Goal: Task Accomplishment & Management: Complete application form

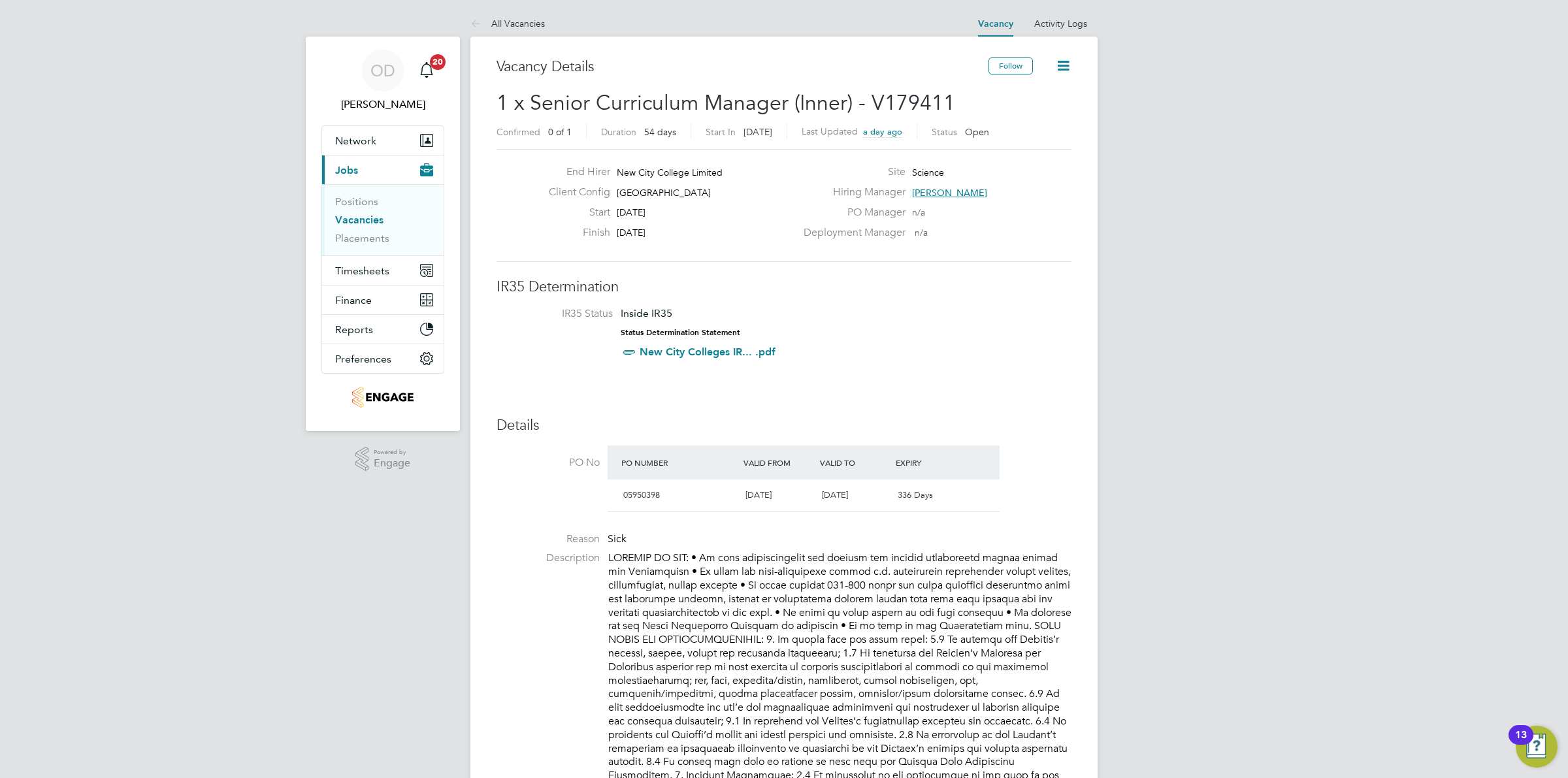
click at [368, 217] on link "Vacancies" at bounding box center [360, 219] width 49 height 13
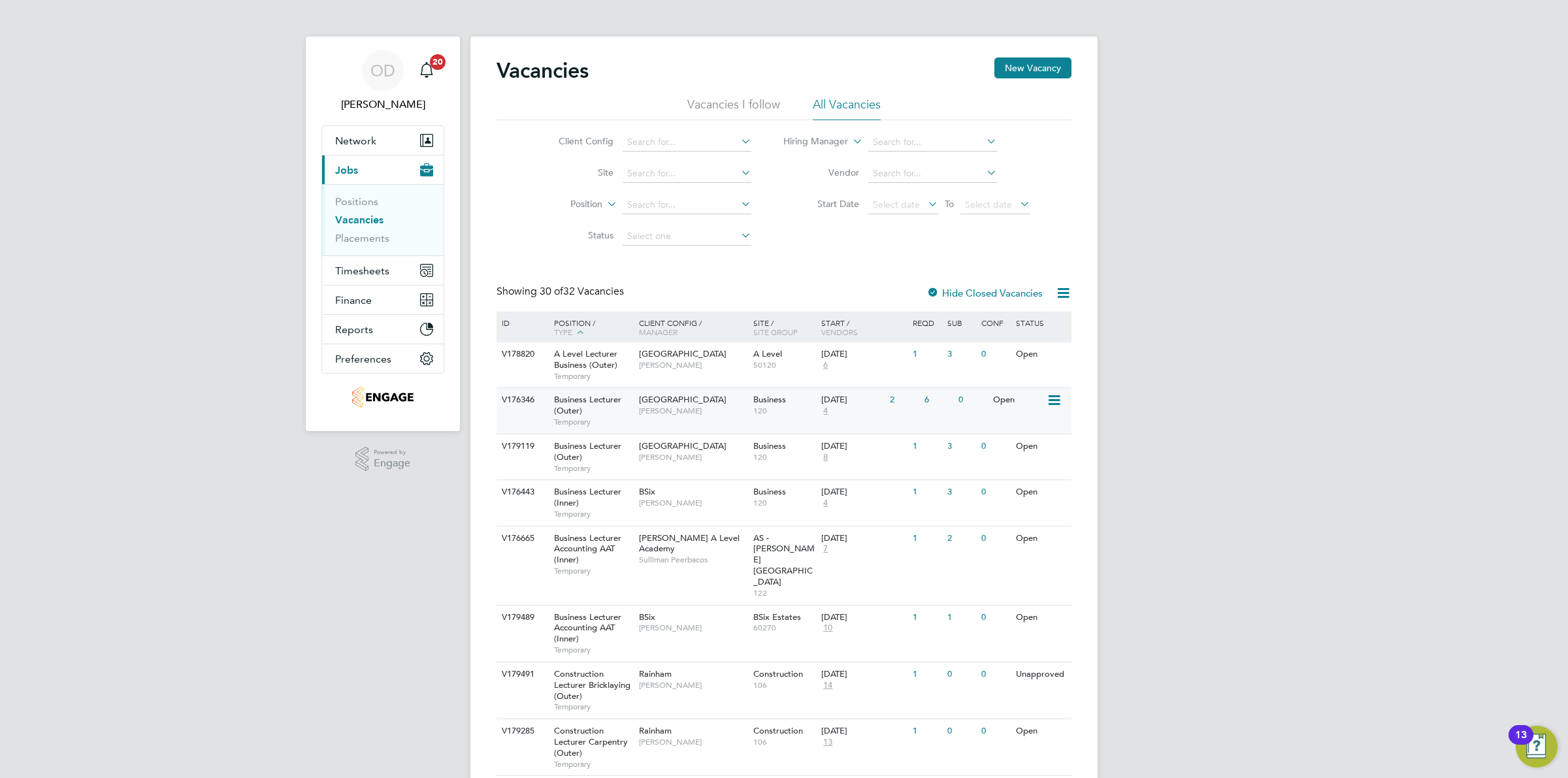
click at [917, 402] on div "2" at bounding box center [903, 400] width 34 height 24
click at [827, 449] on div "[DATE]" at bounding box center [852, 446] width 62 height 11
click at [986, 369] on div "V178820 A Level Lecturer Business (Outer) Temporary Havering Sixth Form Campus …" at bounding box center [784, 365] width 575 height 45
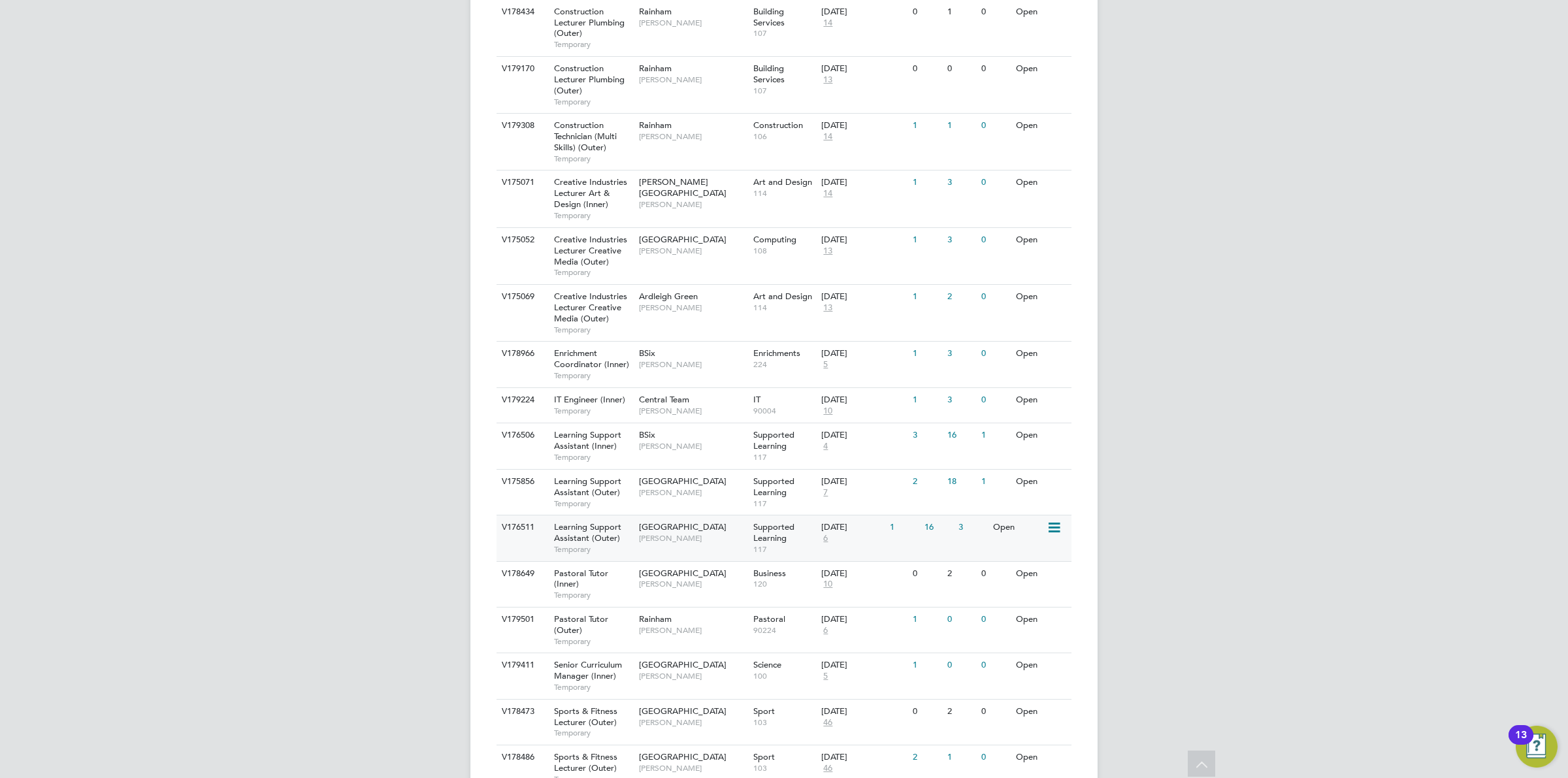
scroll to position [1190, 0]
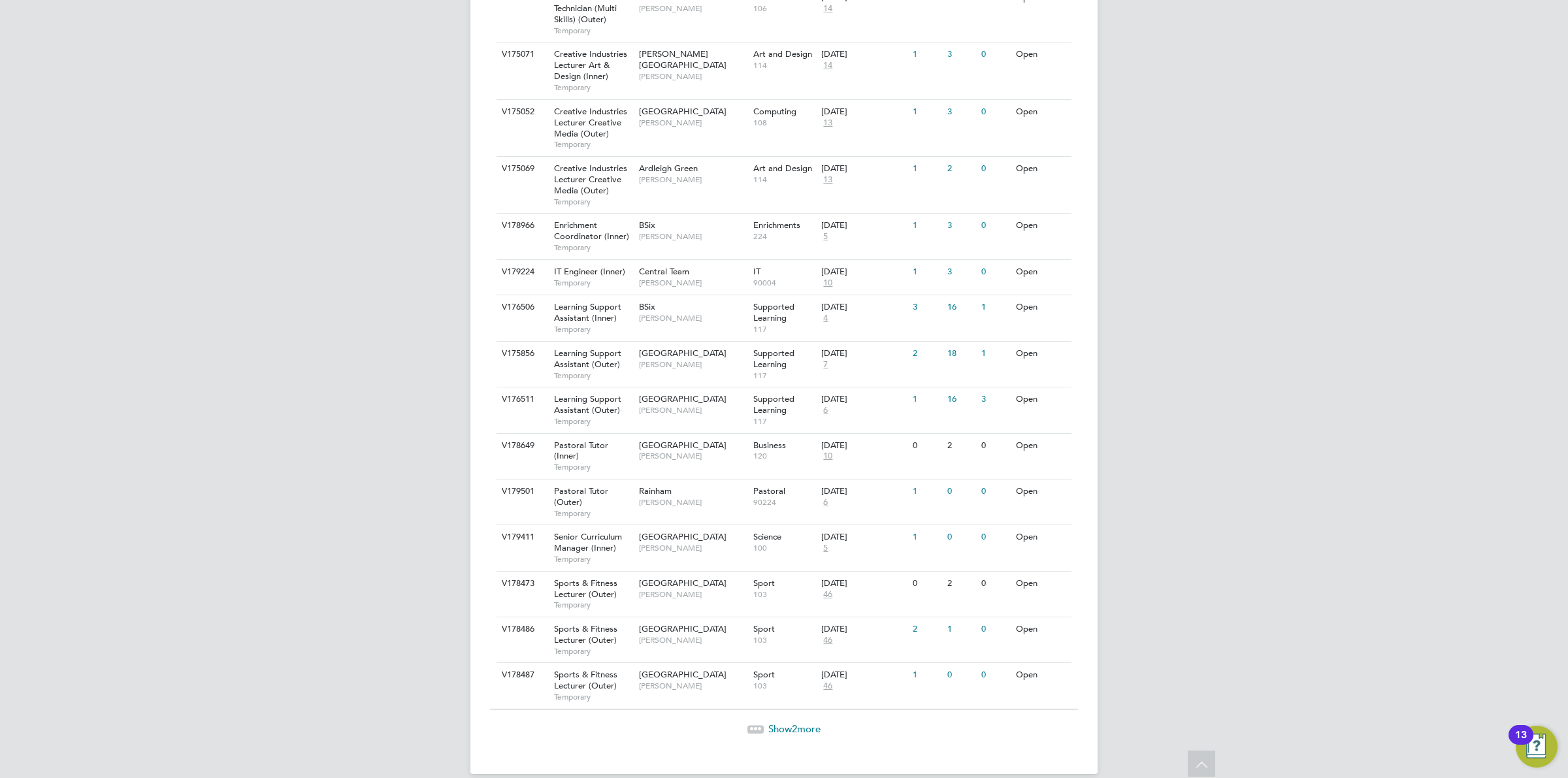
click at [784, 723] on span "Show 2 more" at bounding box center [794, 729] width 52 height 13
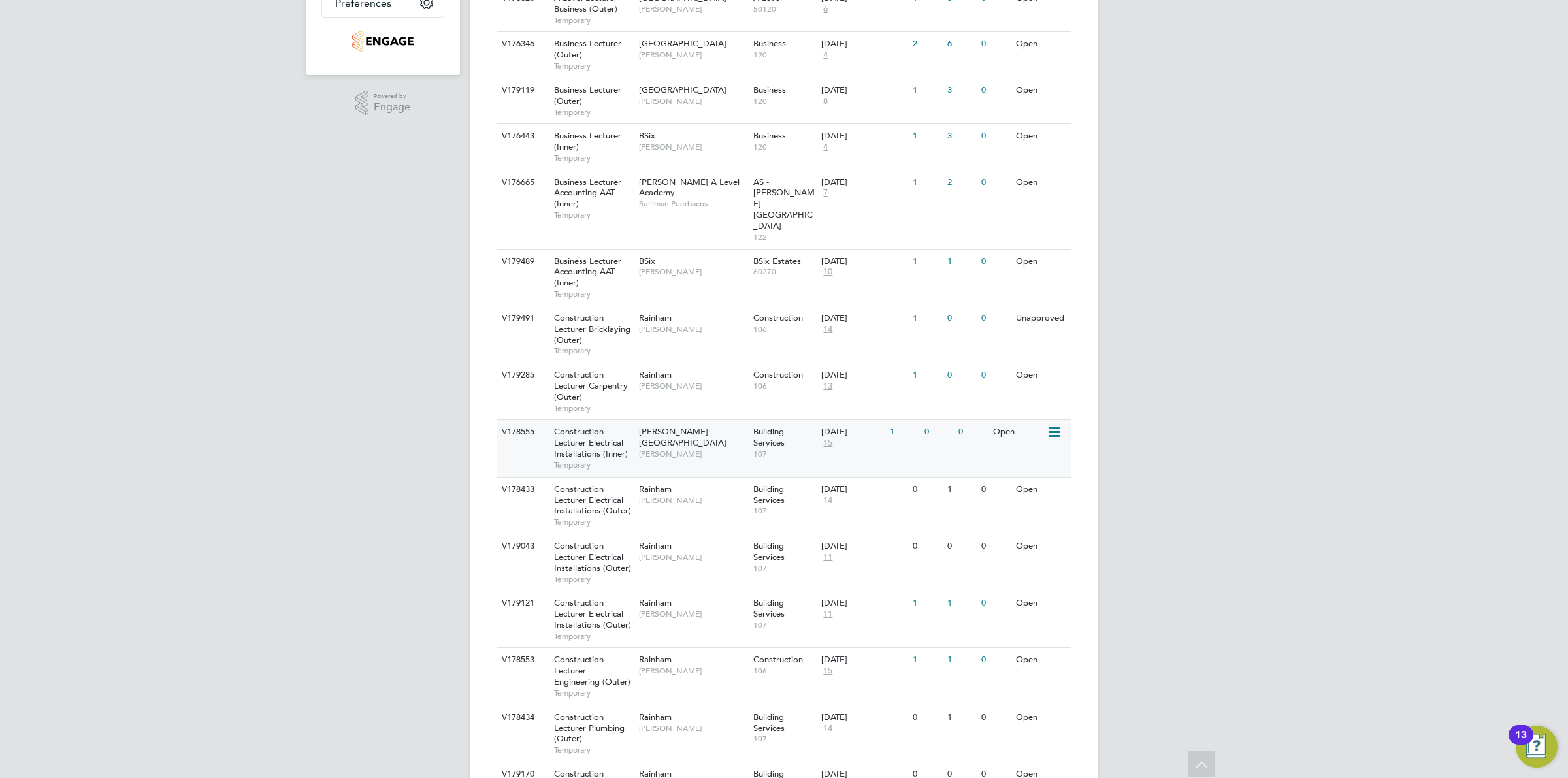
scroll to position [111, 0]
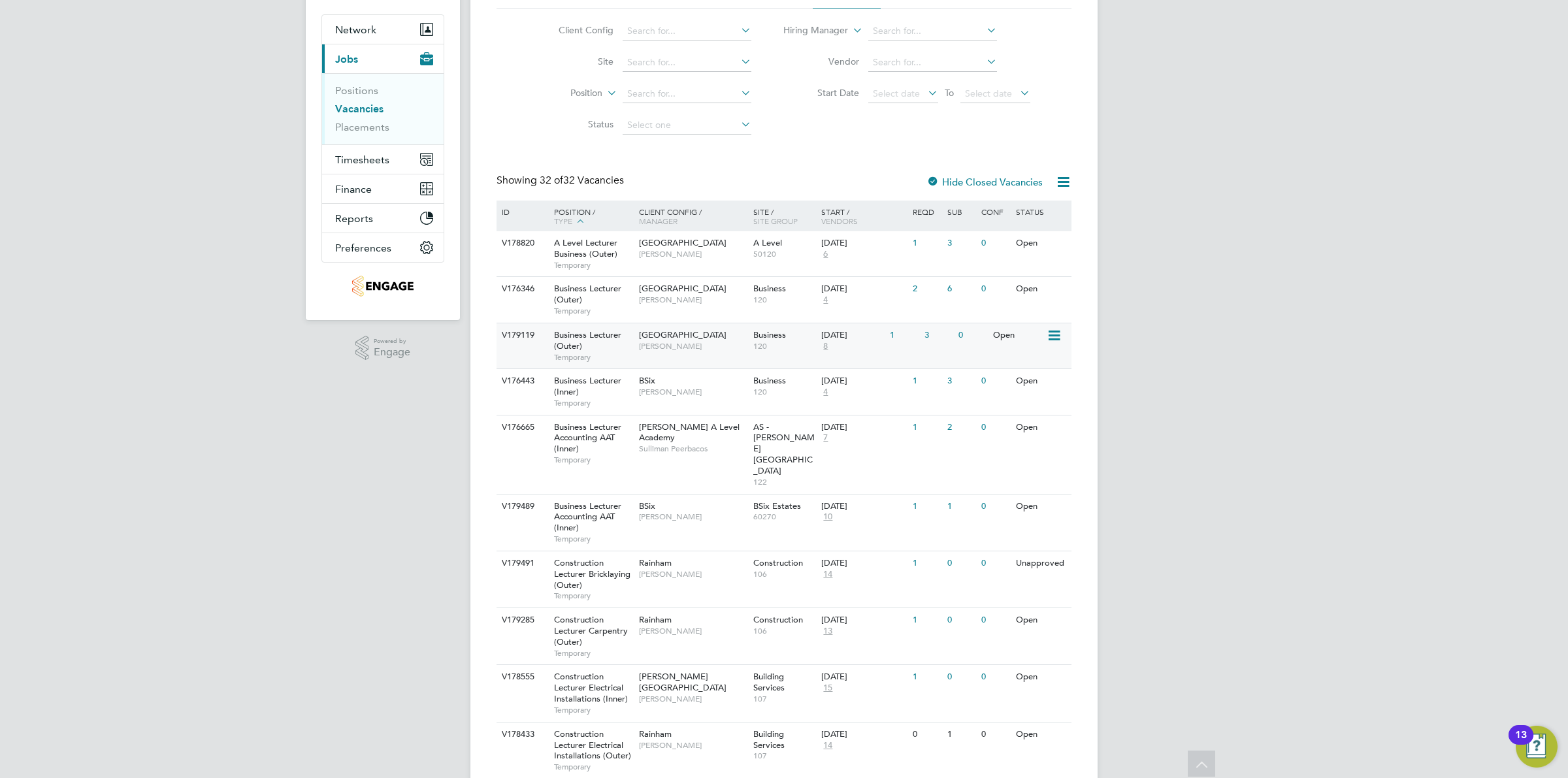
click at [738, 337] on div "Havering Sixth Form Campus Shabnam Shaheen" at bounding box center [692, 340] width 115 height 34
click at [820, 294] on div "20 Aug 2025 4" at bounding box center [852, 294] width 69 height 35
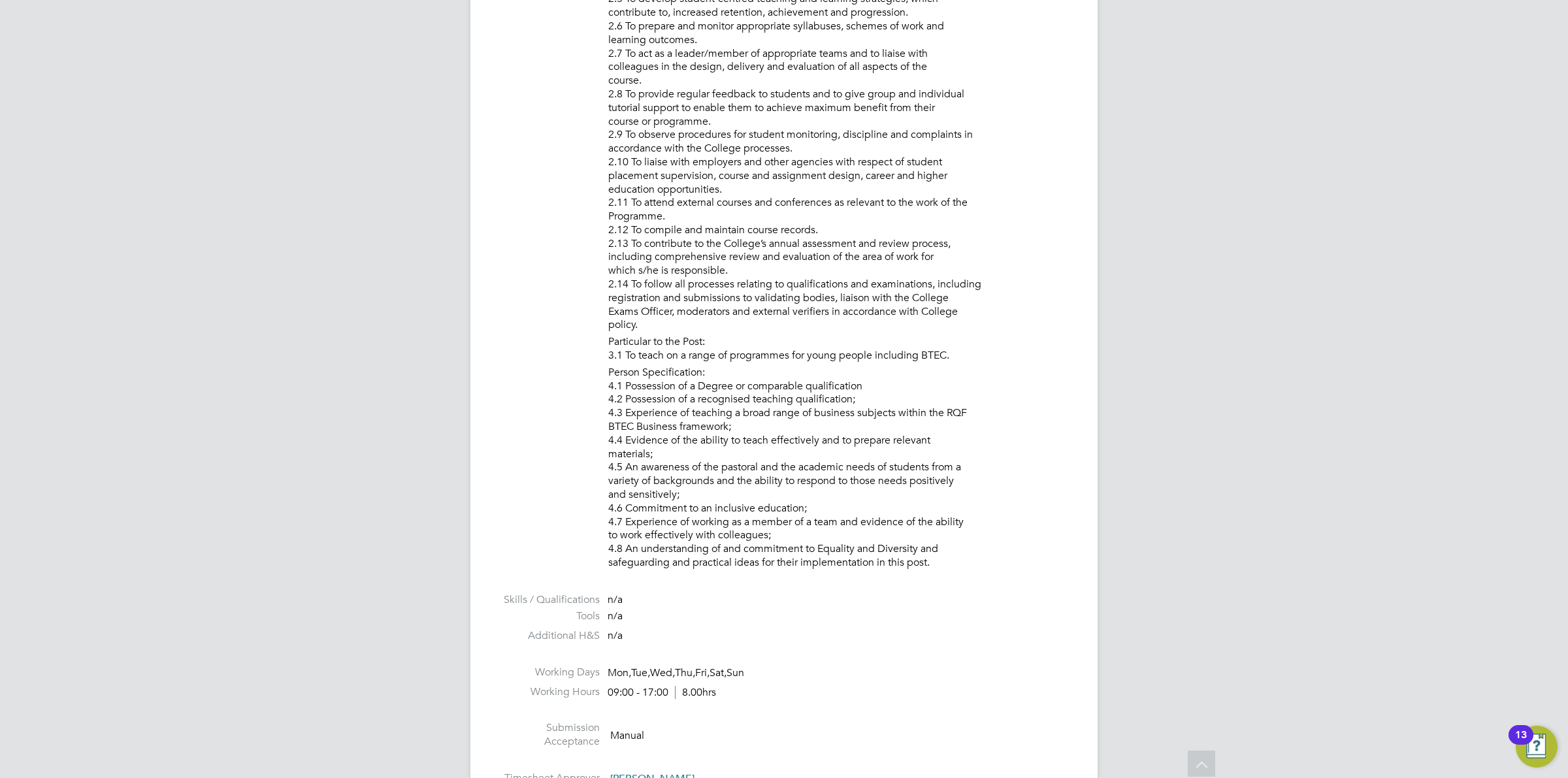
scroll to position [816, 0]
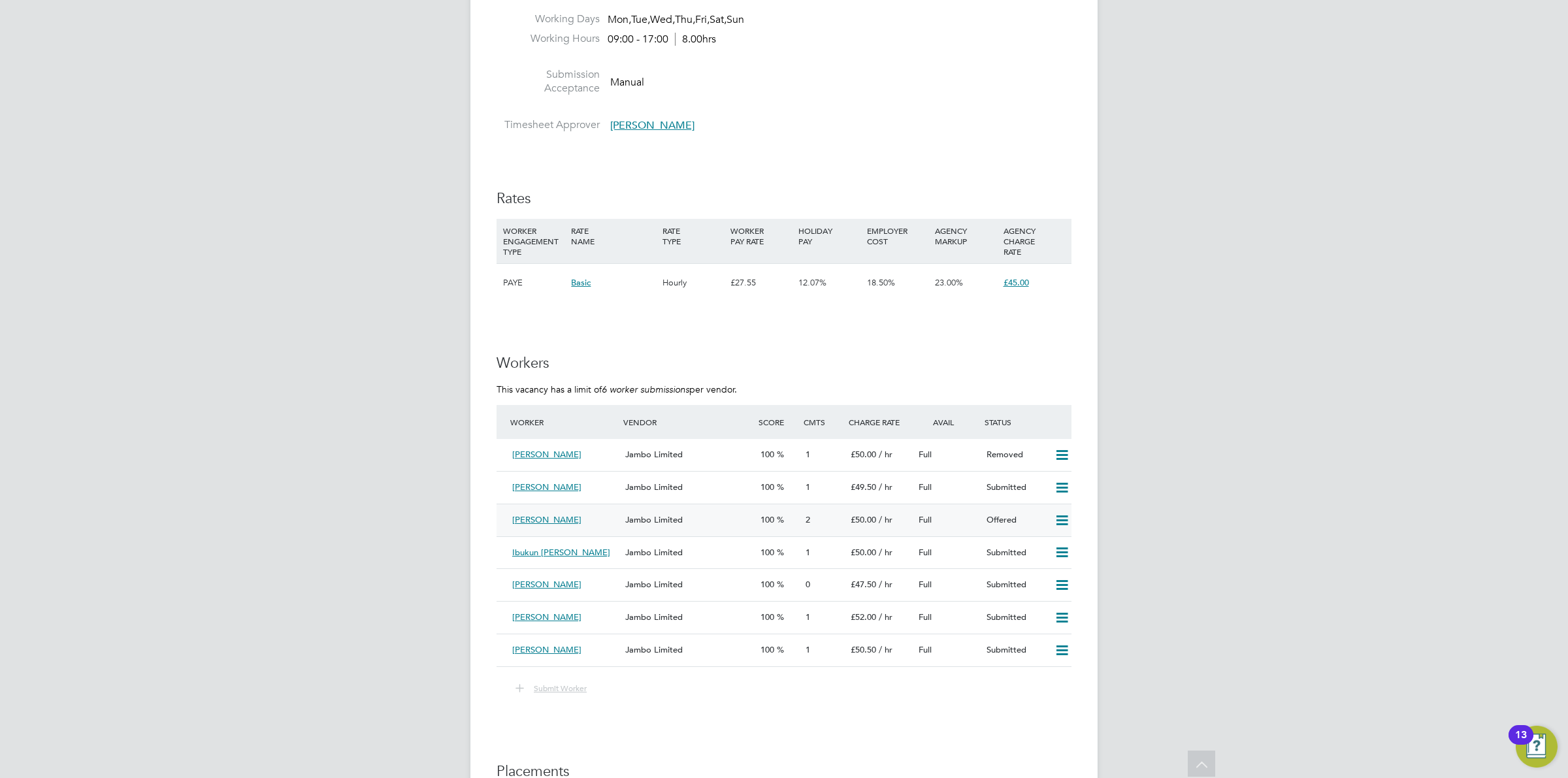
click at [820, 514] on div "2" at bounding box center [823, 520] width 45 height 22
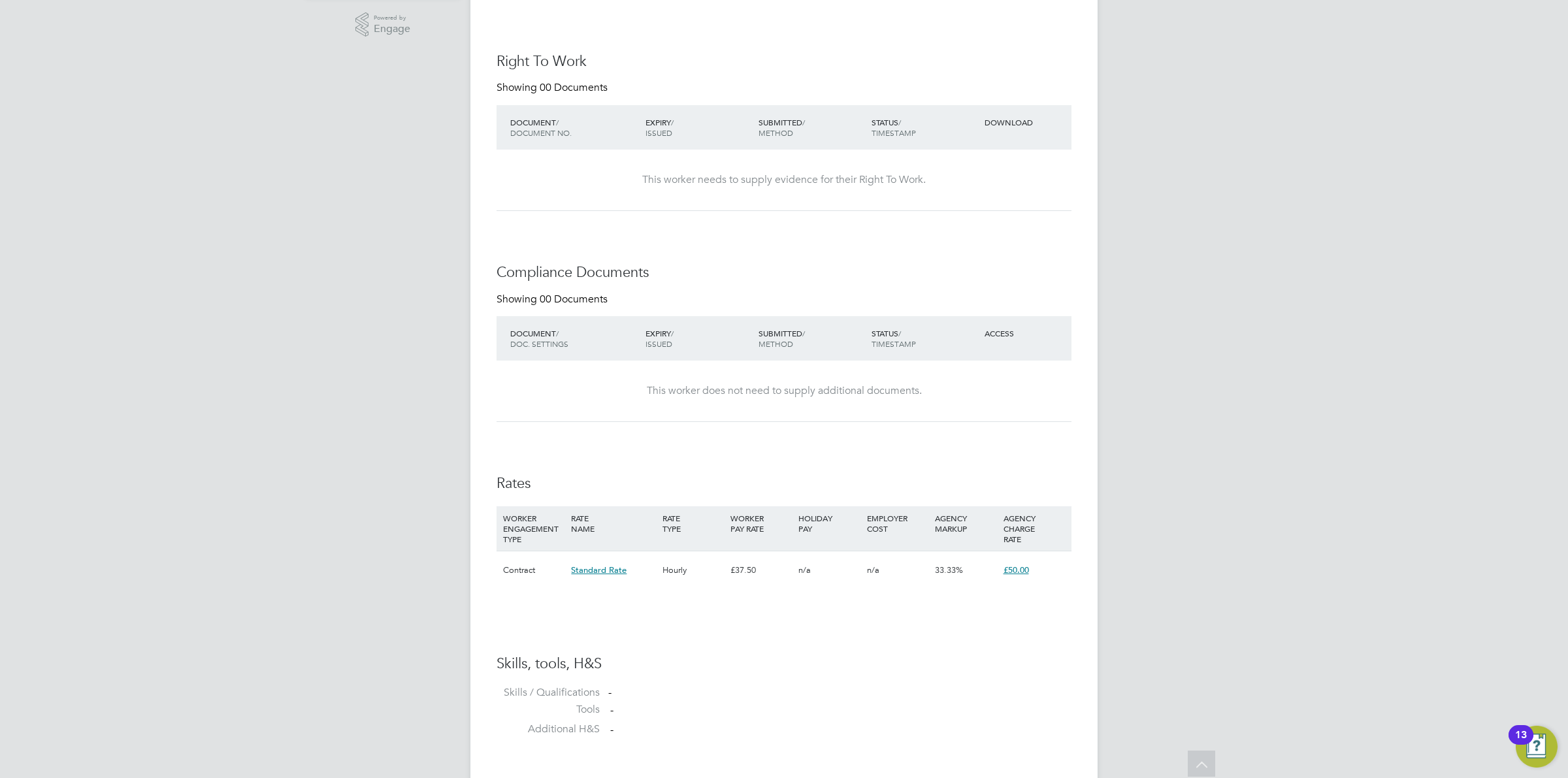
scroll to position [271, 0]
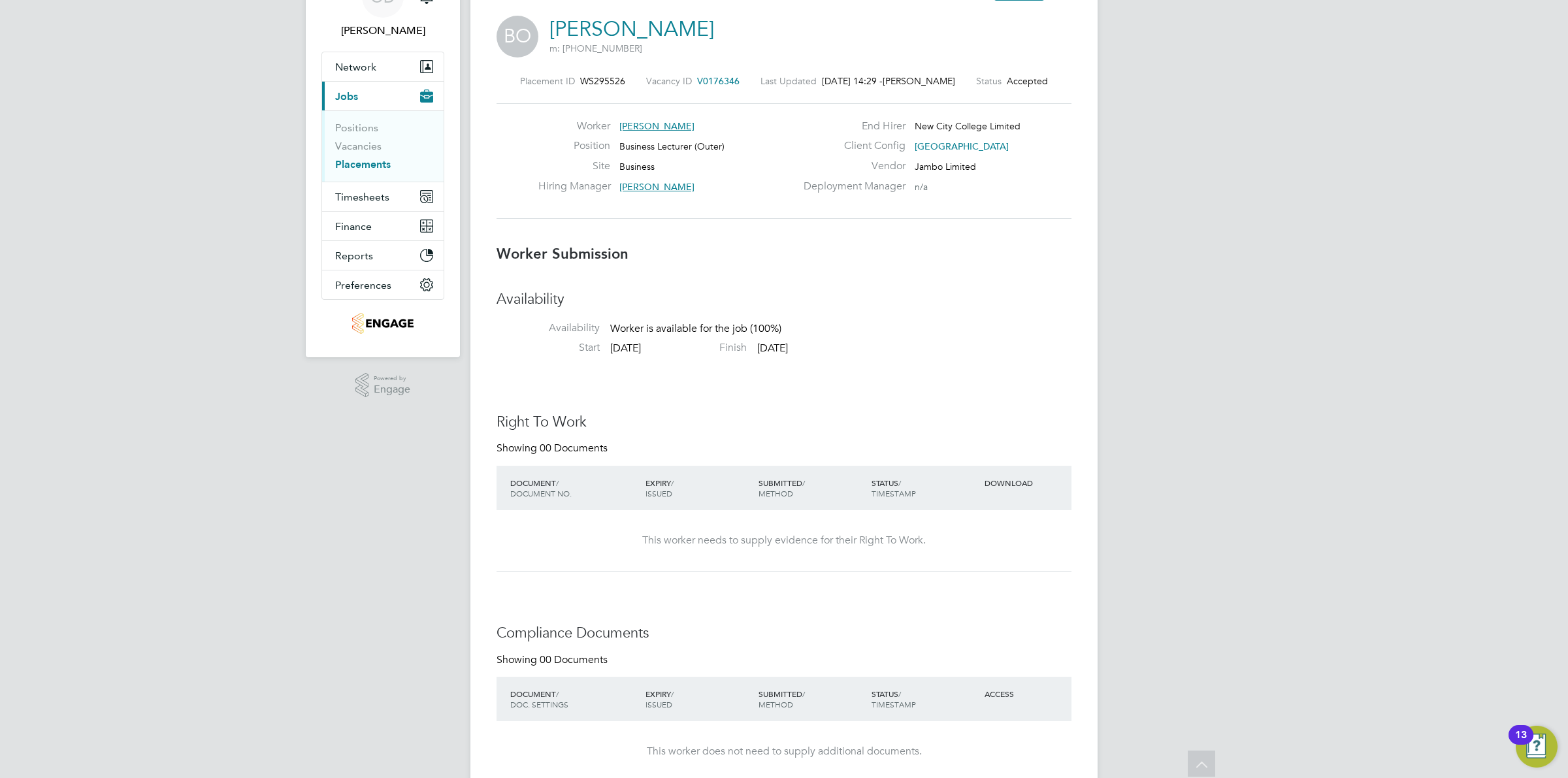
click at [383, 142] on li "Vacancies" at bounding box center [384, 149] width 98 height 18
click at [362, 147] on link "Vacancies" at bounding box center [358, 146] width 46 height 13
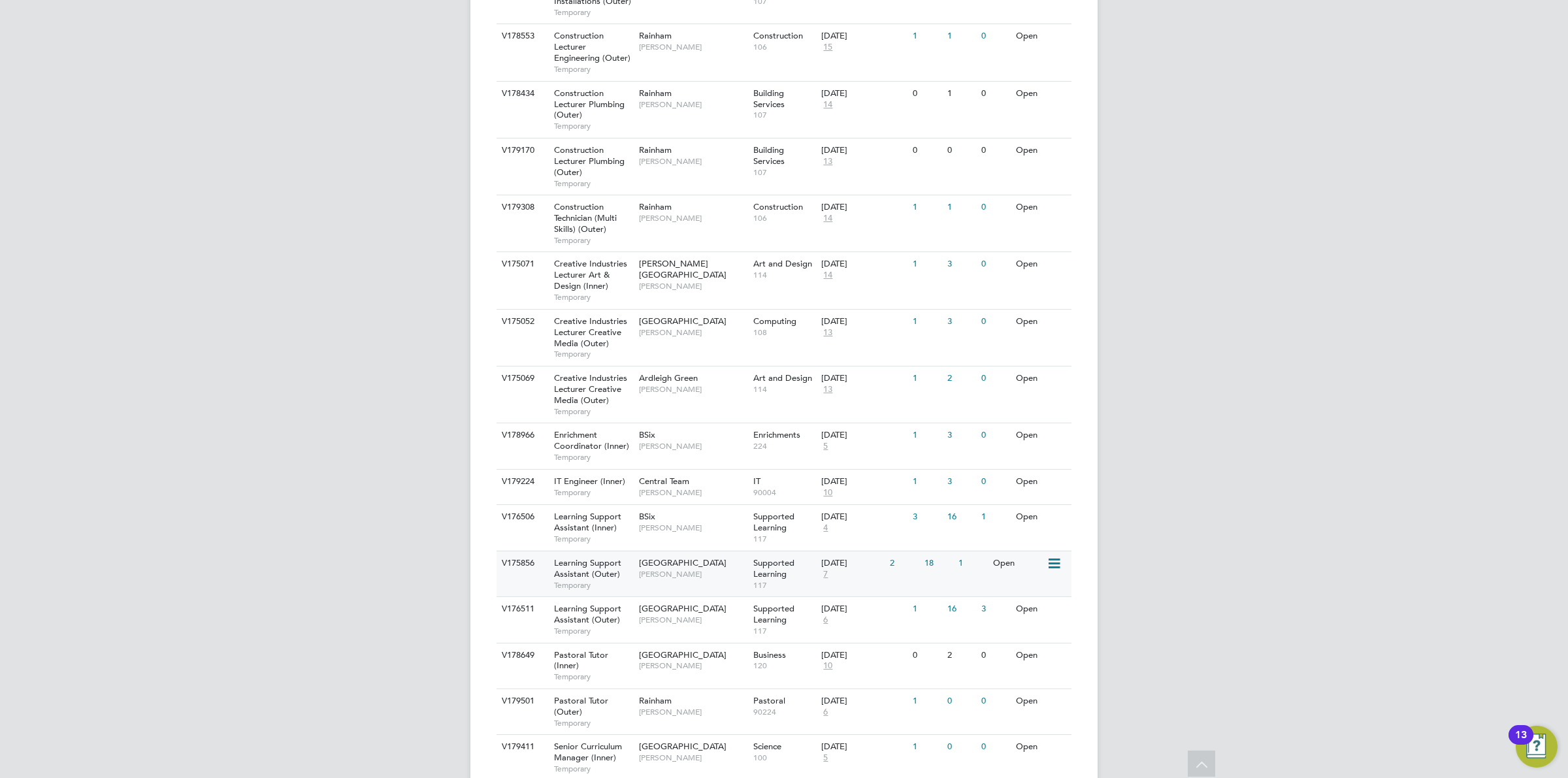
scroll to position [1190, 0]
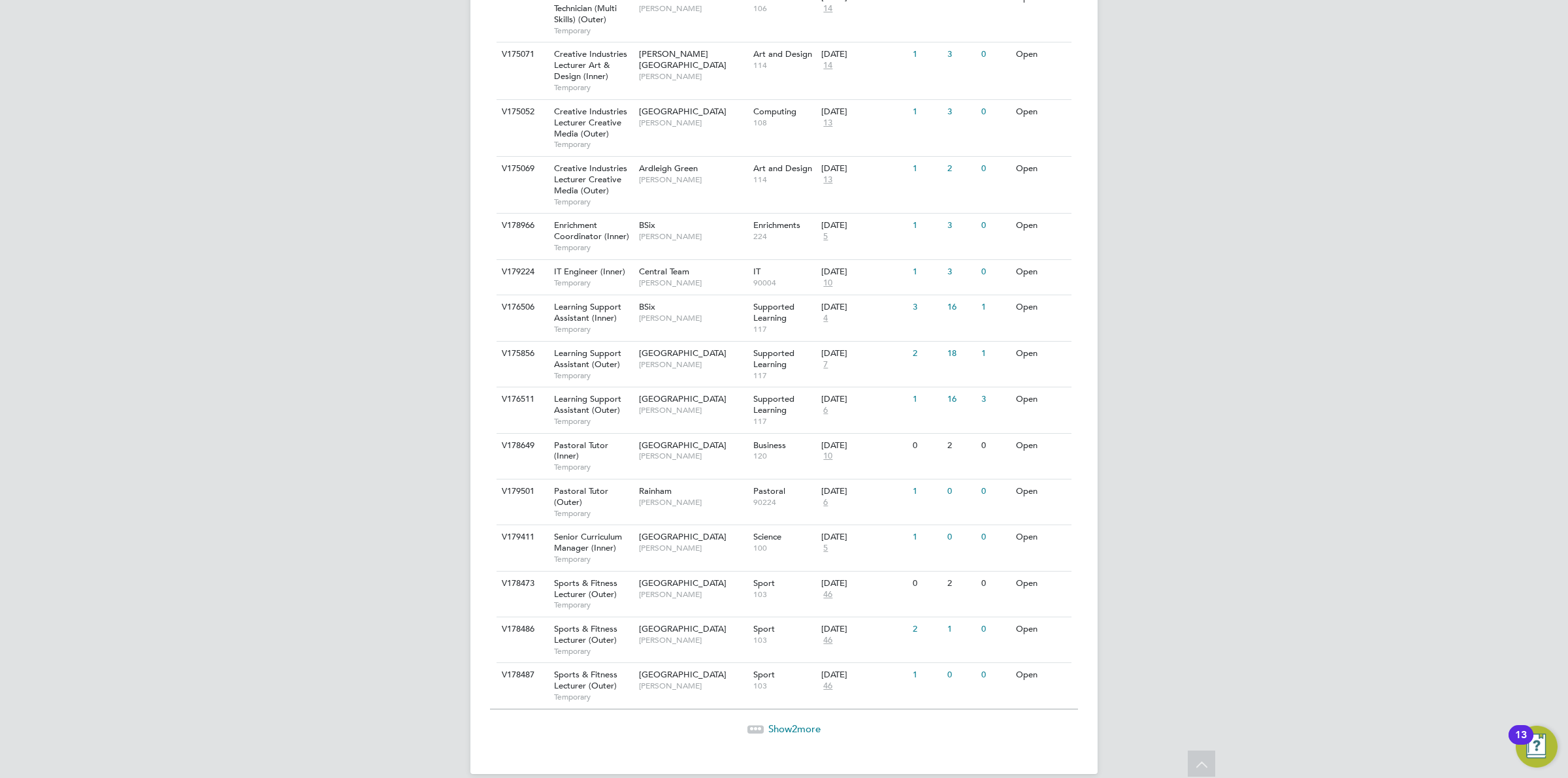
click at [805, 723] on span "Show 2 more" at bounding box center [794, 729] width 52 height 13
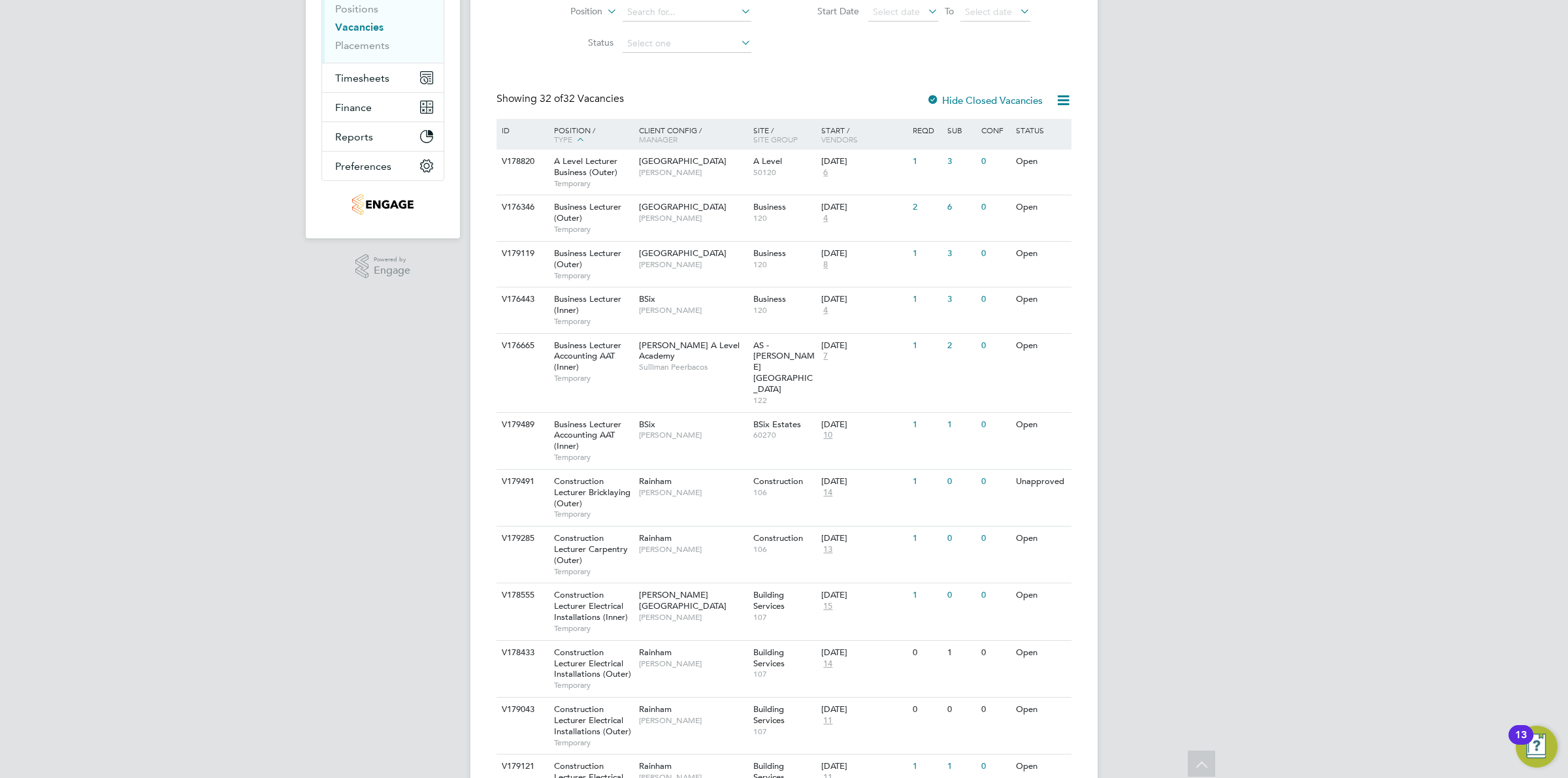
scroll to position [29, 0]
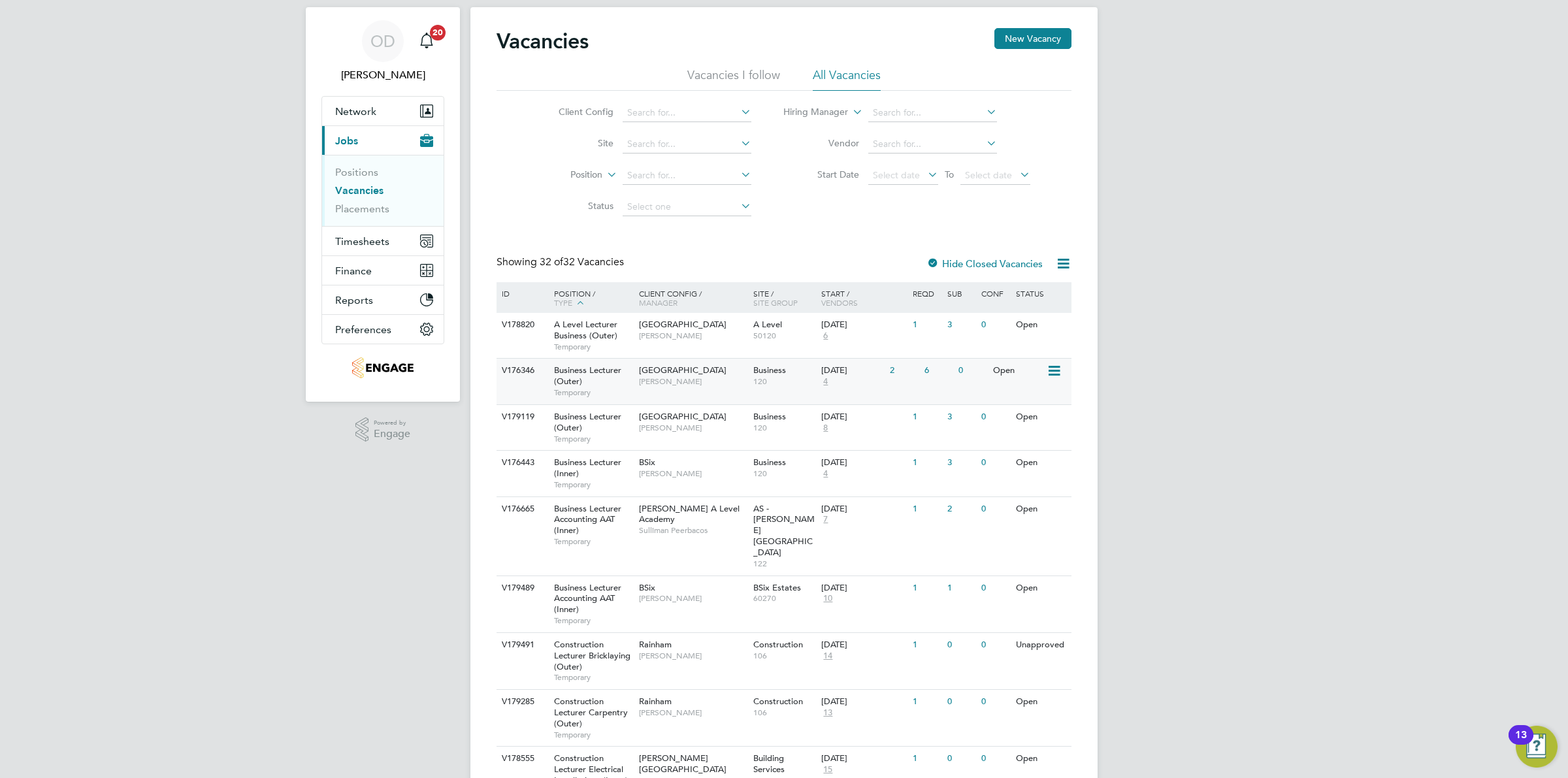
click at [779, 372] on span "Business" at bounding box center [769, 370] width 33 height 11
click at [908, 413] on div "1" at bounding box center [903, 417] width 34 height 24
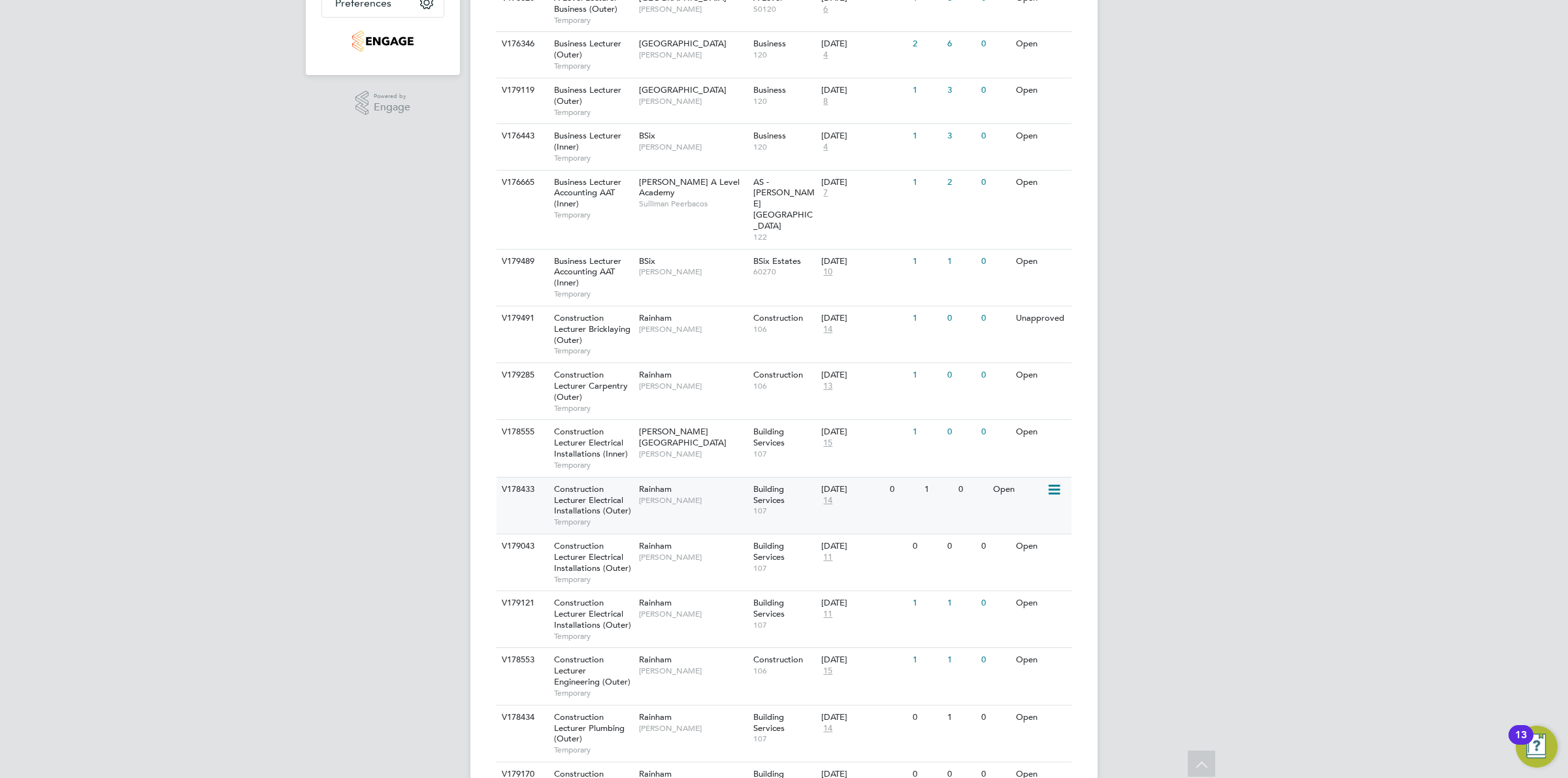
scroll to position [192, 0]
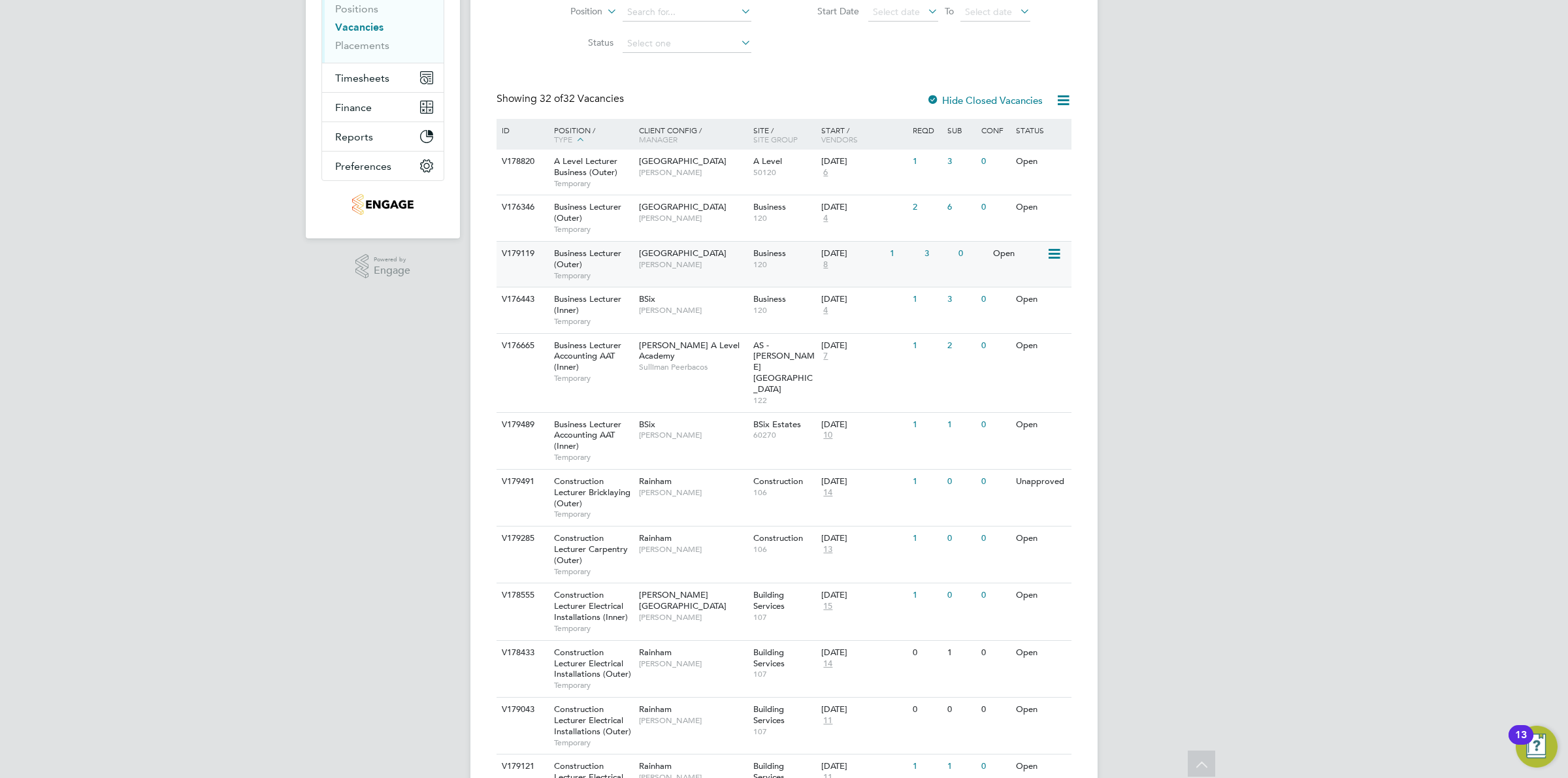
click at [970, 259] on div "0" at bounding box center [972, 253] width 34 height 24
click at [872, 256] on div "01 Sep 2025" at bounding box center [852, 253] width 62 height 11
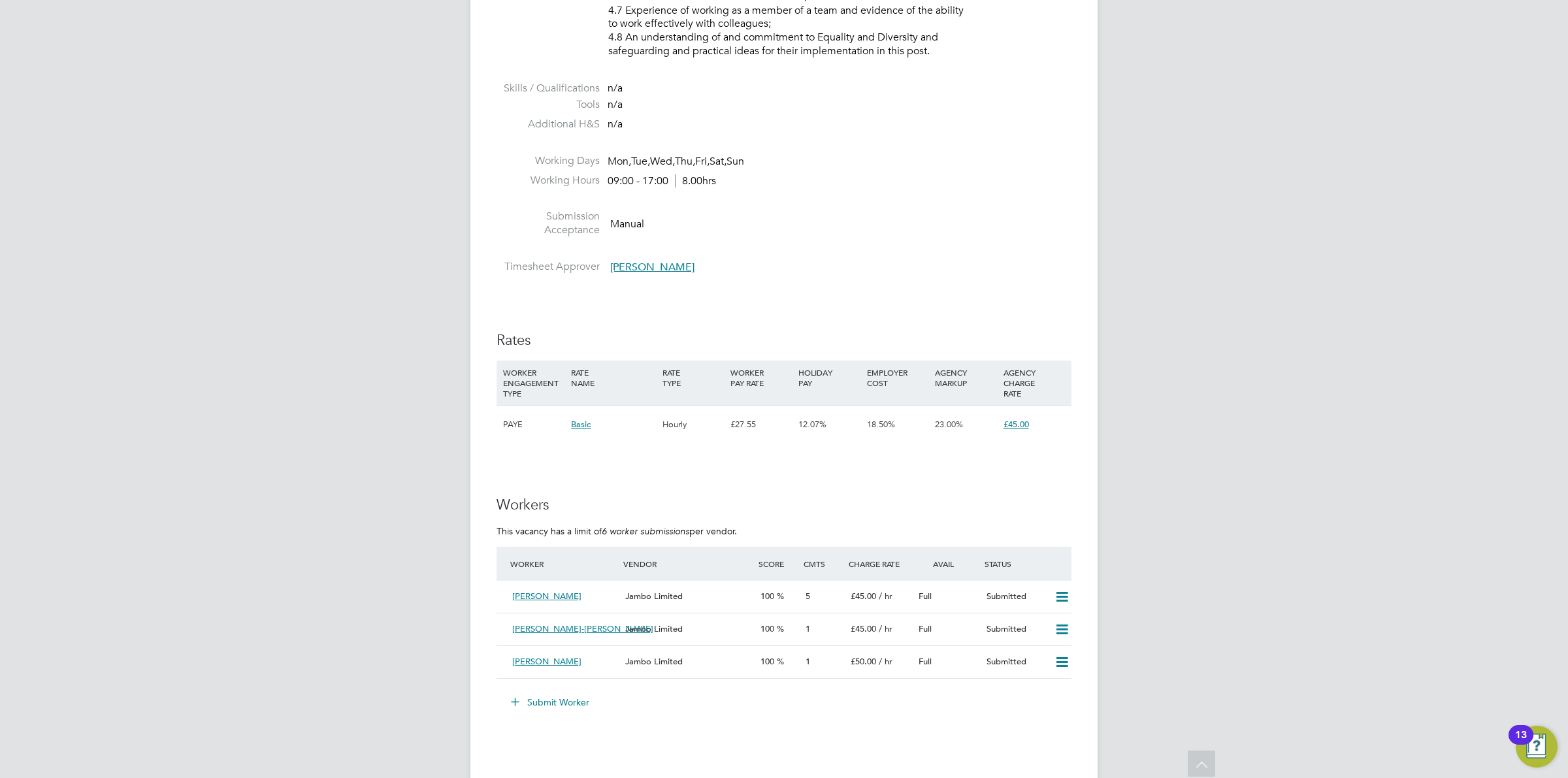
click at [564, 694] on button "Submit Worker" at bounding box center [550, 702] width 98 height 21
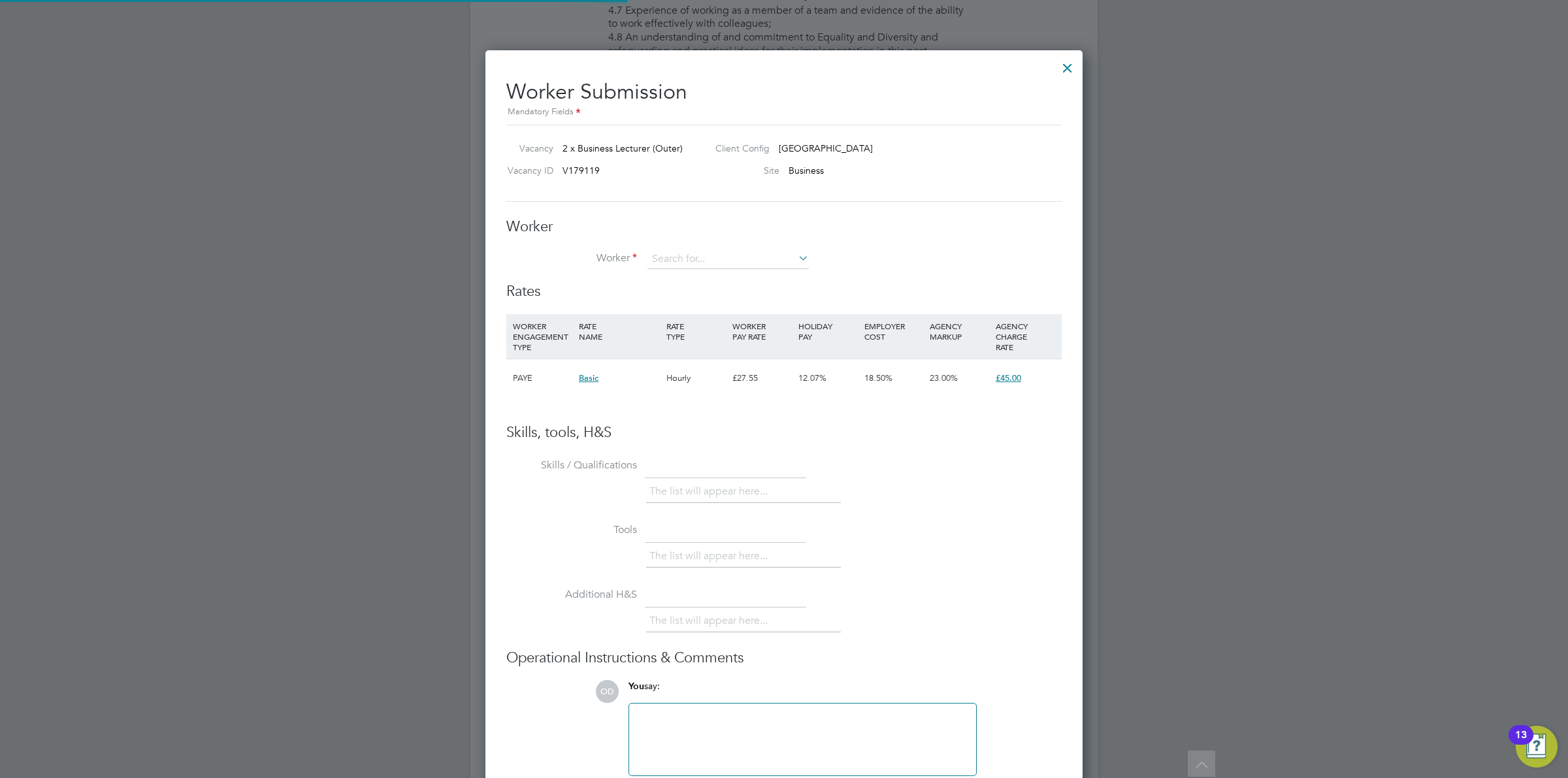
scroll to position [19, 340]
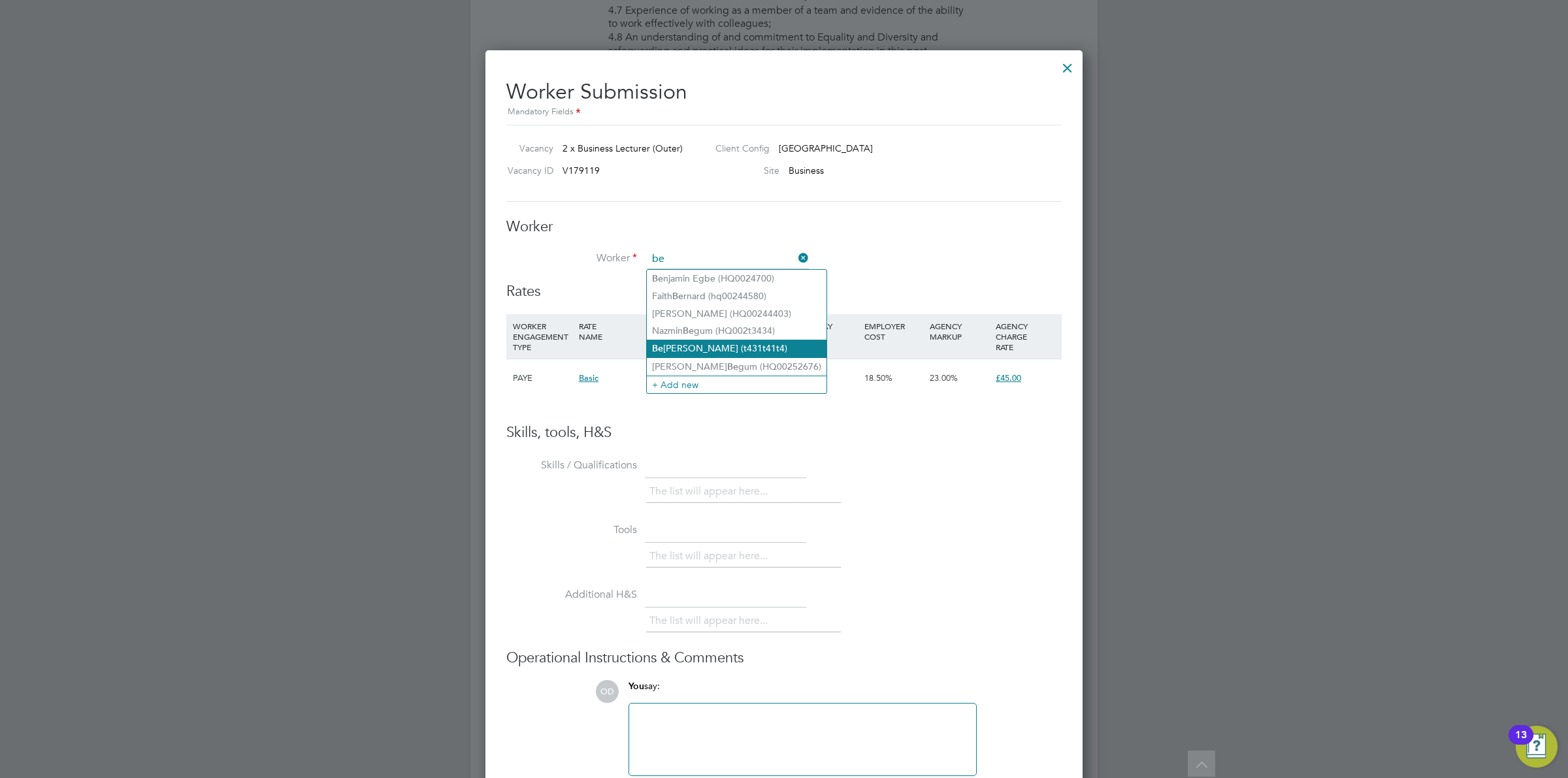
click at [697, 354] on li "Be ulah Obianwu (t431t41t4)" at bounding box center [736, 348] width 180 height 18
type input "Beulah Obianwu (t431t41t4)"
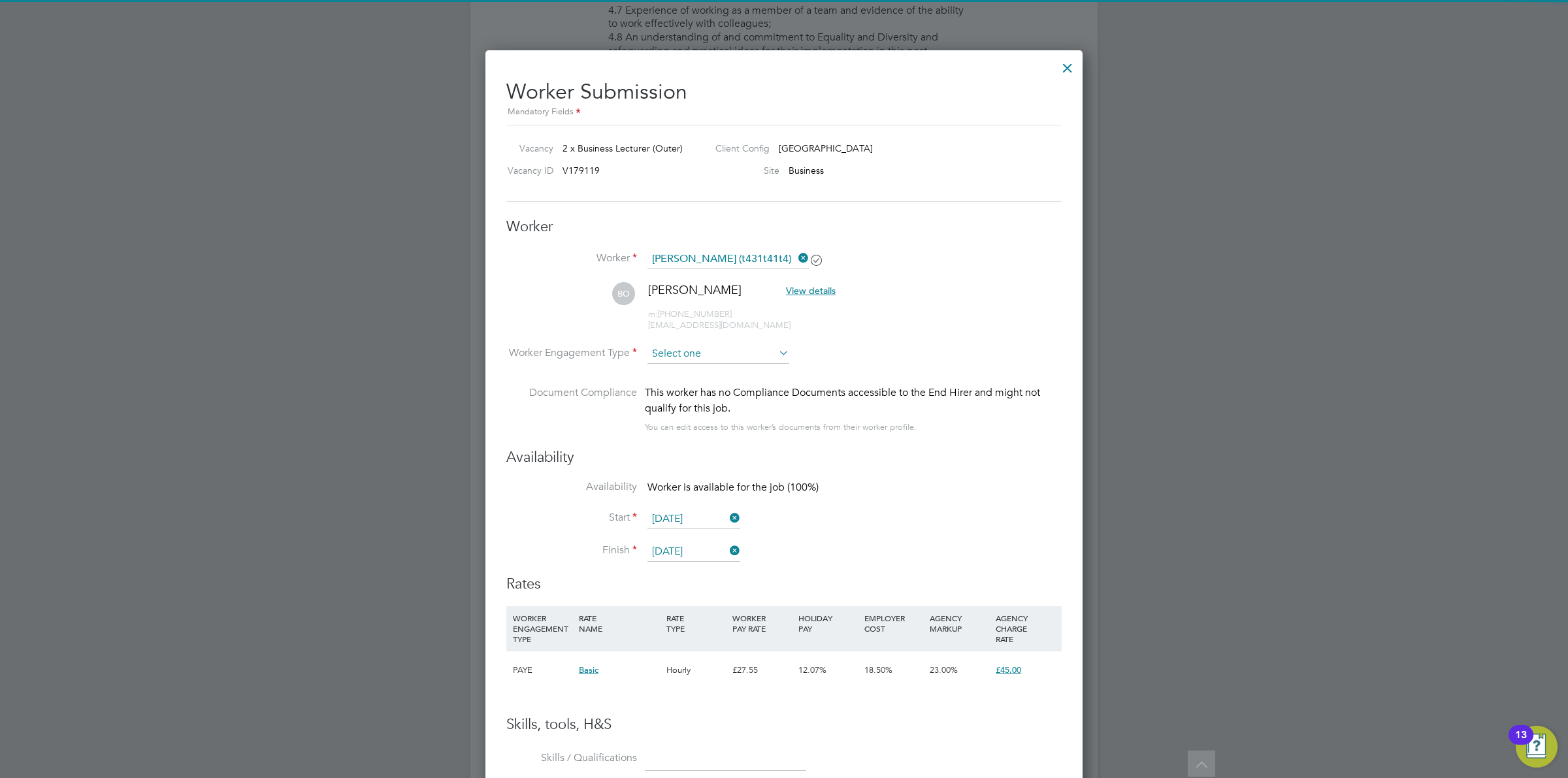
click at [736, 351] on input at bounding box center [718, 354] width 141 height 19
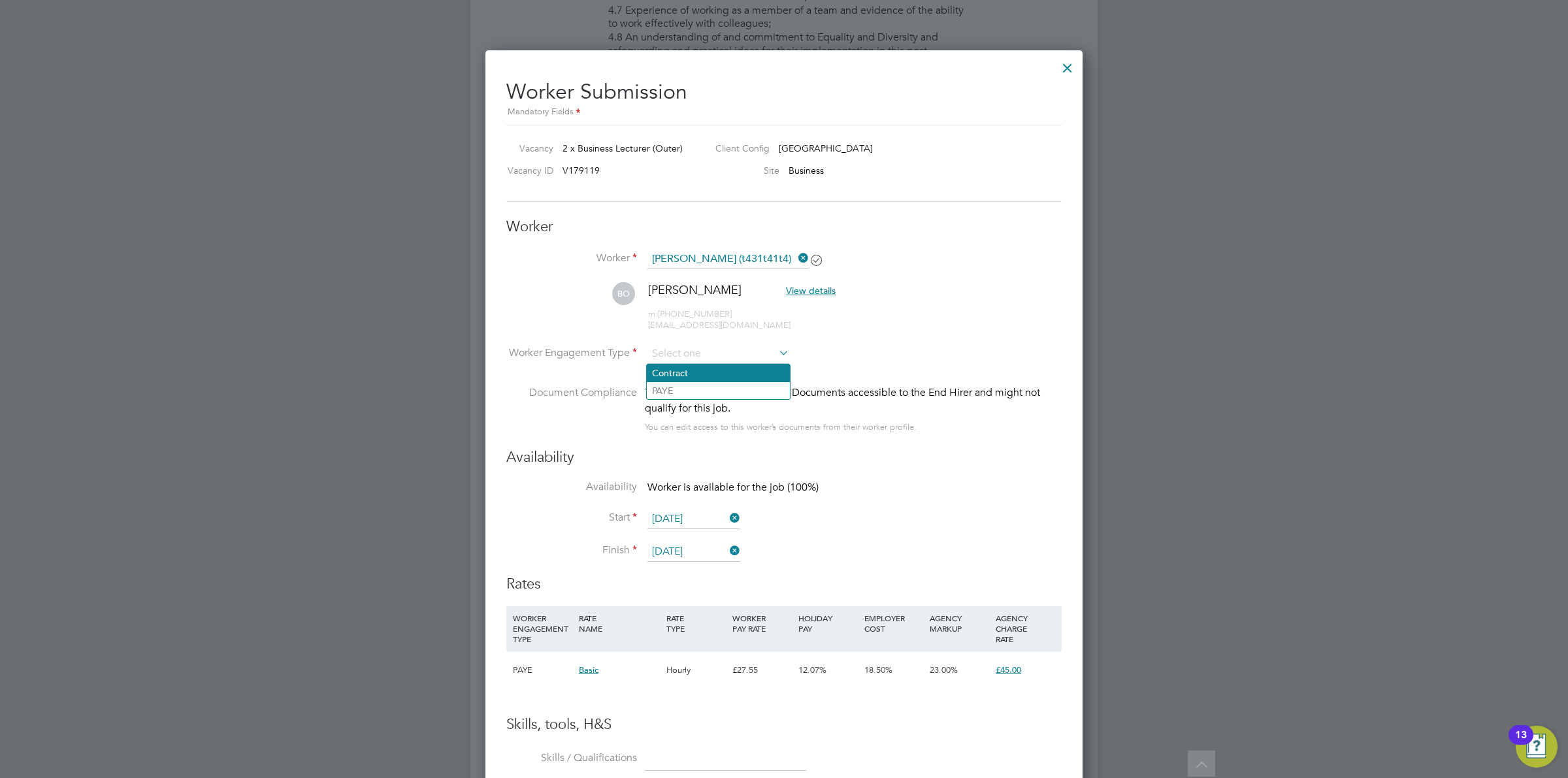
click at [735, 377] on li "Contract" at bounding box center [718, 373] width 143 height 17
type input "Contract"
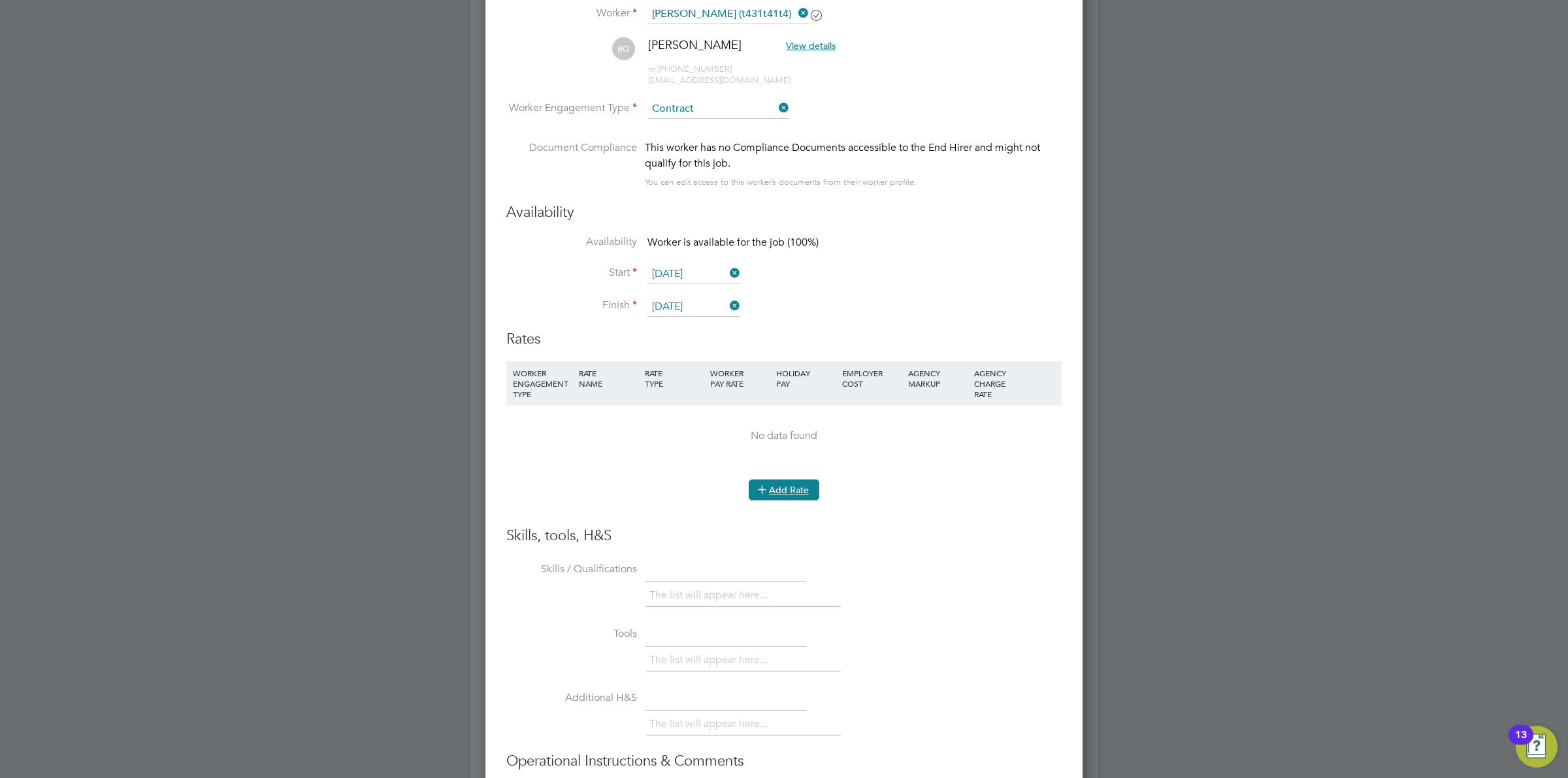
click at [789, 491] on button "Add Rate" at bounding box center [784, 489] width 70 height 21
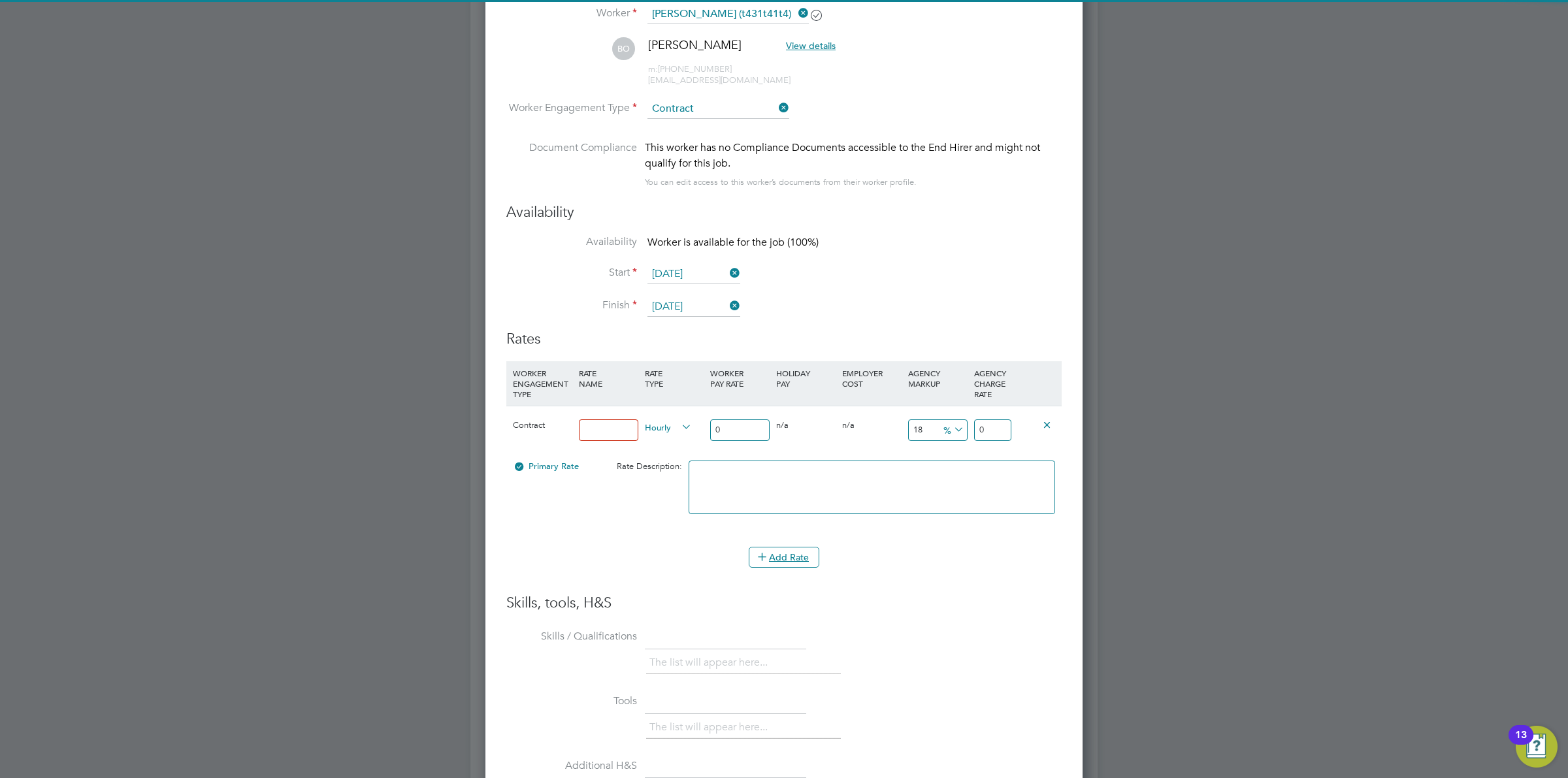
click at [573, 422] on div "Contract" at bounding box center [542, 425] width 66 height 38
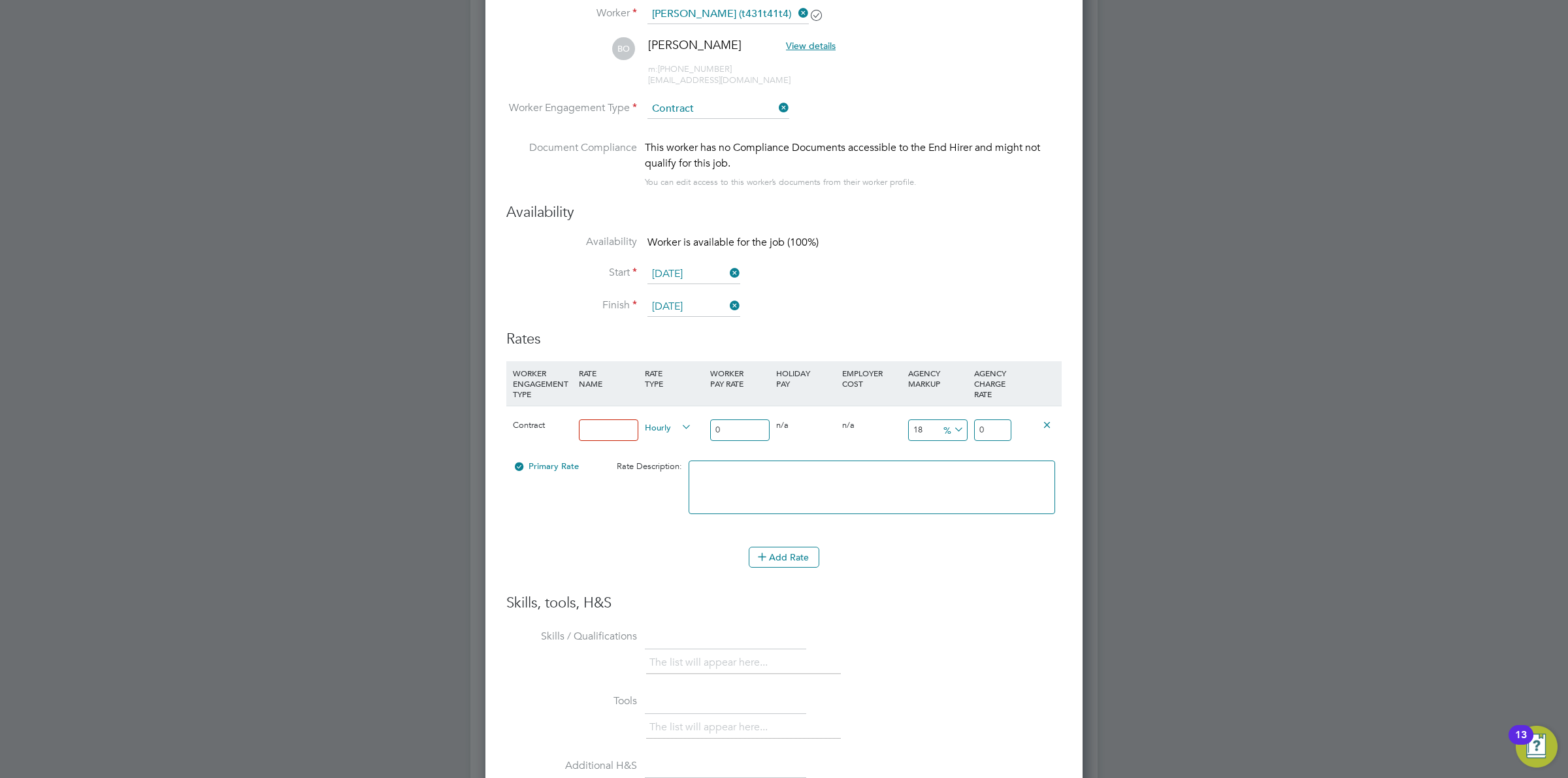
click at [592, 423] on input at bounding box center [608, 430] width 59 height 22
type input "Standard Rate"
drag, startPoint x: 733, startPoint y: 433, endPoint x: 692, endPoint y: 422, distance: 42.4
click at [692, 422] on div "Contract Standard Rate Hourly 0 0 n/a 0 n/a 18 0 % 0" at bounding box center [784, 430] width 555 height 49
type input "3"
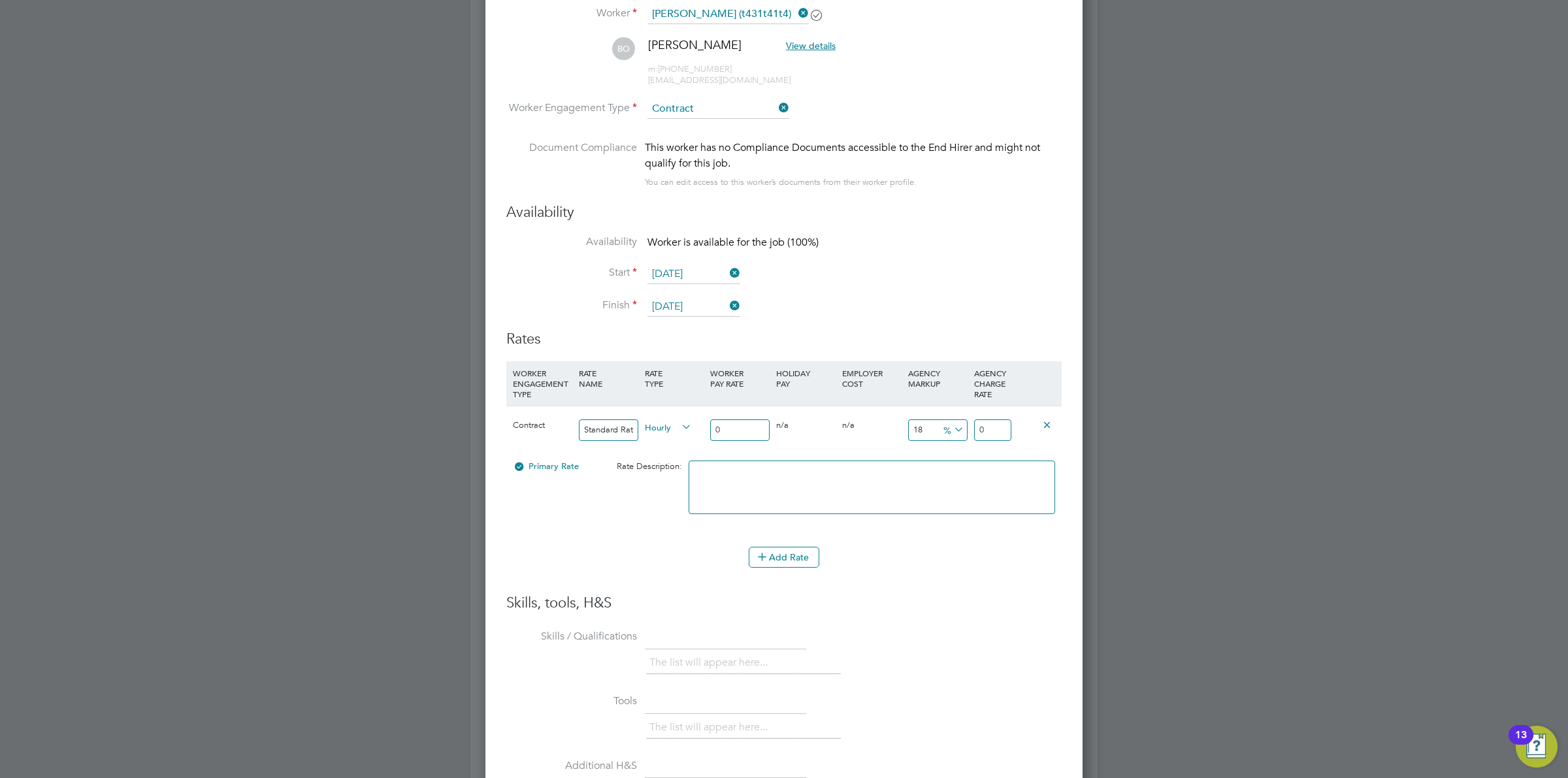
type input "3.54"
type input "37"
type input "43.66"
type input "37.5"
type input "44.25"
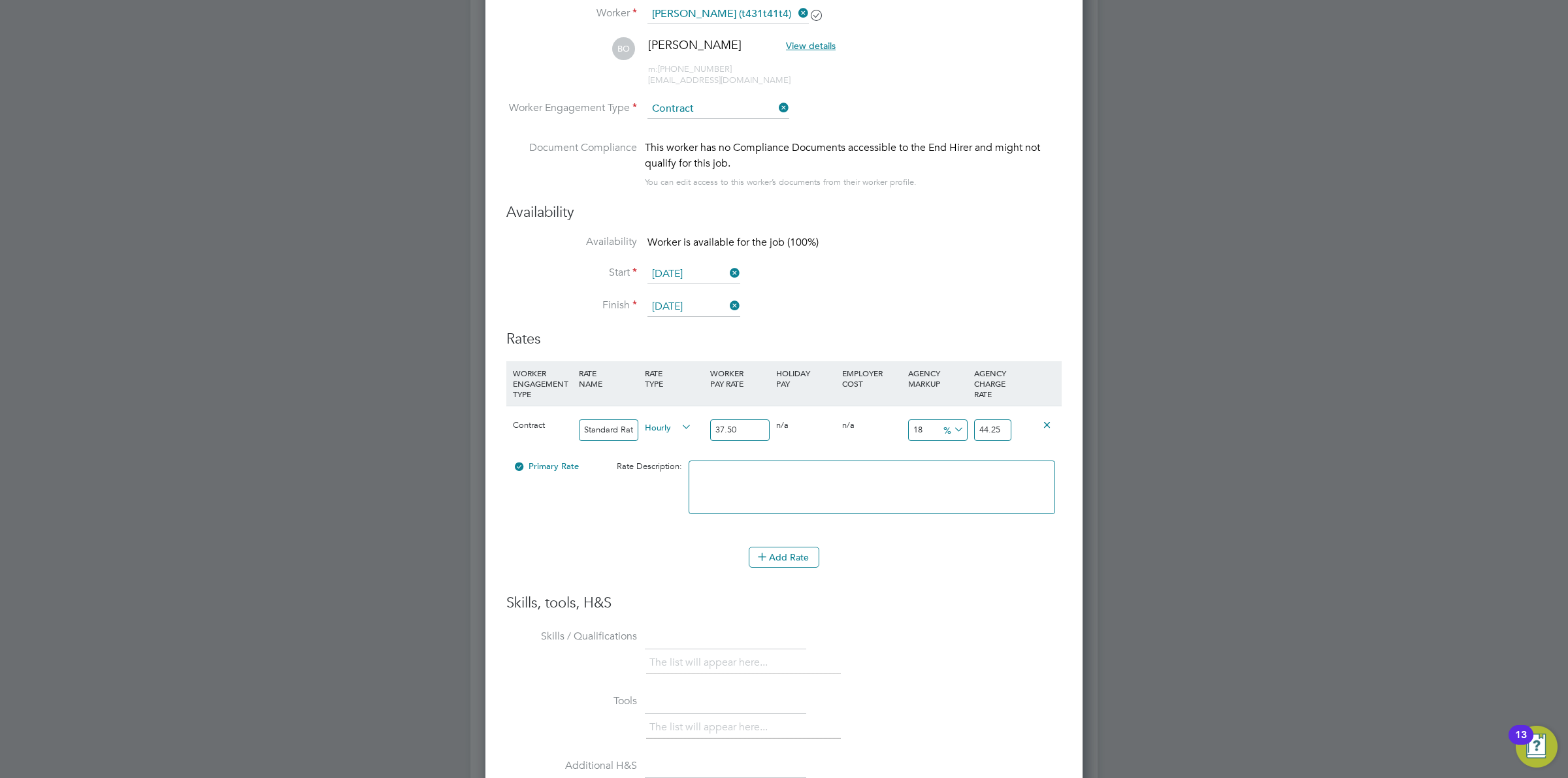
type input "37.50"
click at [951, 427] on icon at bounding box center [951, 430] width 0 height 18
click at [954, 464] on li "£" at bounding box center [953, 463] width 31 height 17
drag, startPoint x: 932, startPoint y: 432, endPoint x: 893, endPoint y: 419, distance: 41.1
click at [893, 419] on div "Contract Standard Rate Hourly 37.50 0 n/a 0 n/a 18 6.75 £ 44.25" at bounding box center [784, 430] width 555 height 49
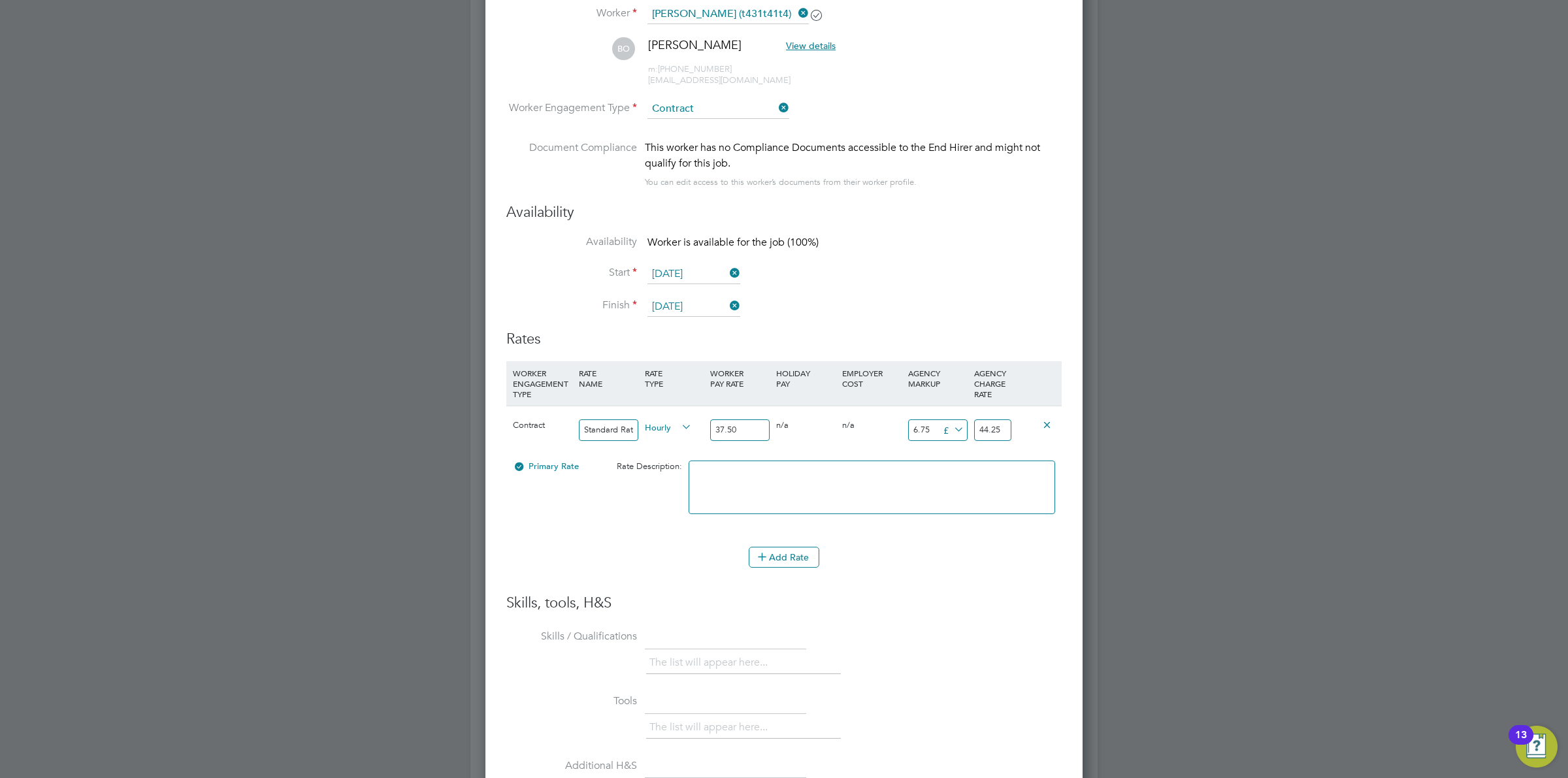
type input "1"
type input "38.5"
type input "12"
type input "49.5"
type input "12.5"
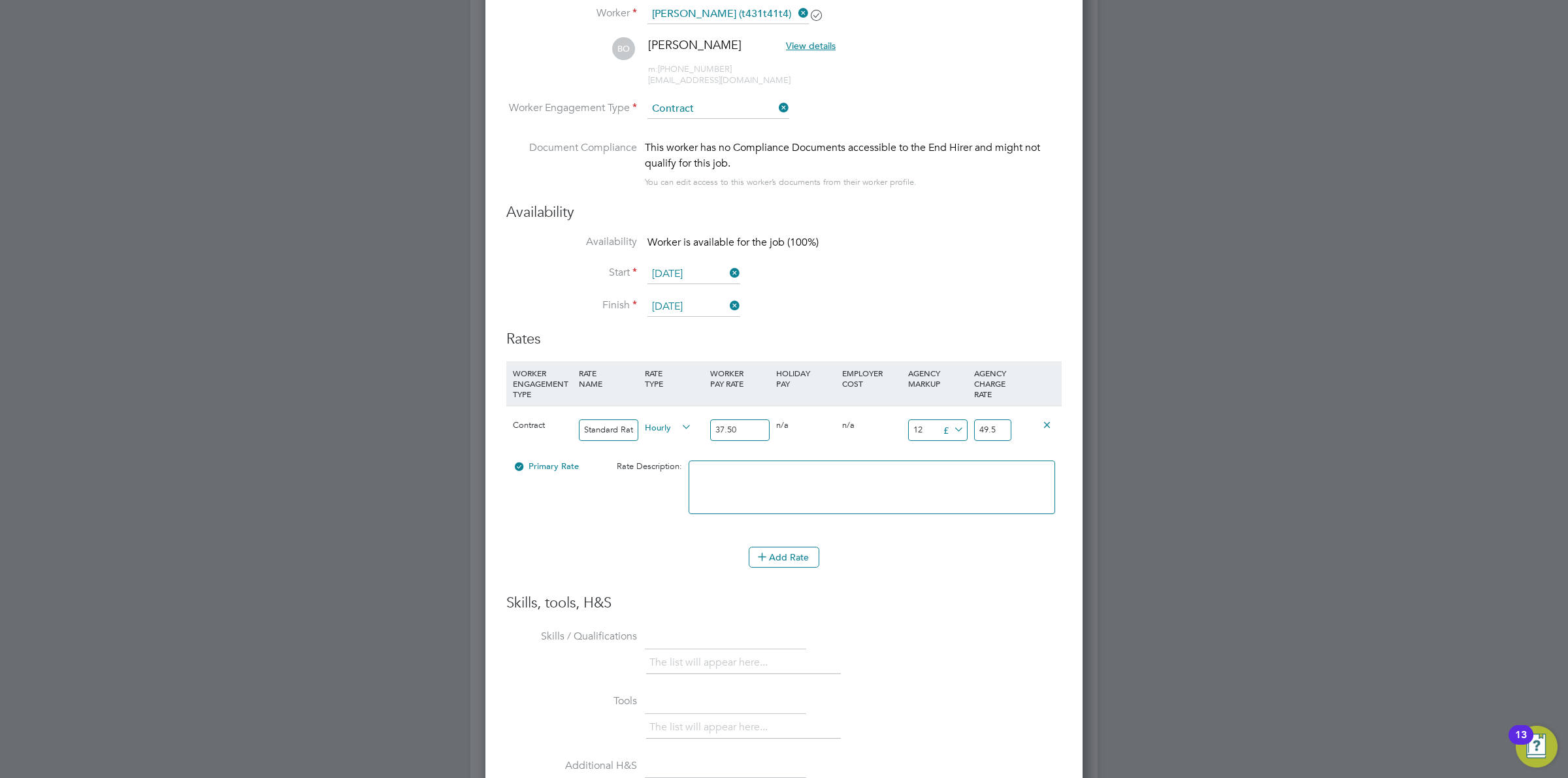
type input "50"
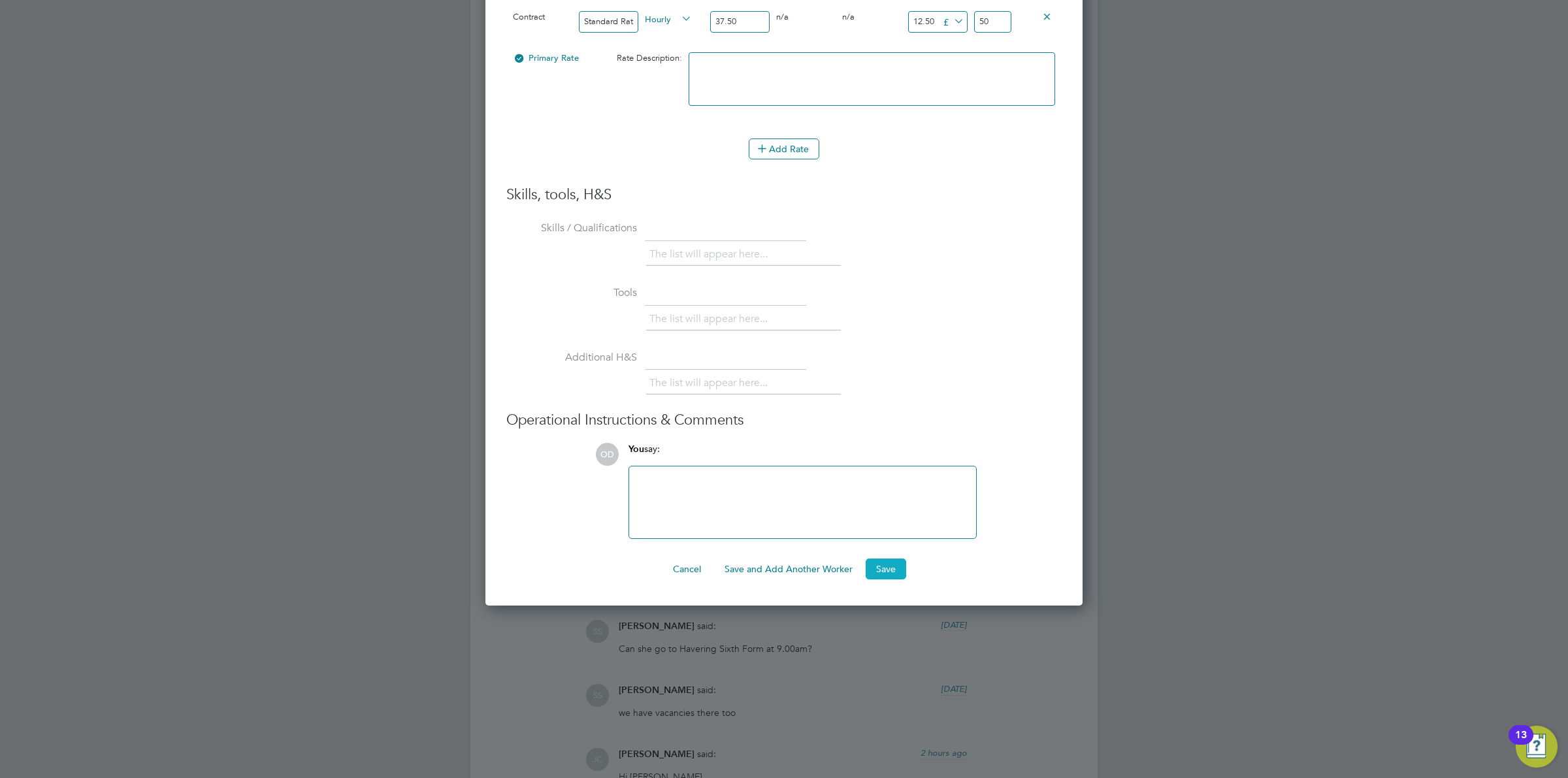
type input "12.50"
click at [888, 560] on ng-form "Worker Worker Beulah Obianwu (t431t41t4) BO Beulah Obianwu View details m: +44 …" at bounding box center [784, 72] width 555 height 1016
click at [888, 566] on button "Save" at bounding box center [886, 569] width 40 height 21
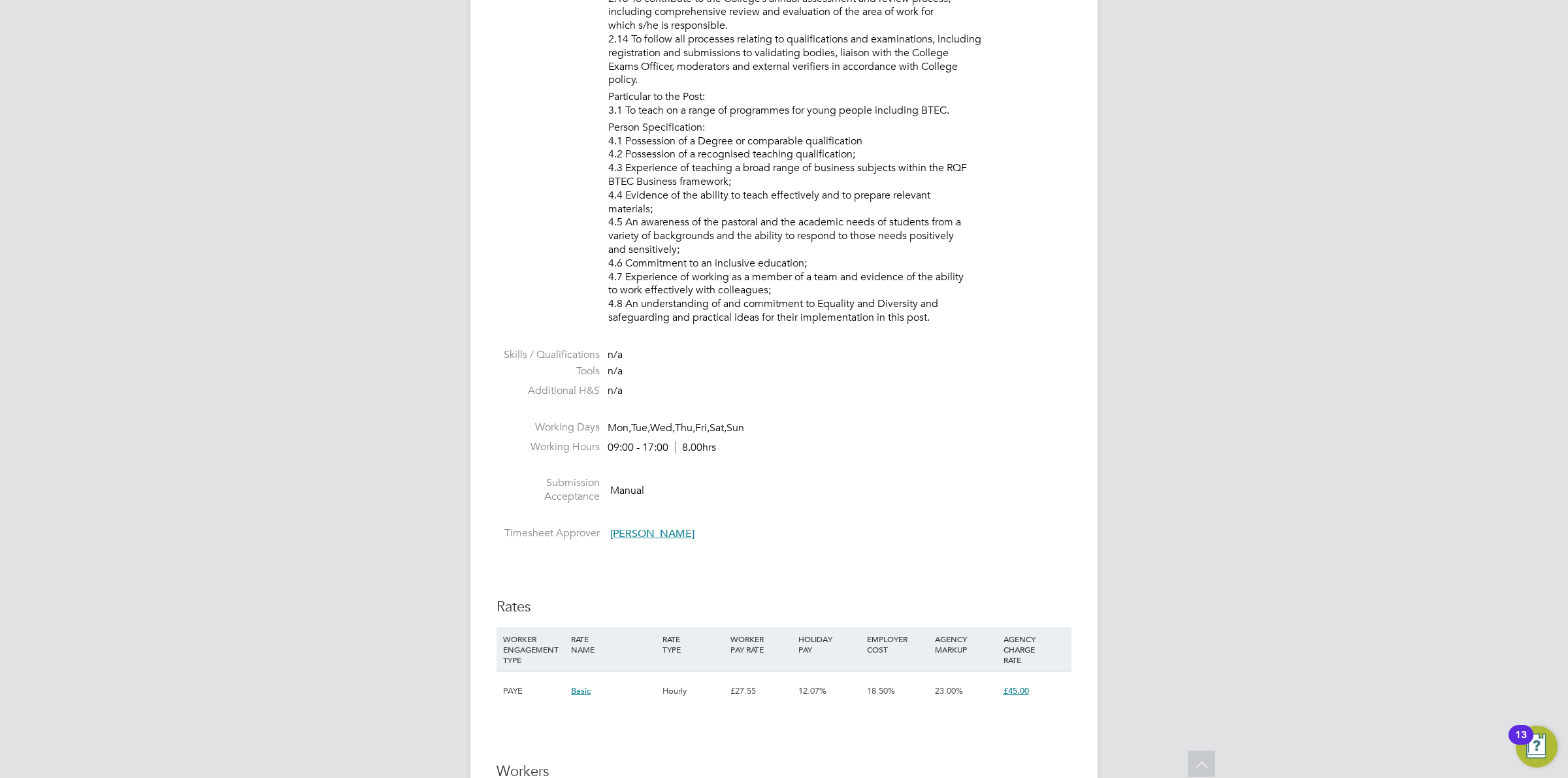
scroll to position [1634, 0]
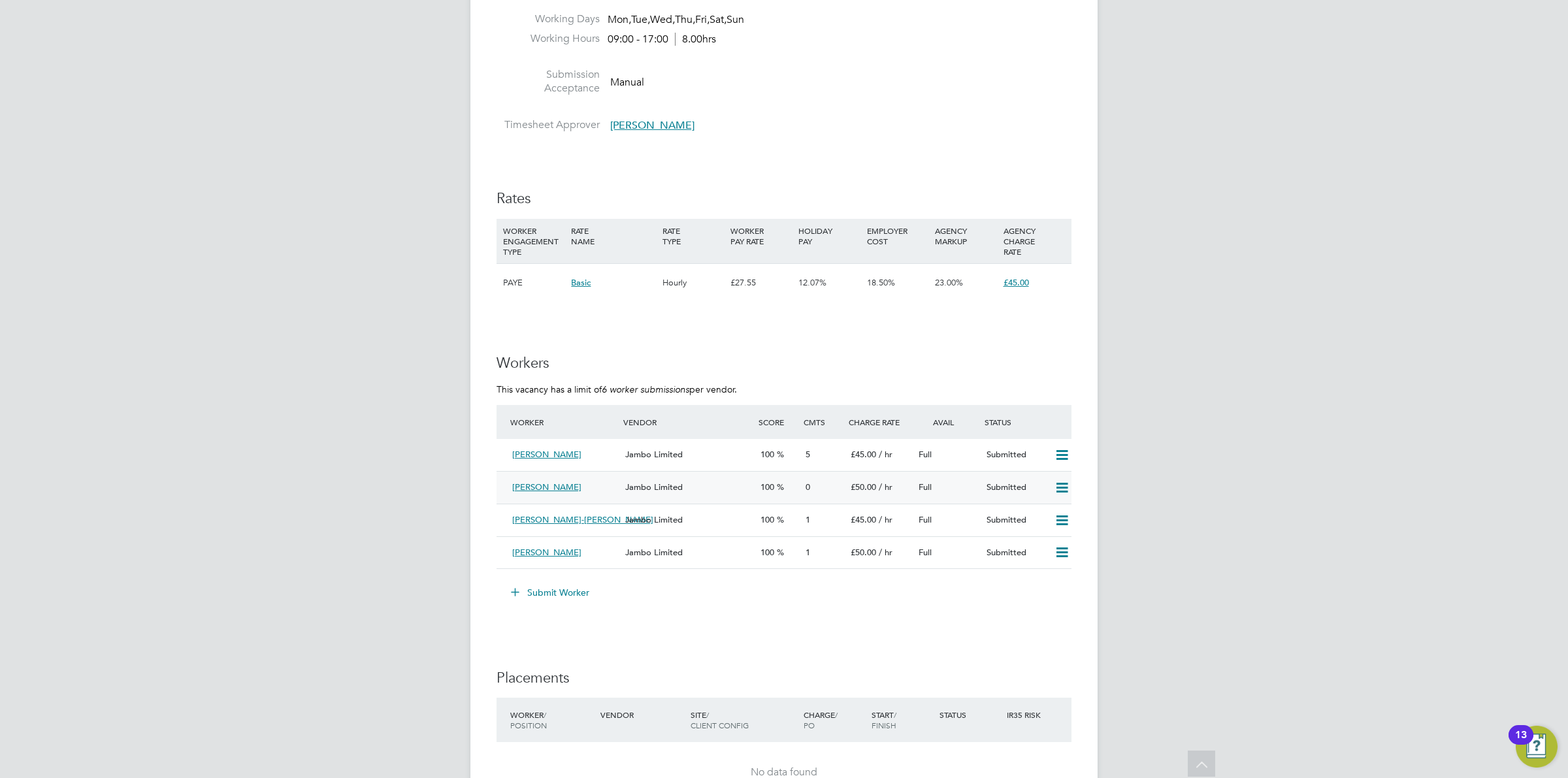
click at [950, 492] on div "Full" at bounding box center [947, 488] width 68 height 22
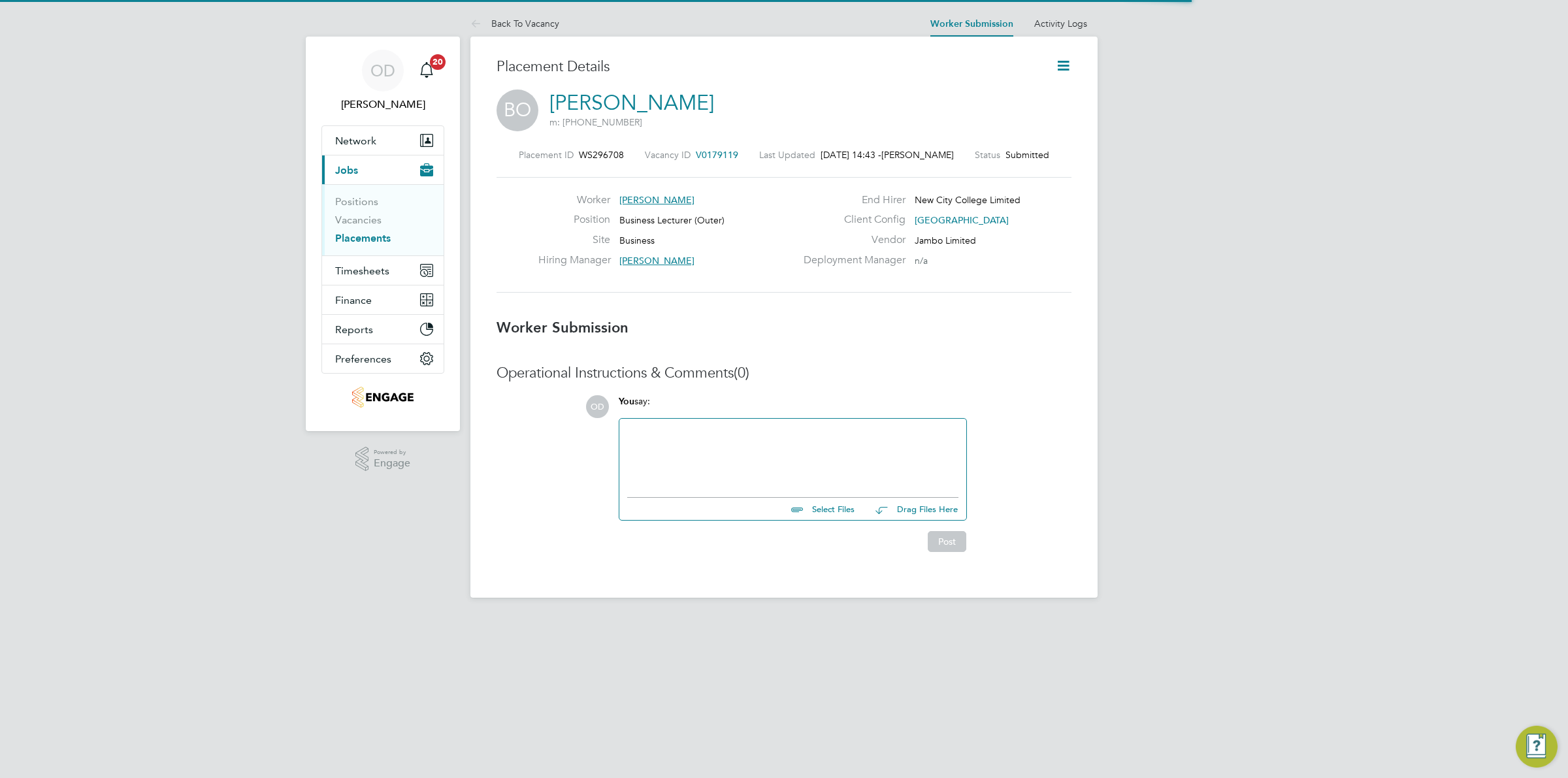
scroll to position [7, 7]
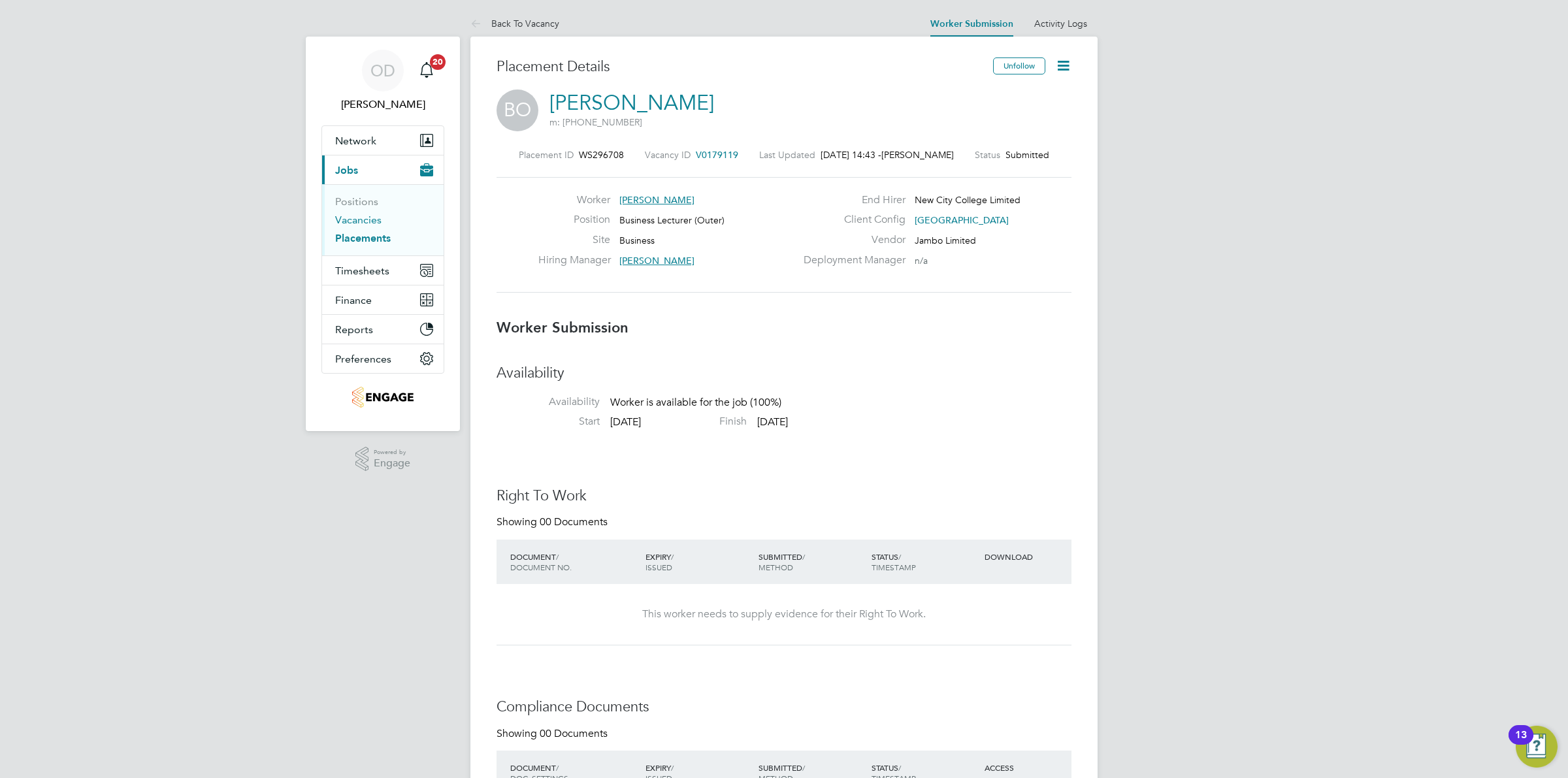
click at [366, 221] on link "Vacancies" at bounding box center [358, 219] width 46 height 13
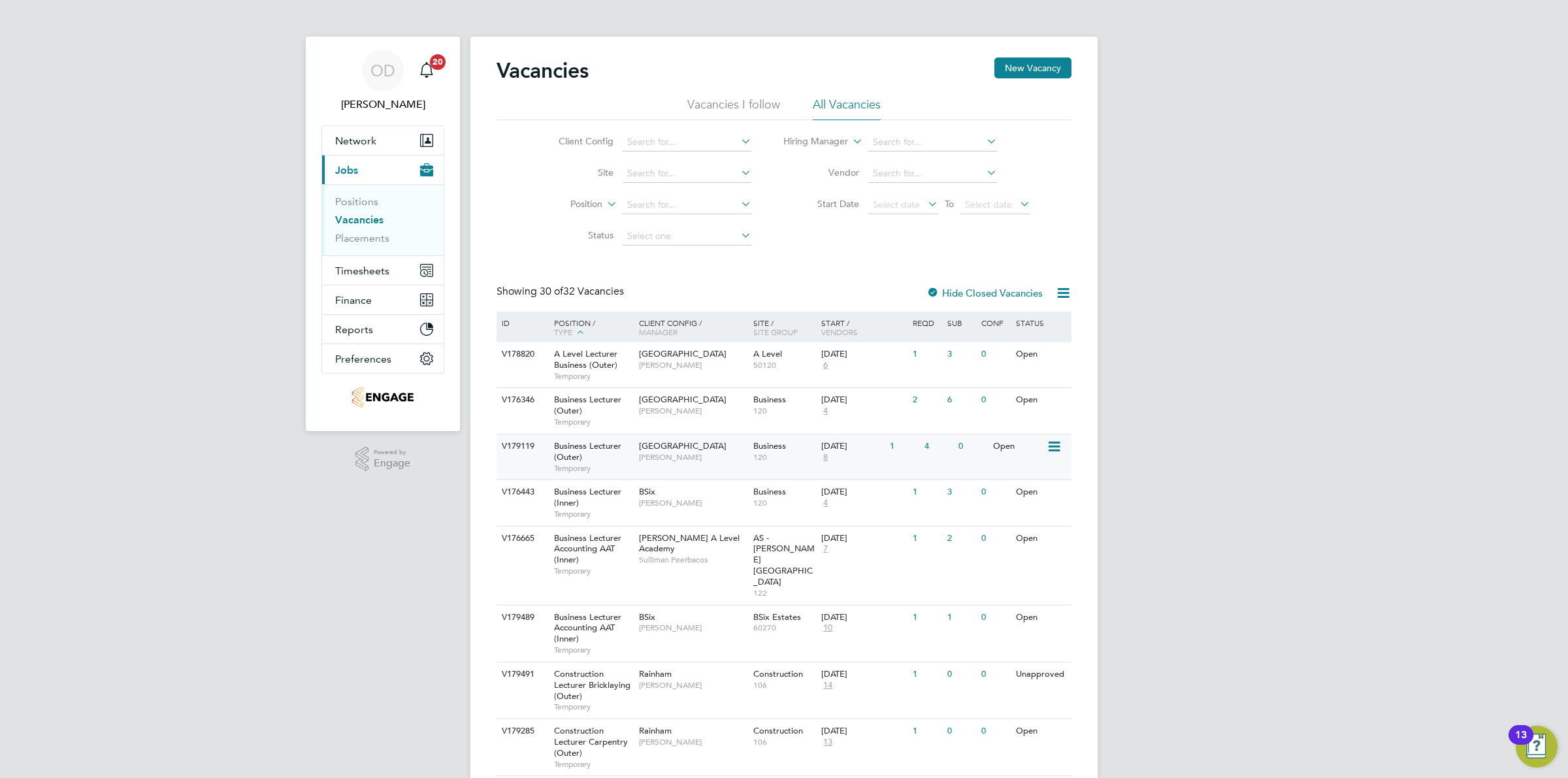
click at [922, 449] on div "4" at bounding box center [937, 446] width 34 height 24
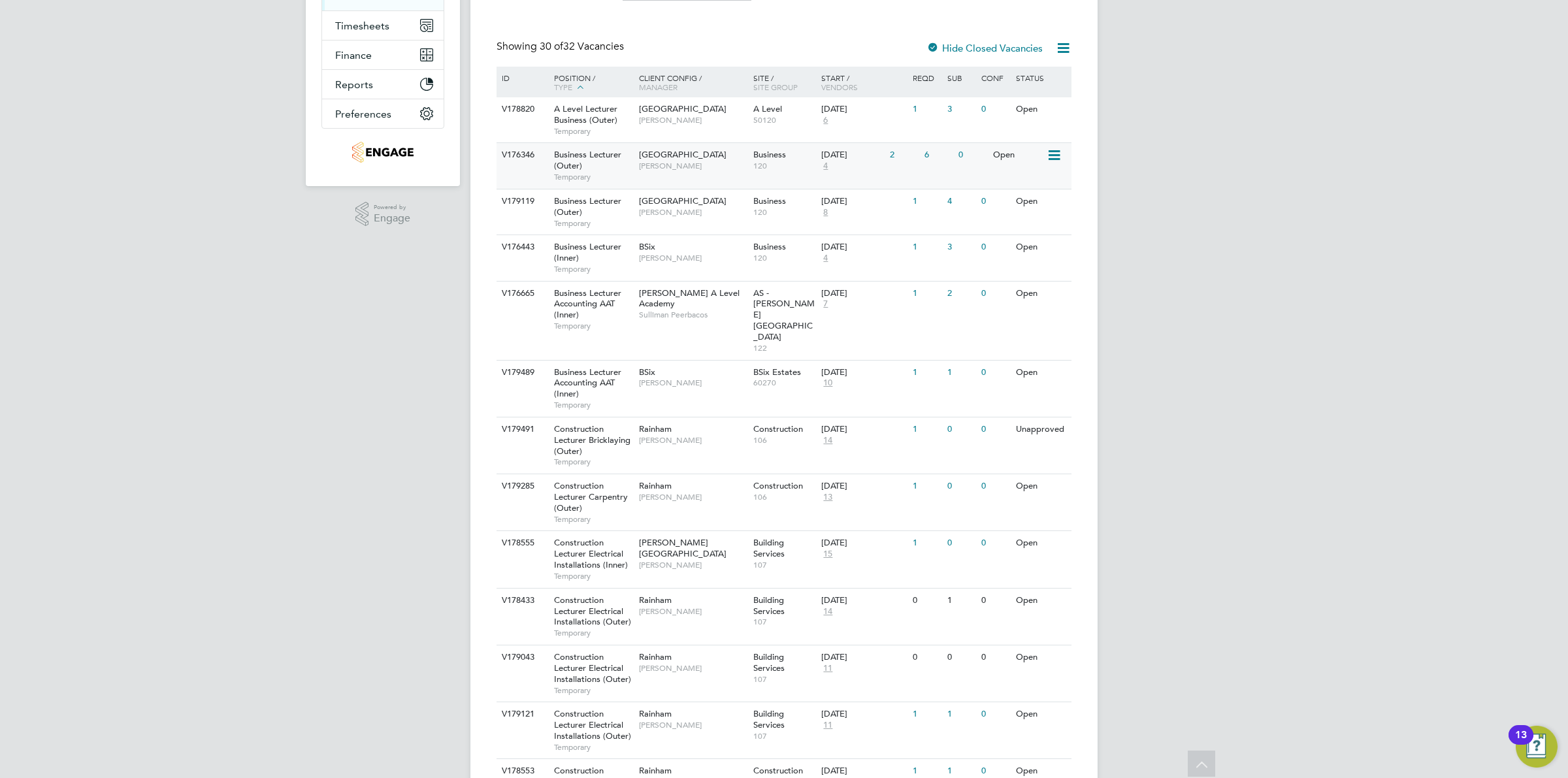
scroll to position [163, 0]
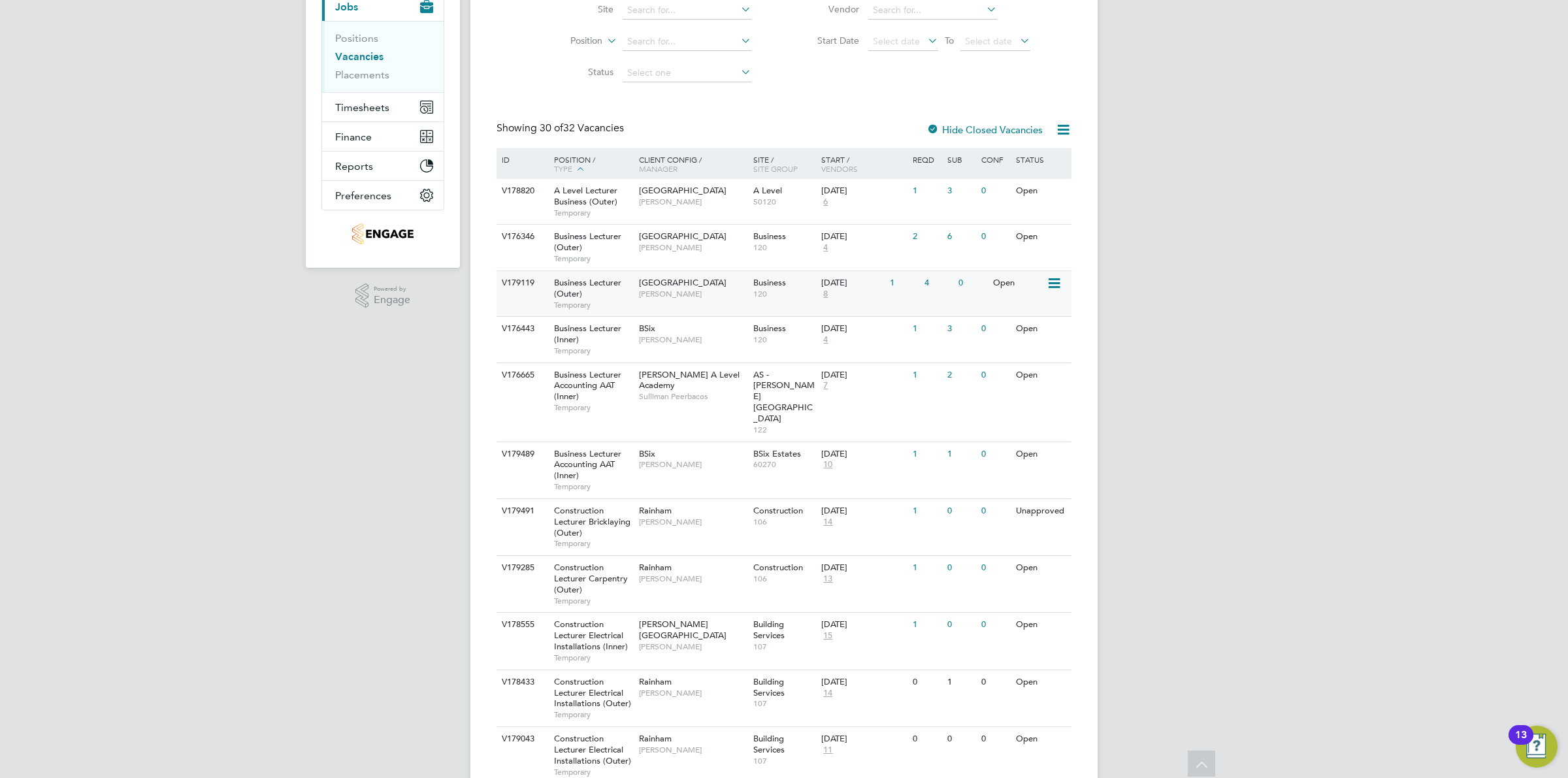
click at [1026, 286] on div "Open" at bounding box center [1018, 283] width 57 height 24
click at [993, 236] on div "Open" at bounding box center [1018, 237] width 57 height 24
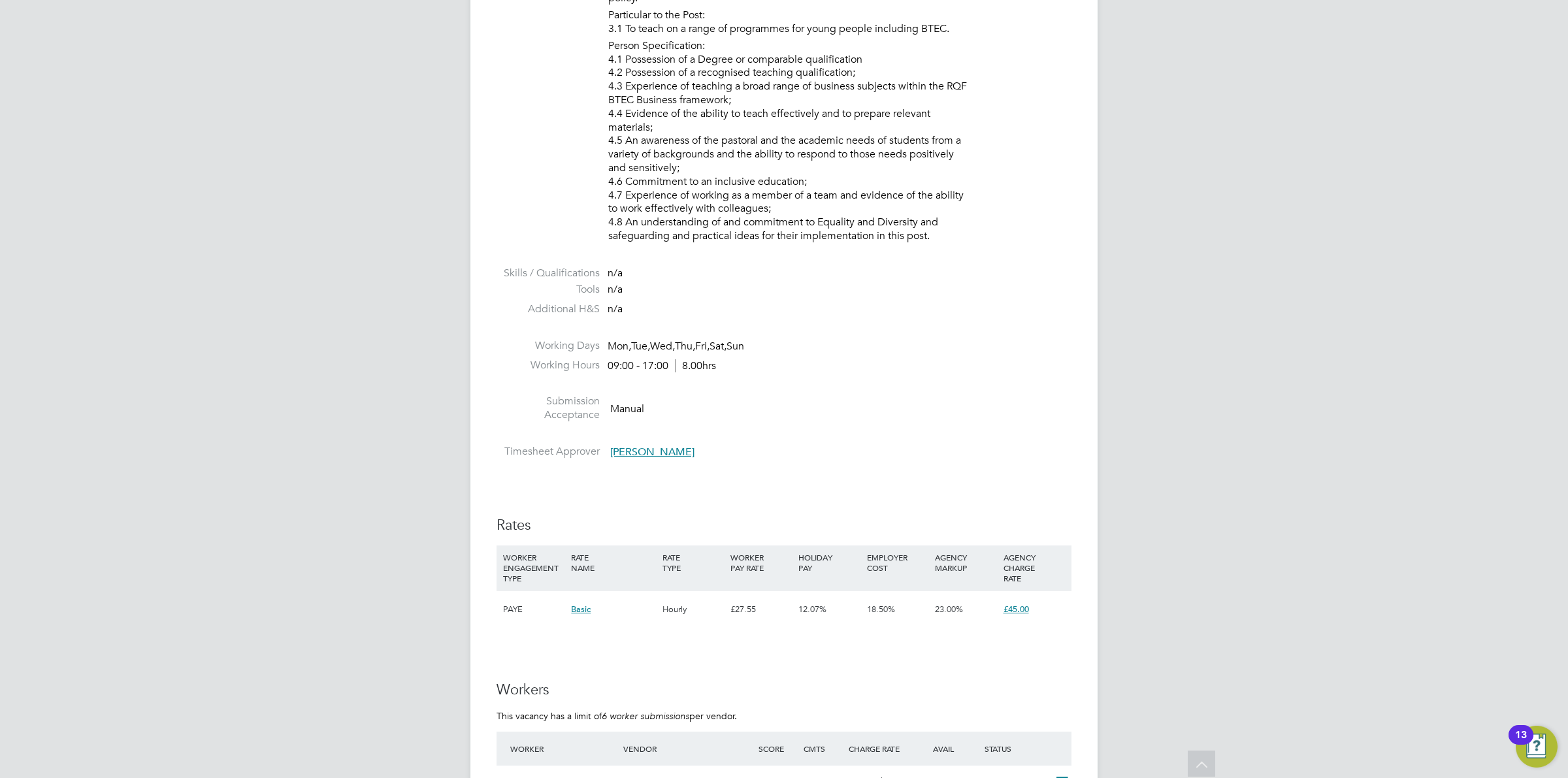
scroll to position [1225, 0]
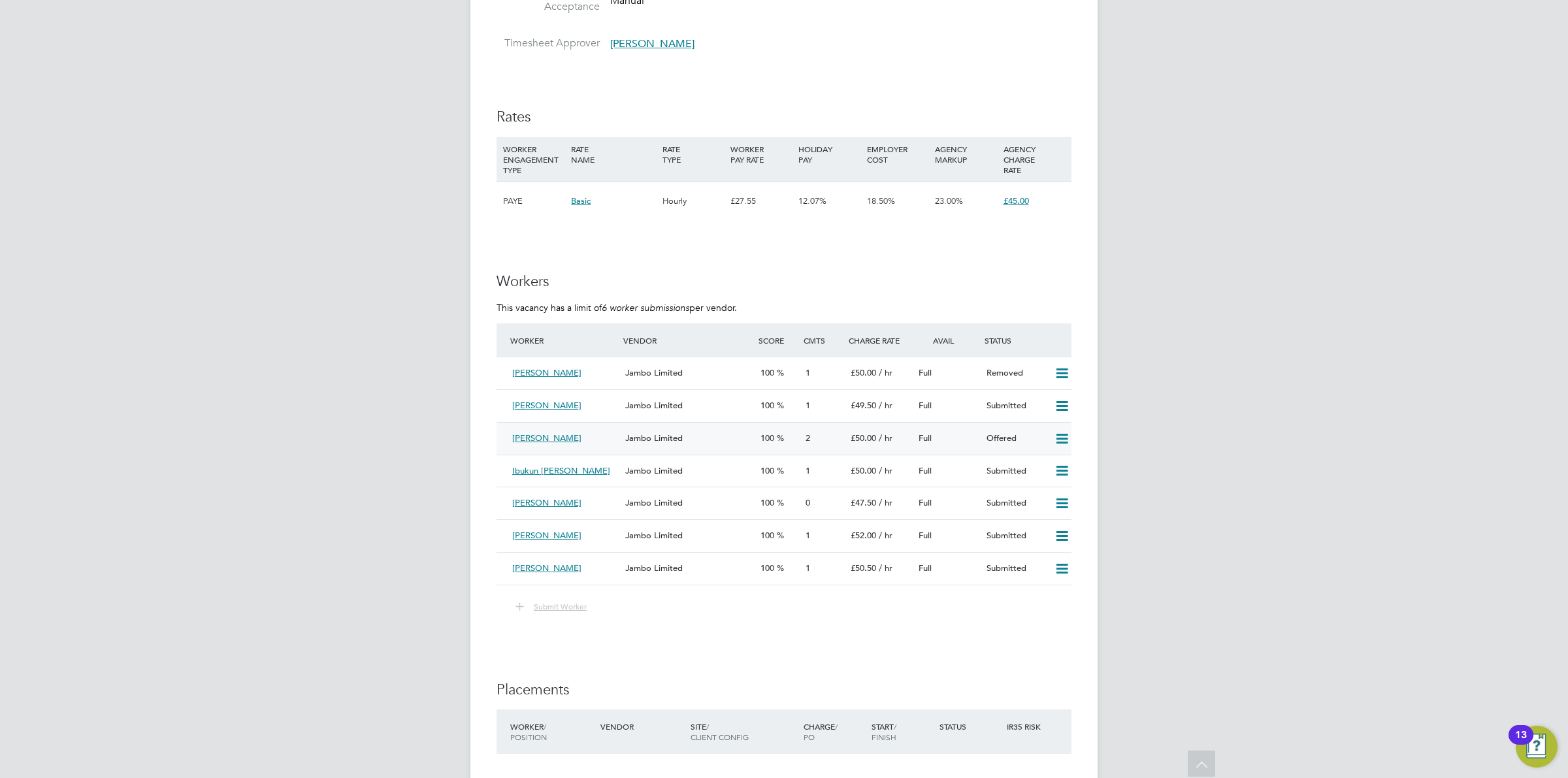
click at [1058, 437] on icon at bounding box center [1062, 439] width 17 height 10
click at [1049, 464] on li "Confirm" at bounding box center [1042, 468] width 49 height 18
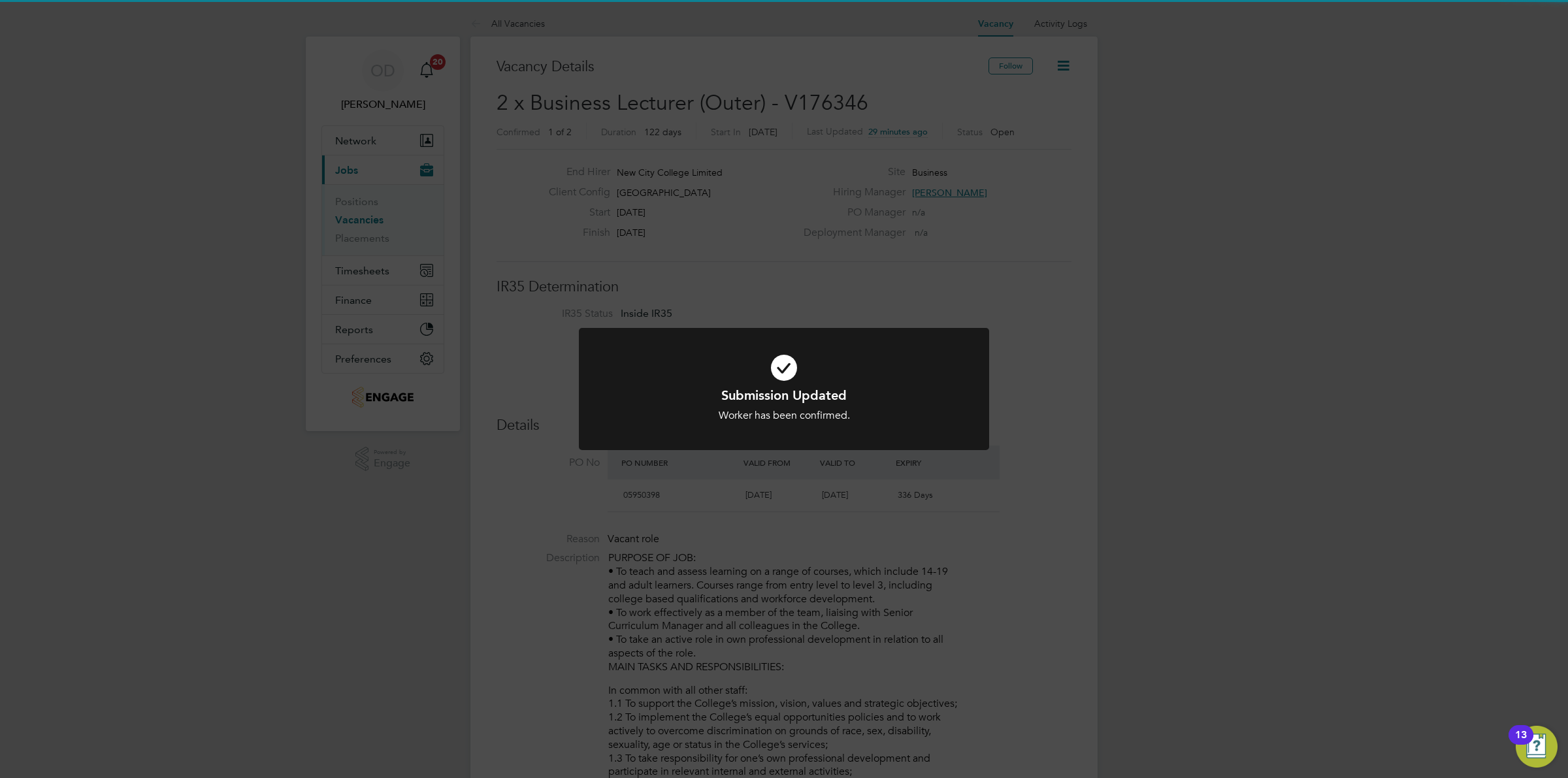
click at [1173, 464] on div "Submission Updated Worker has been confirmed. Cancel Okay" at bounding box center [784, 389] width 1568 height 778
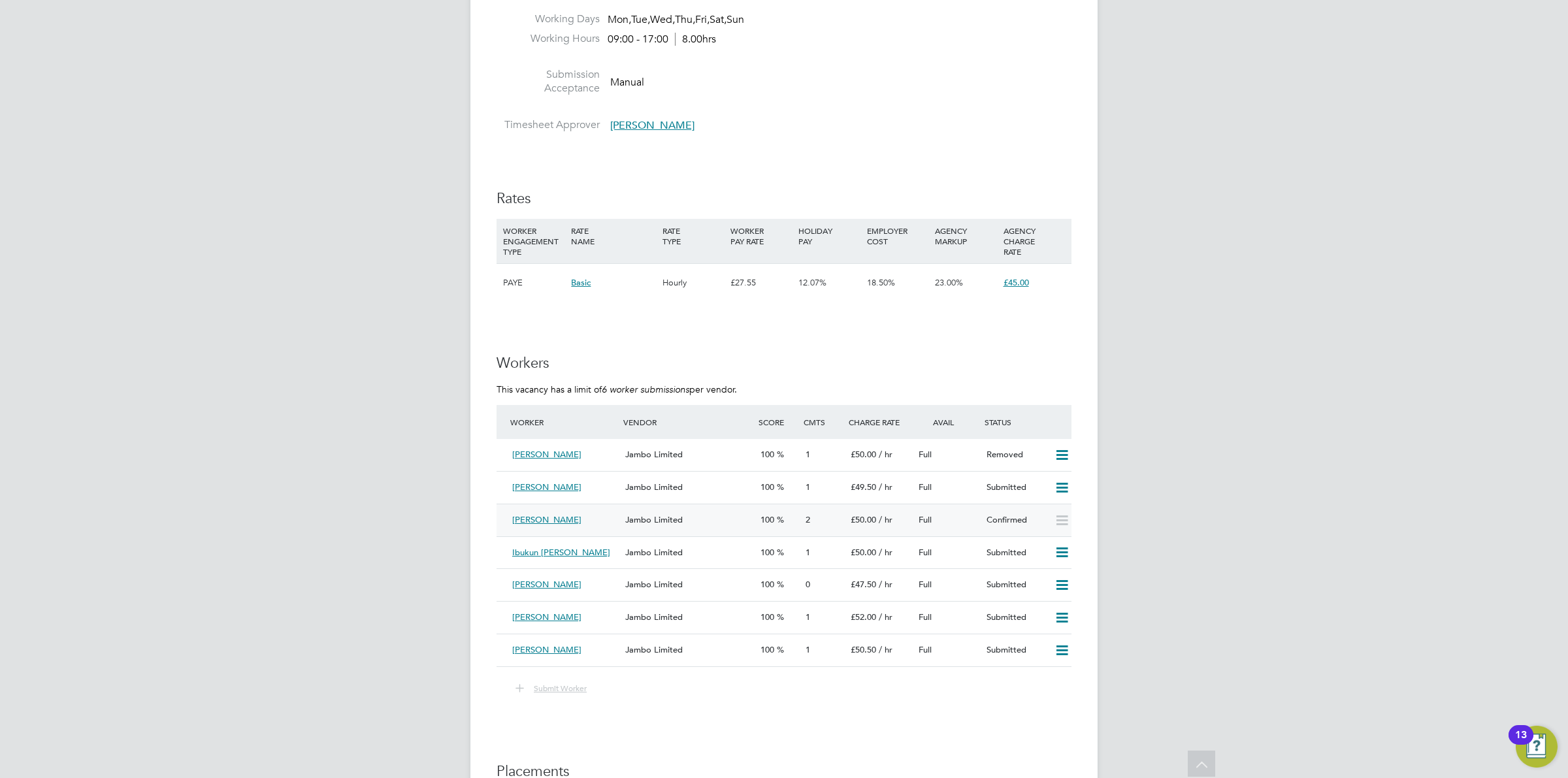
click at [707, 507] on div "Beulah Obianwu Jambo Limited 100 2 £50.00 / hr Full Confirmed" at bounding box center [784, 520] width 575 height 33
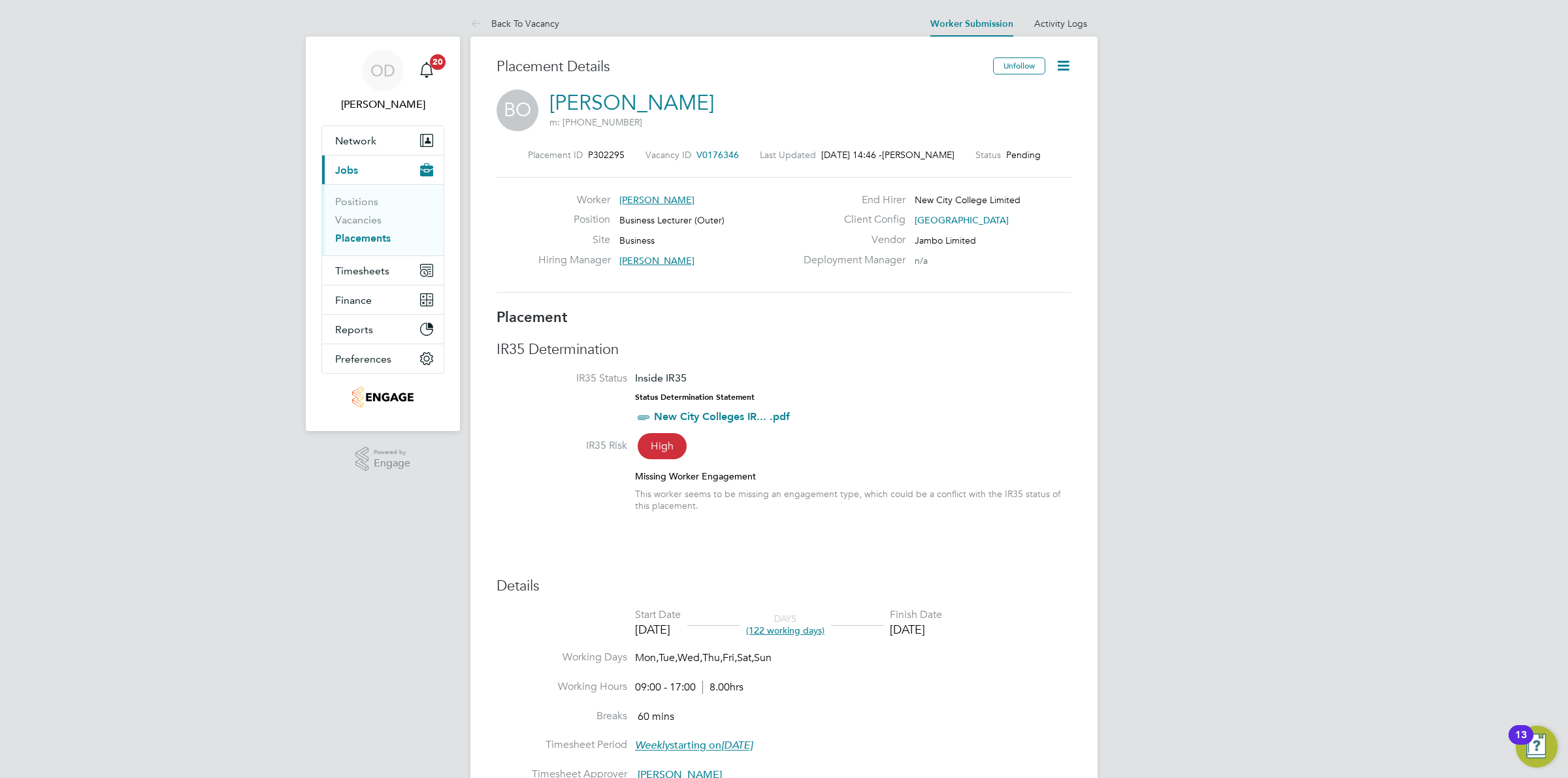
click at [1069, 65] on icon at bounding box center [1063, 66] width 17 height 17
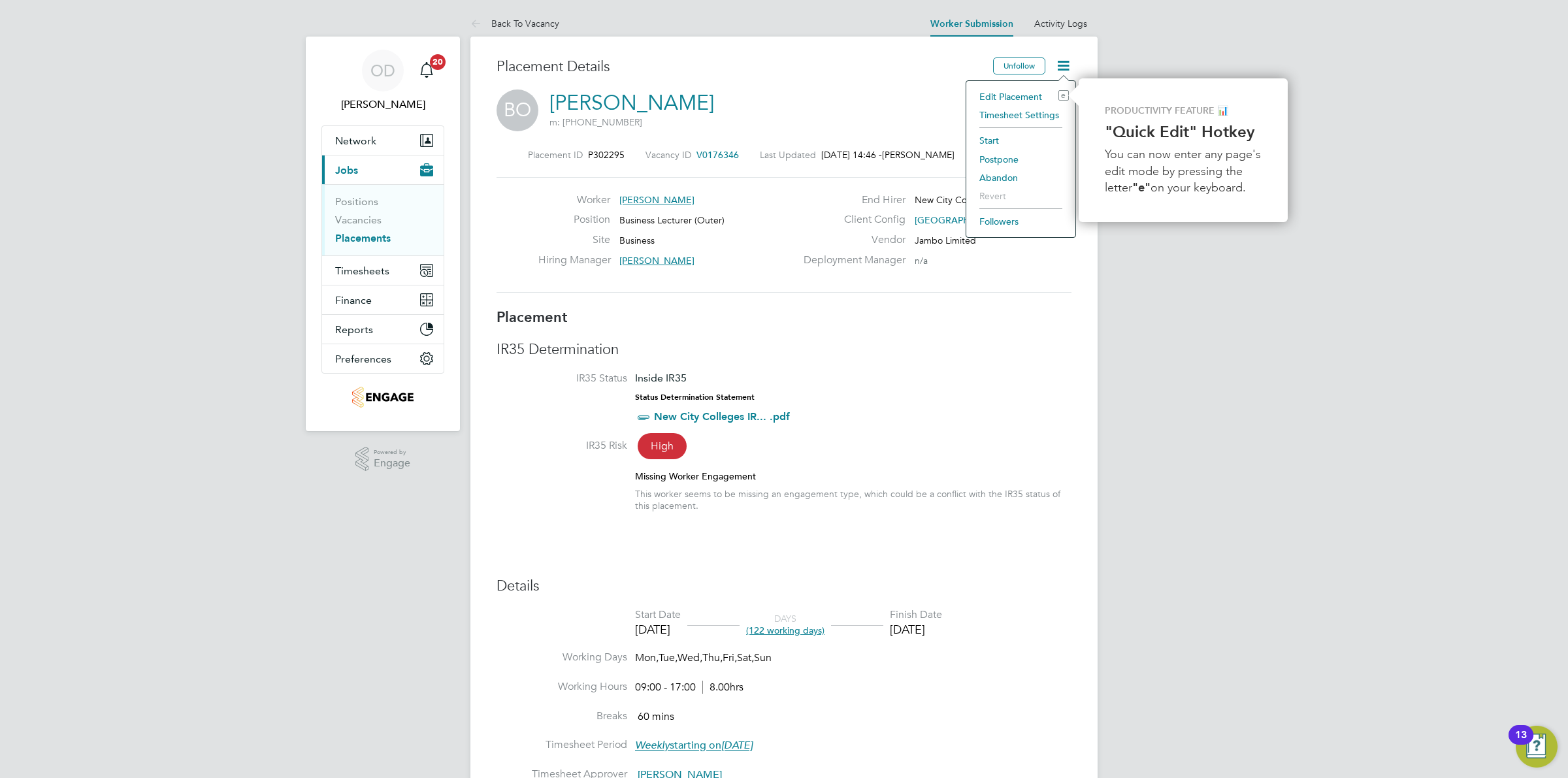
click at [1024, 95] on li "Edit Placement e" at bounding box center [1020, 97] width 96 height 18
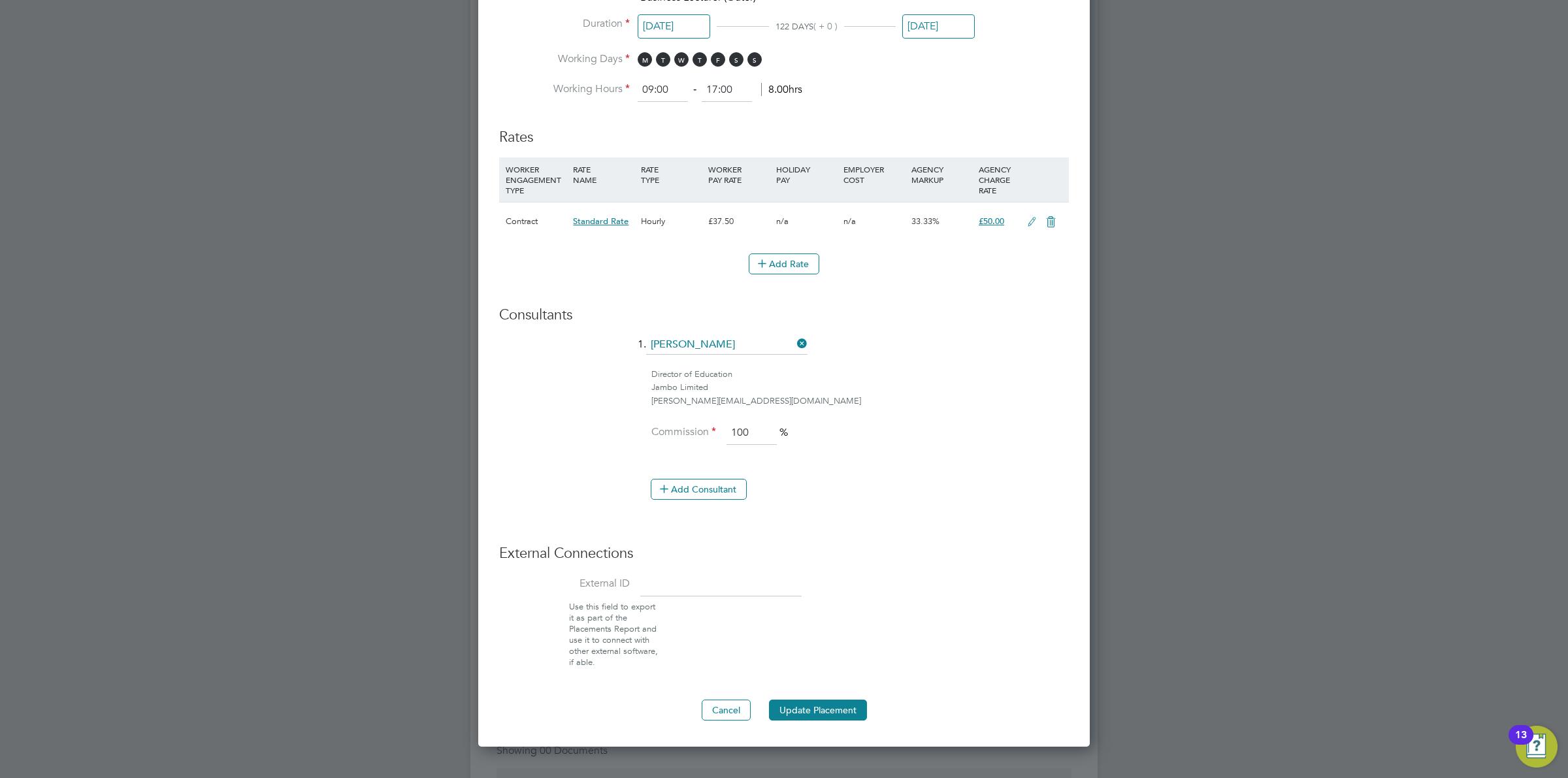
click at [1029, 223] on icon at bounding box center [1032, 222] width 17 height 10
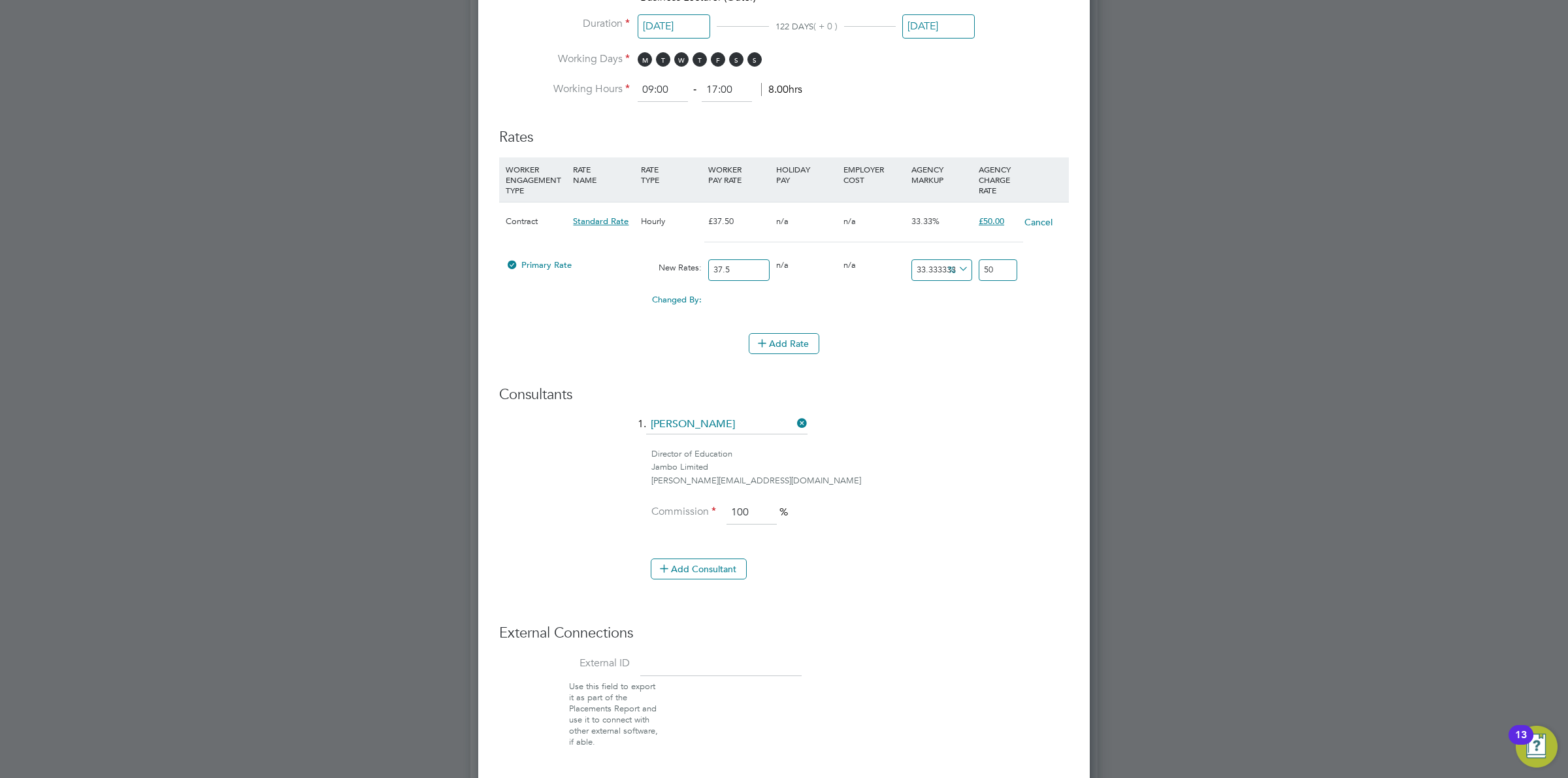
drag, startPoint x: 759, startPoint y: 271, endPoint x: 691, endPoint y: 261, distance: 68.7
click at [691, 261] on div "Primary Rate New Rates: 37.5 0 n/a 0 n/a 33.333333333333336 0 % 50" at bounding box center [784, 269] width 569 height 34
type input "4"
type input "5.333333333333333"
type input "40"
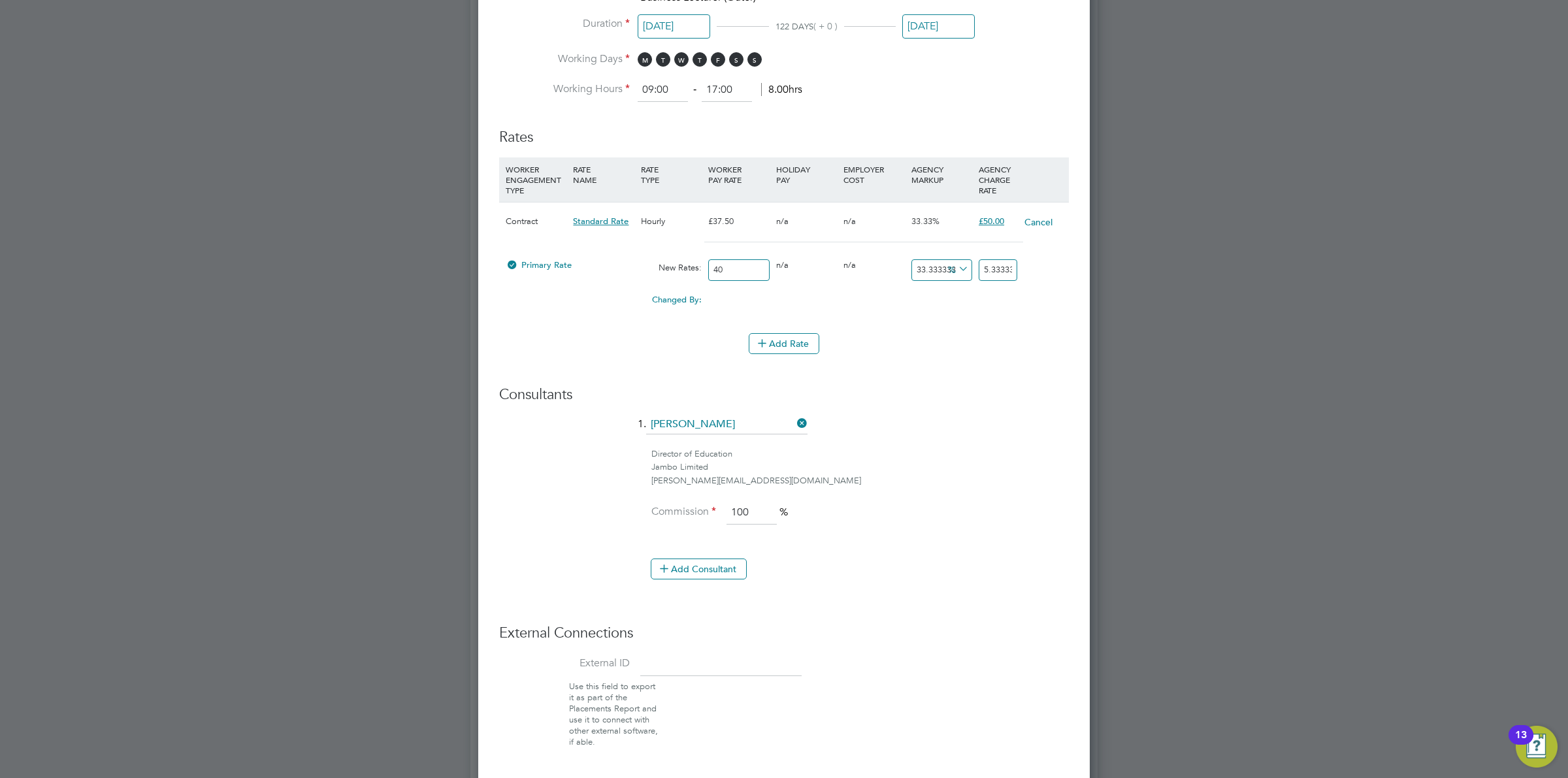
type input "53.333333333333336"
type input "40"
click at [956, 272] on icon at bounding box center [956, 269] width 0 height 18
click at [948, 295] on li "£" at bounding box center [958, 302] width 31 height 17
click at [919, 273] on input "13.333333333333336" at bounding box center [942, 270] width 61 height 22
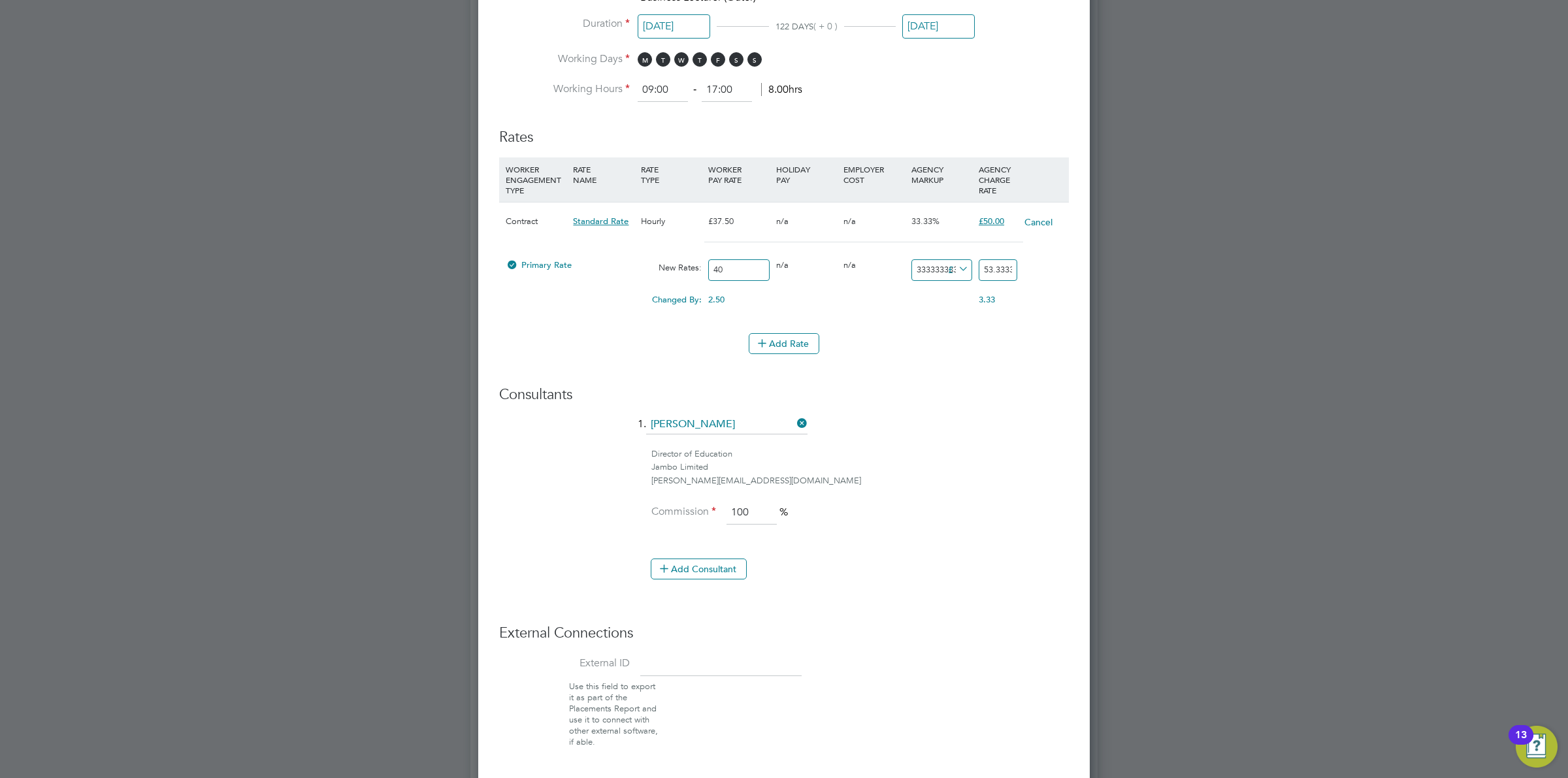
drag, startPoint x: 918, startPoint y: 273, endPoint x: 1065, endPoint y: 273, distance: 147.0
click at [1060, 273] on div "Primary Rate New Rates: 40 0 n/a 0 n/a 33.333333333333336 13.333333333333336 £ …" at bounding box center [784, 269] width 569 height 34
type input "1"
type input "41"
type input "11"
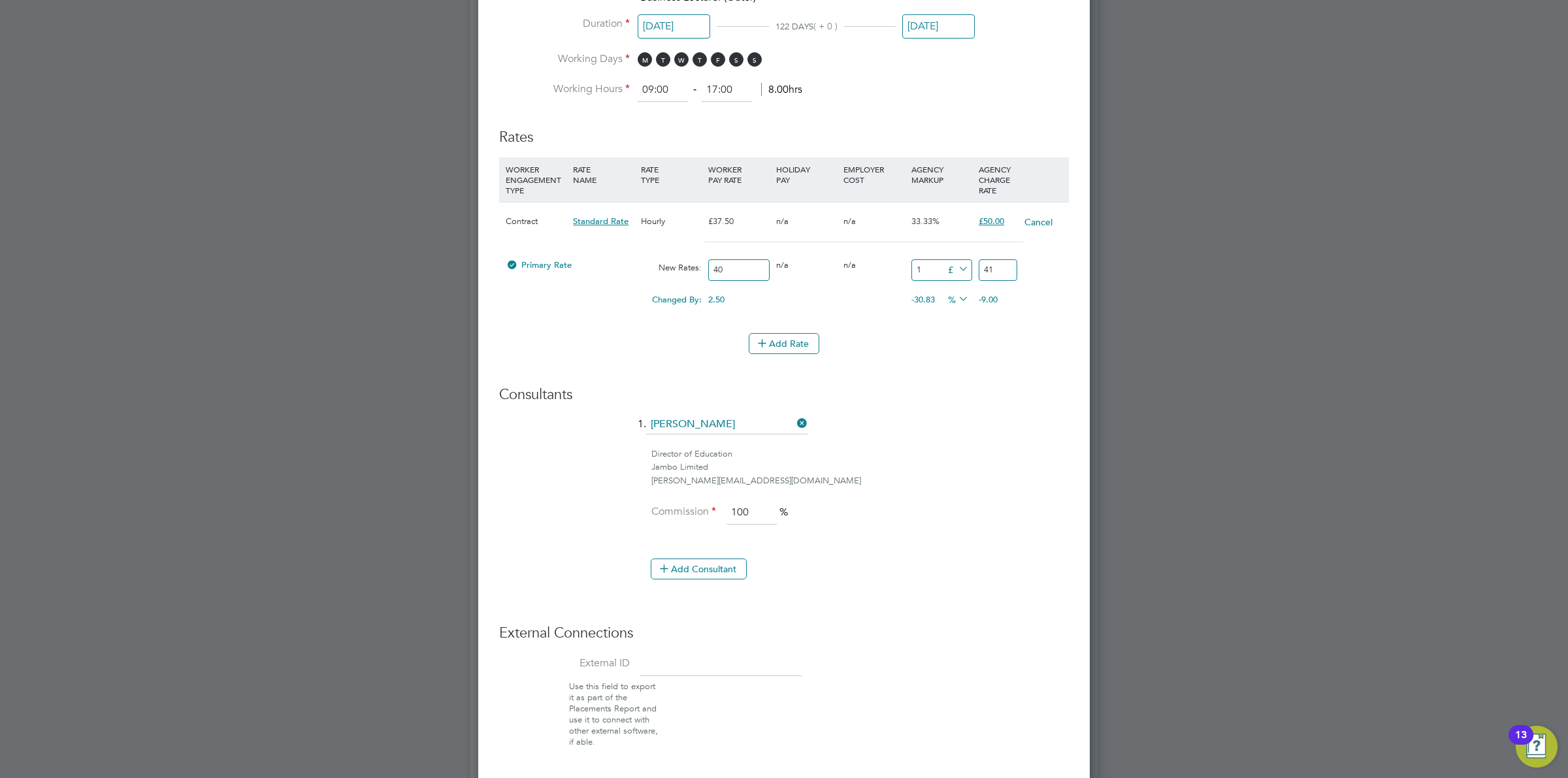
type input "51"
type input "11.5"
type input "51.5"
type input "11.50"
click at [927, 400] on h3 "Consultants" at bounding box center [784, 395] width 569 height 19
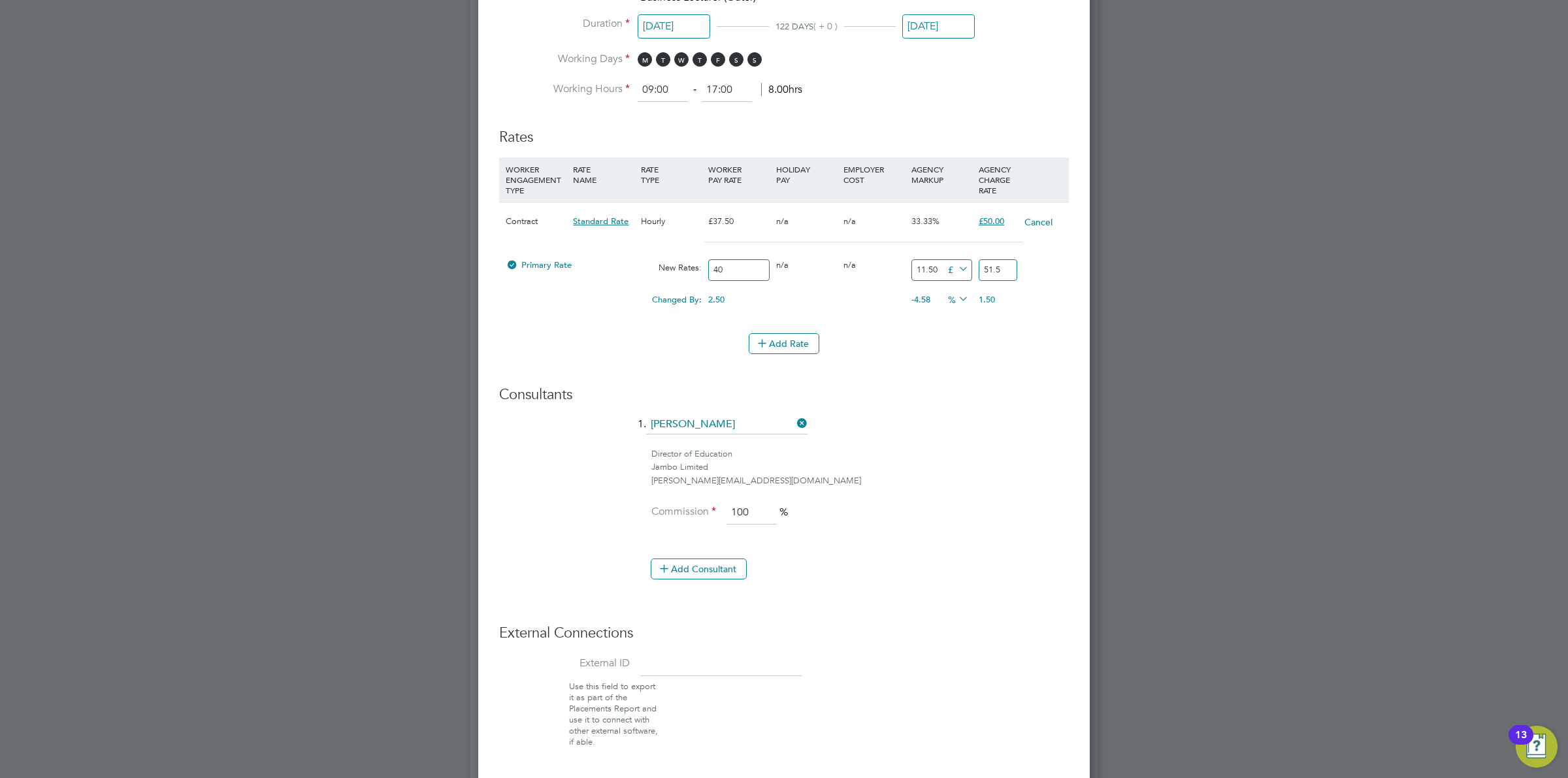
scroll to position [1062, 0]
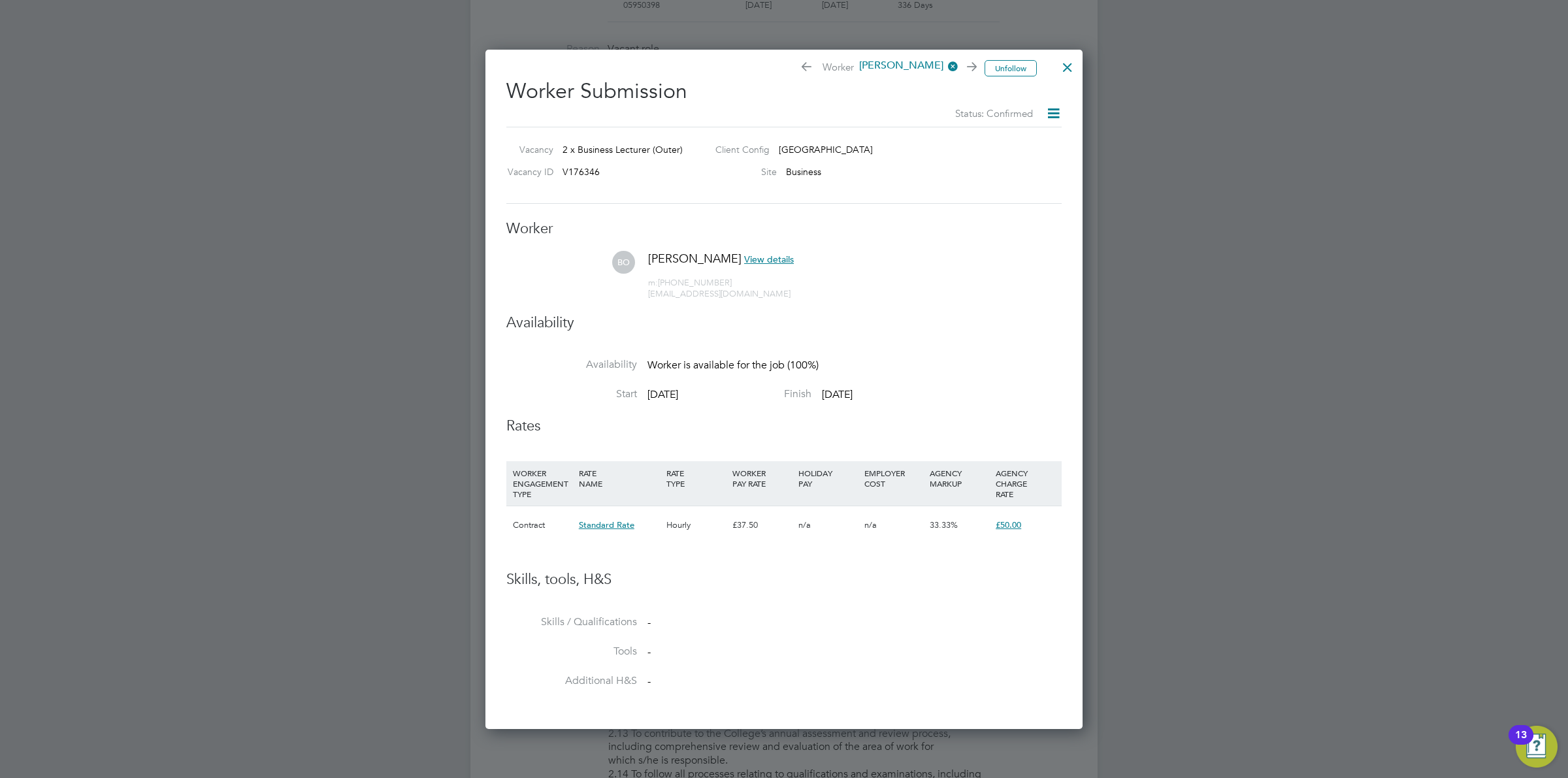
click at [1061, 66] on div at bounding box center [1067, 64] width 23 height 23
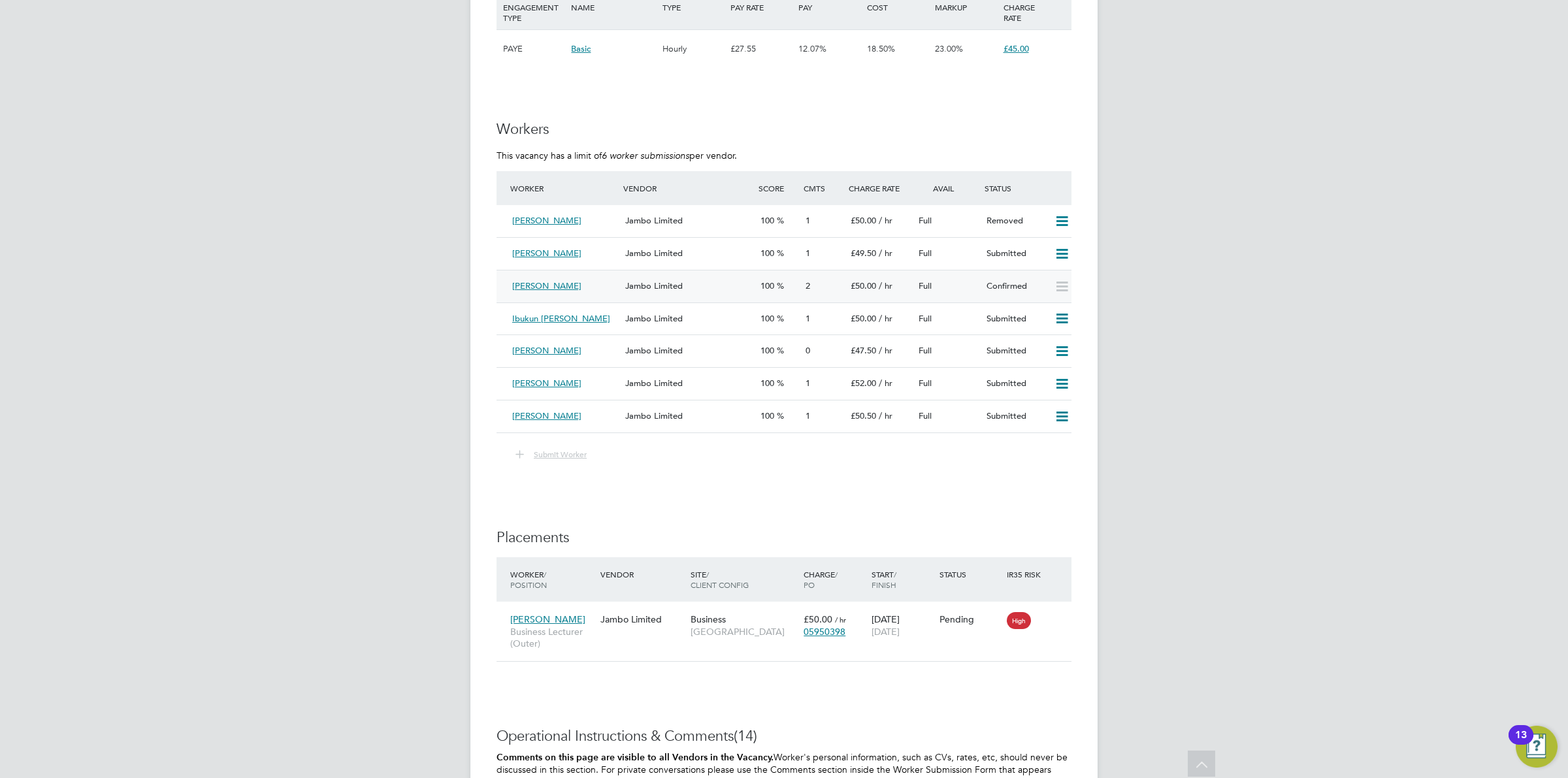
click at [667, 289] on span "Jambo Limited" at bounding box center [653, 285] width 58 height 11
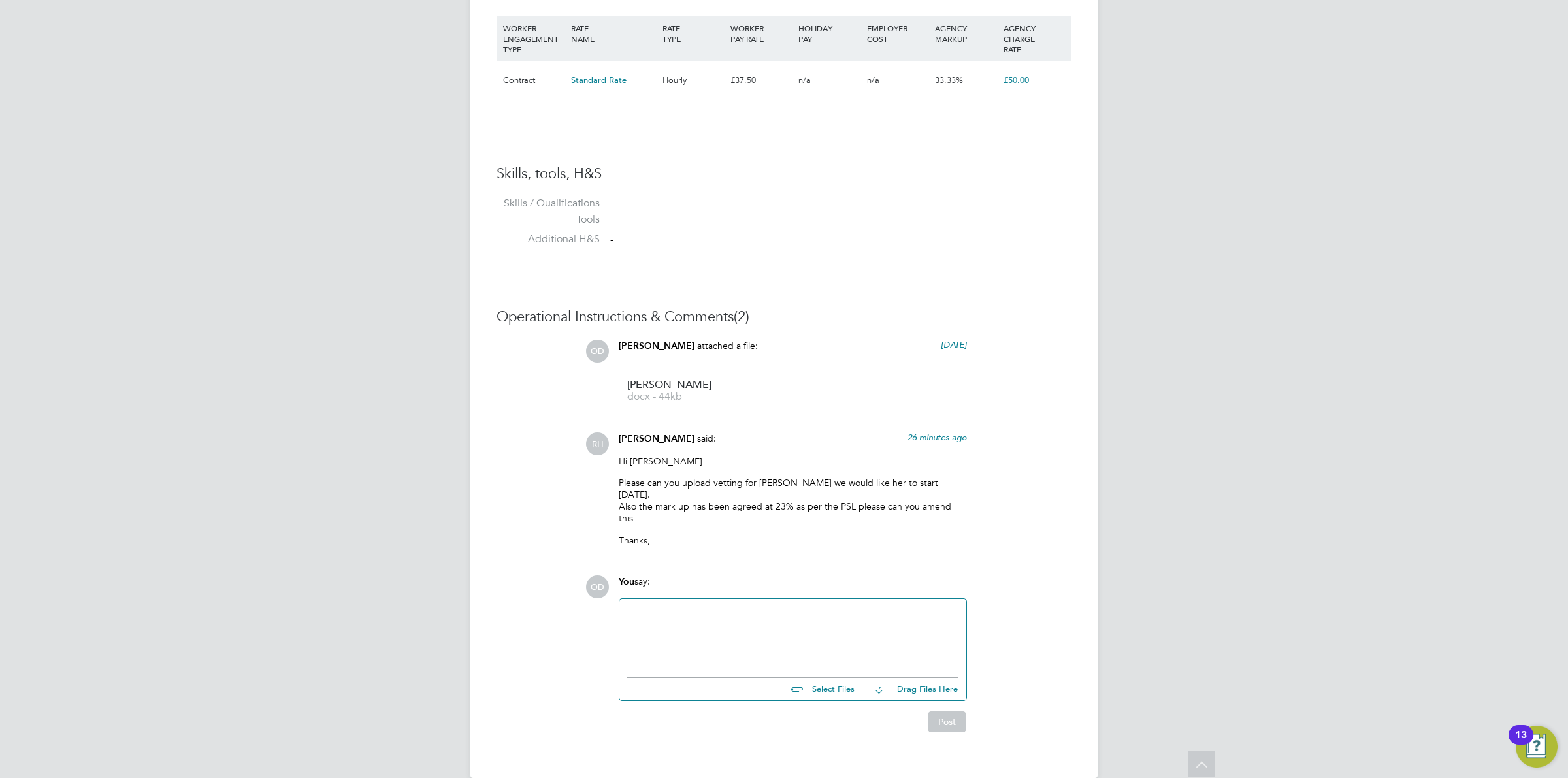
click at [728, 607] on div at bounding box center [793, 635] width 331 height 56
drag, startPoint x: 765, startPoint y: 637, endPoint x: 634, endPoint y: 577, distance: 144.1
click at [634, 599] on div "Hi [PERSON_NAME] is ocnfused as there is another agency incolved. I submitted h…" at bounding box center [792, 635] width 347 height 72
drag, startPoint x: 624, startPoint y: 582, endPoint x: 755, endPoint y: 640, distance: 143.3
click at [755, 640] on div "Hi [PERSON_NAME] is ocnfused as there is another agency incolved. I submitted h…" at bounding box center [792, 635] width 347 height 72
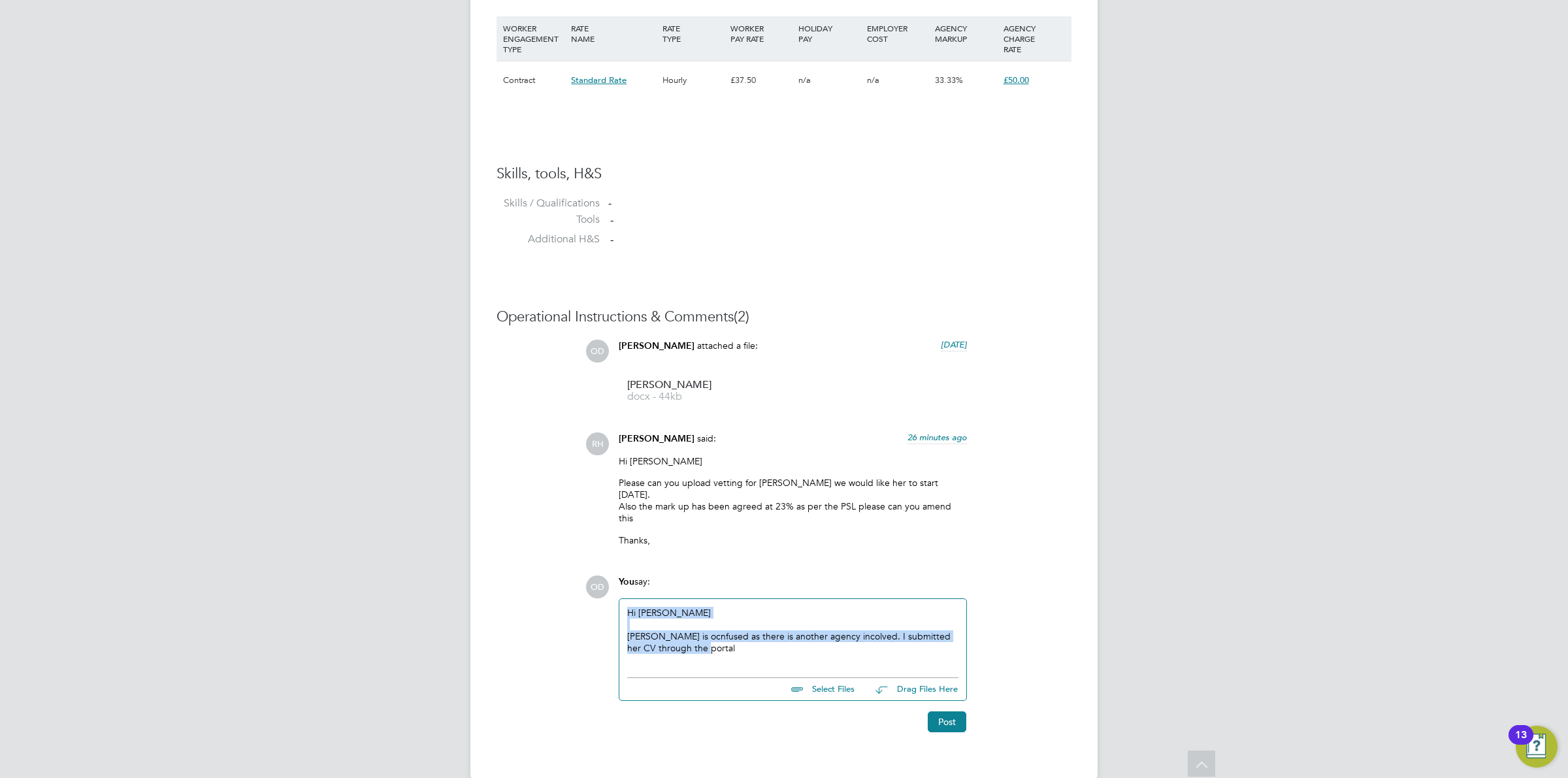
drag, startPoint x: 729, startPoint y: 628, endPoint x: 613, endPoint y: 586, distance: 123.4
click at [607, 586] on div "OD You say: Hi [PERSON_NAME] is ocnfused as there is another agency incolved. I…" at bounding box center [828, 653] width 486 height 156
copy div "Hi [PERSON_NAME] is ocnfused as there is another agency incolved. I submitted h…"
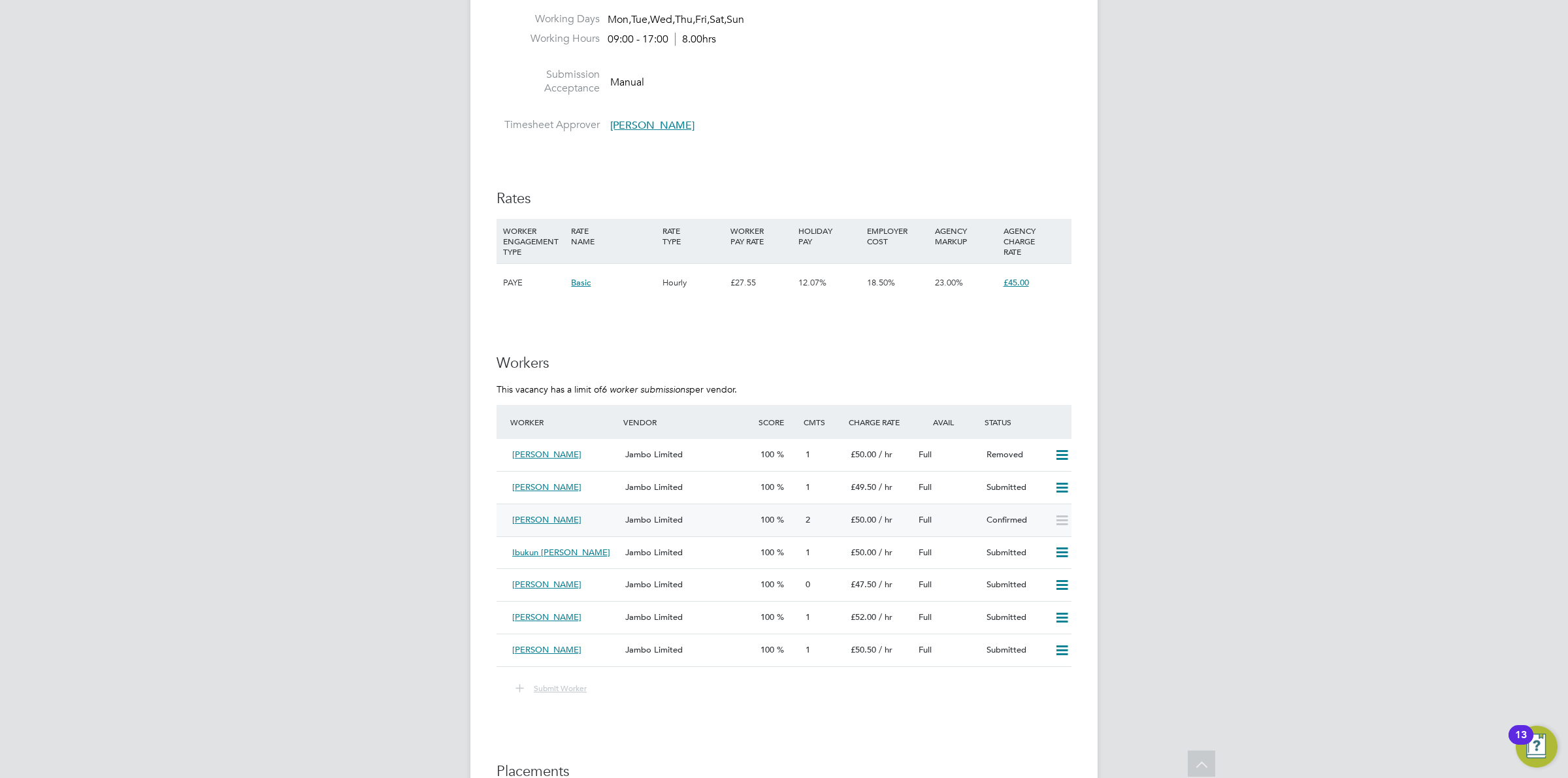
click at [713, 520] on div "Jambo Limited" at bounding box center [687, 520] width 135 height 22
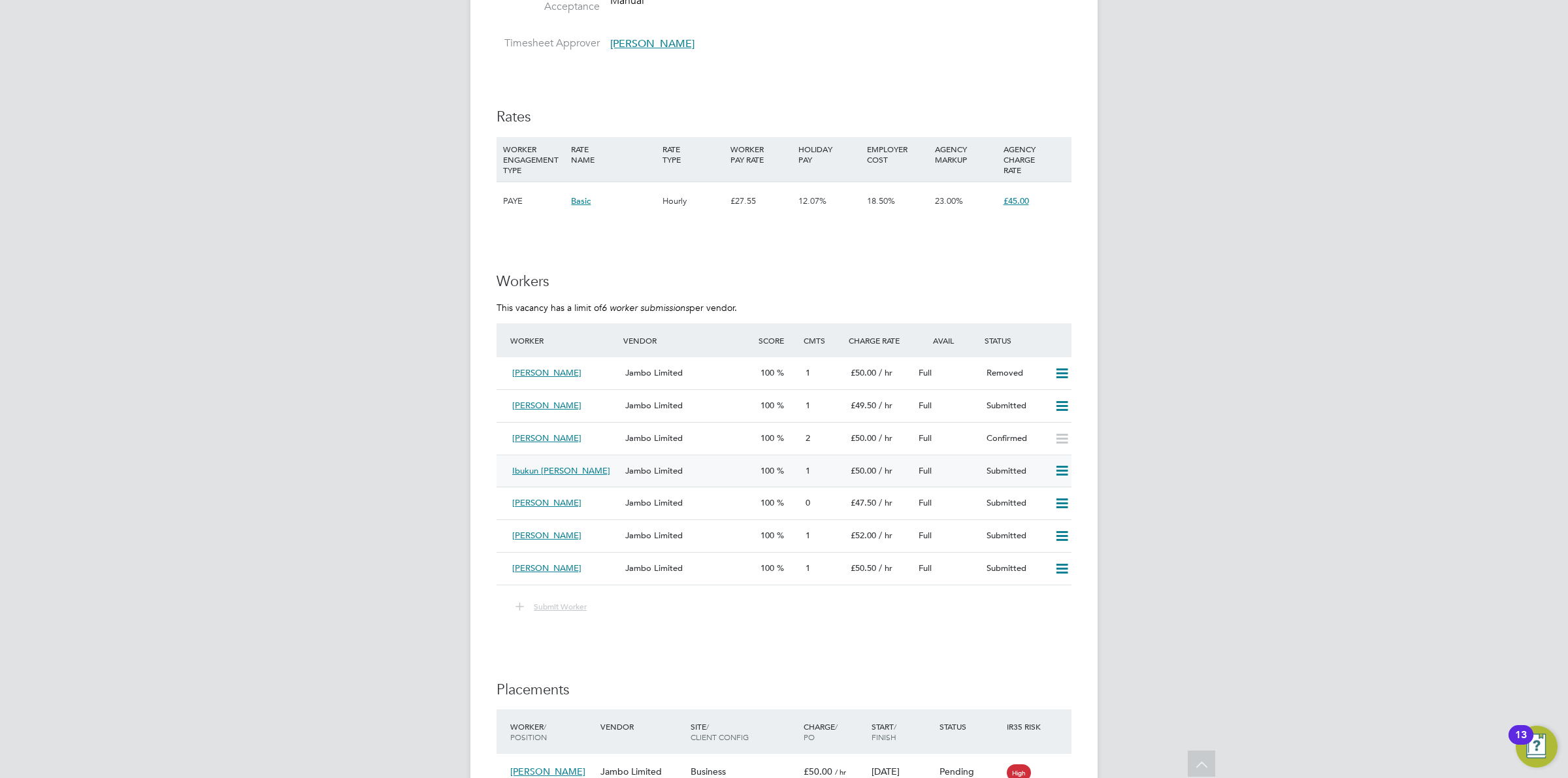
click at [1062, 468] on icon at bounding box center [1062, 471] width 17 height 10
click at [653, 448] on div "Jambo Limited" at bounding box center [687, 439] width 135 height 22
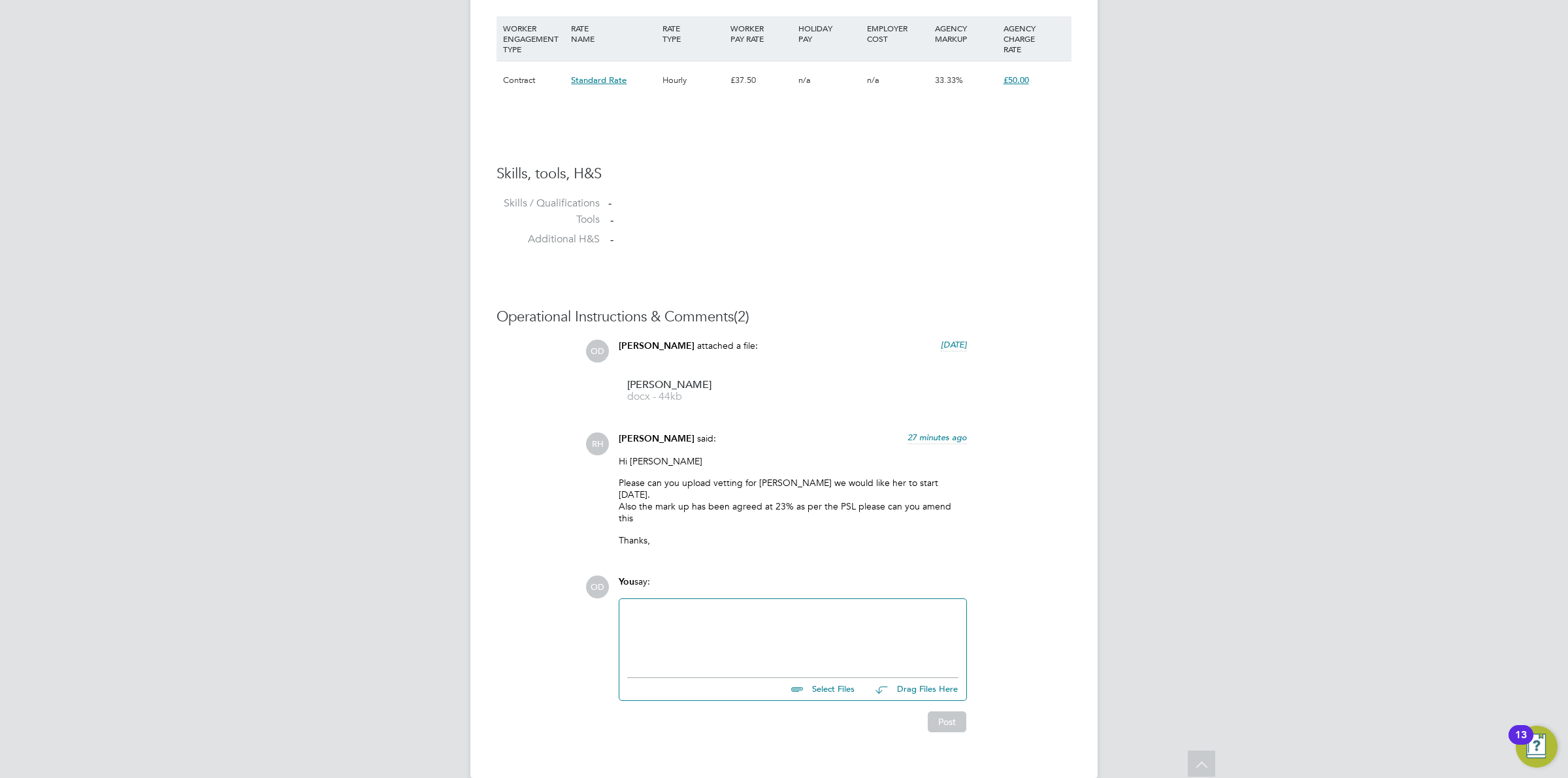
click at [777, 607] on div at bounding box center [793, 635] width 331 height 56
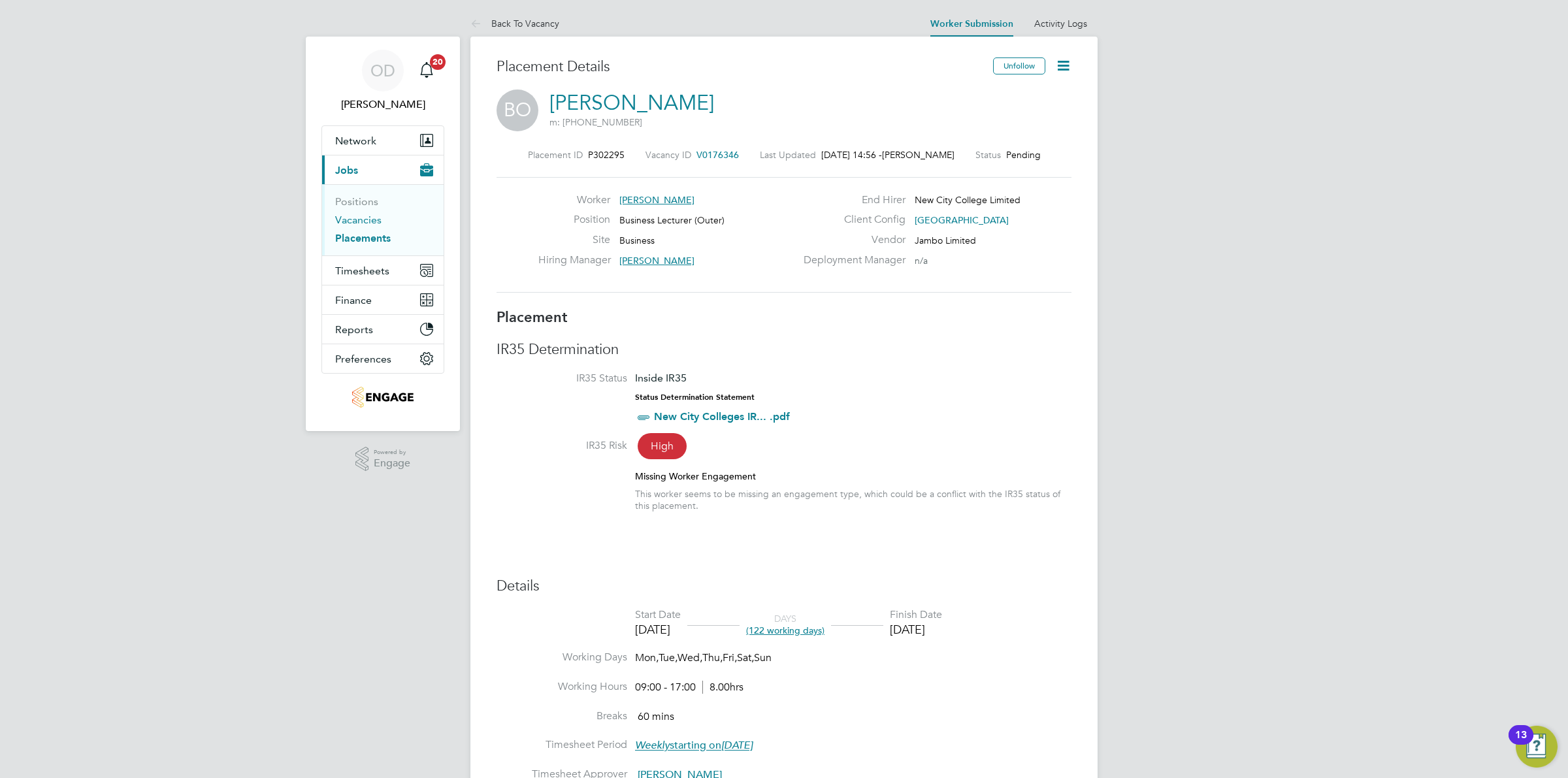
click at [368, 220] on link "Vacancies" at bounding box center [358, 219] width 46 height 13
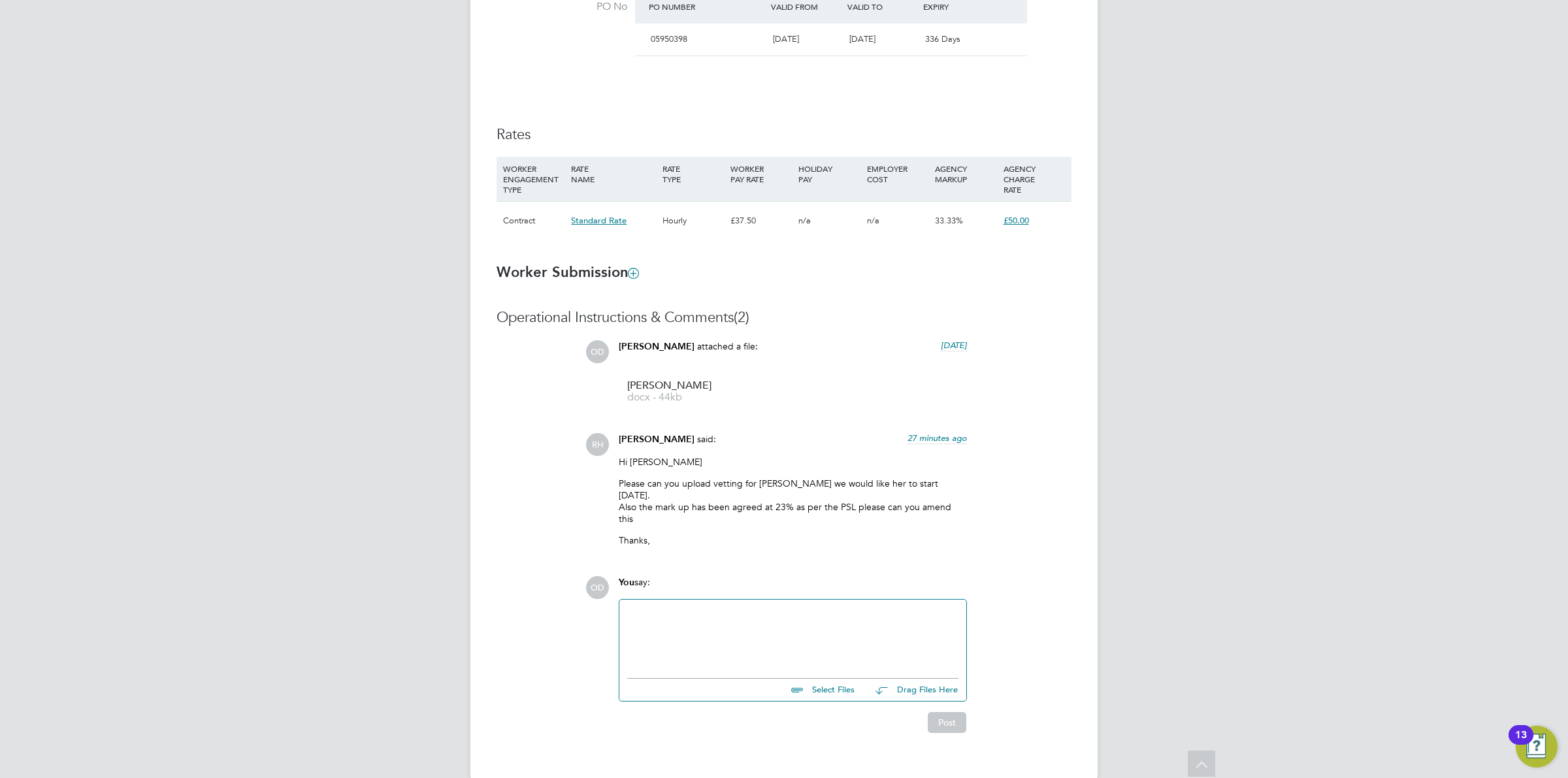
click at [768, 607] on div at bounding box center [793, 635] width 331 height 56
paste div
click at [814, 631] on div "[PERSON_NAME] is confused as there is another agency incolved. I submitted her …" at bounding box center [793, 642] width 331 height 23
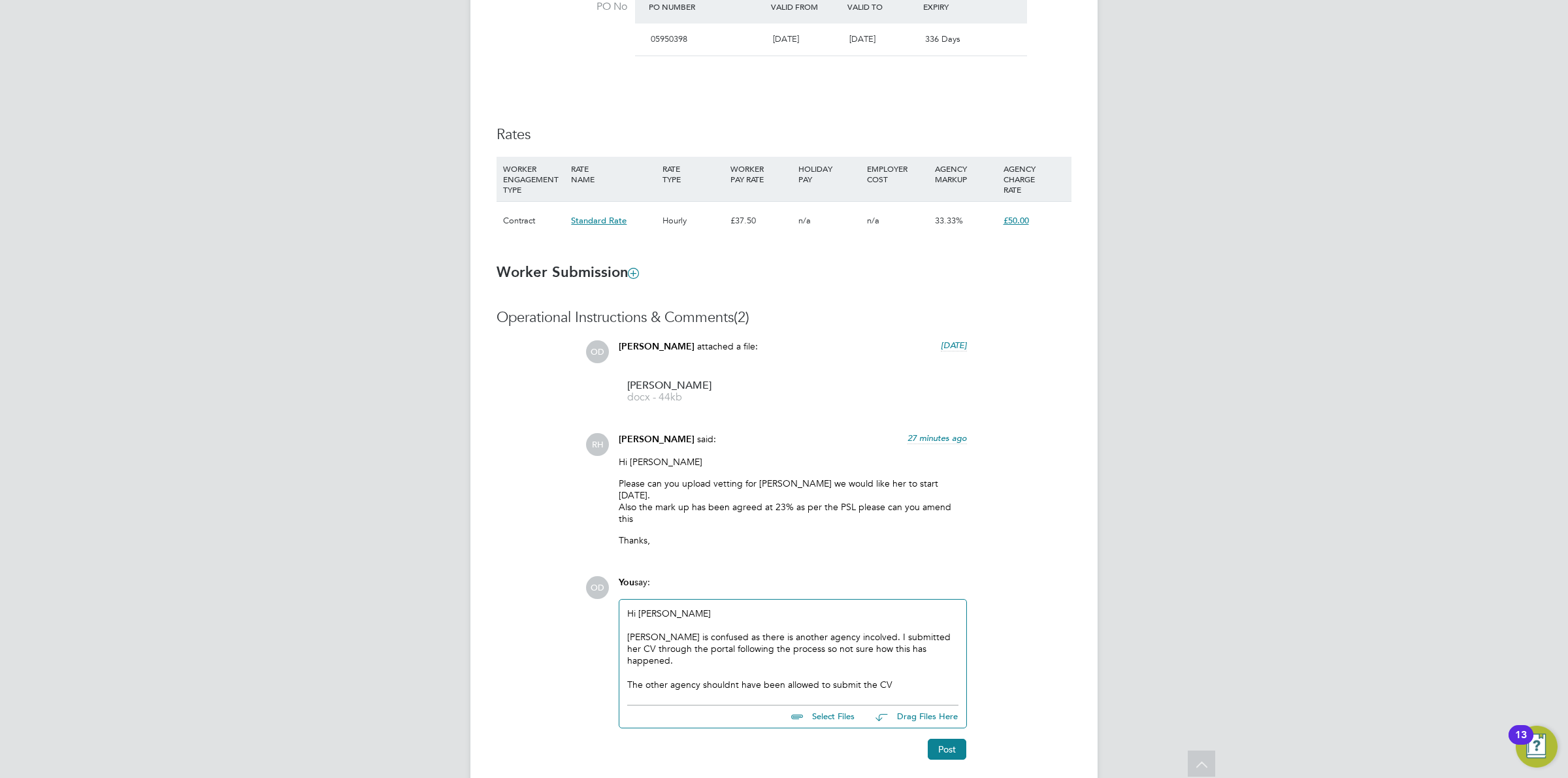
click at [762, 631] on div "[PERSON_NAME] is confused as there is another agency incolved. I submitted her …" at bounding box center [793, 648] width 331 height 36
click at [898, 679] on div "The other agency shouldn't have been allowed to submit the CV" at bounding box center [793, 685] width 331 height 12
click at [948, 739] on button "Post" at bounding box center [947, 749] width 38 height 21
